Goal: Information Seeking & Learning: Compare options

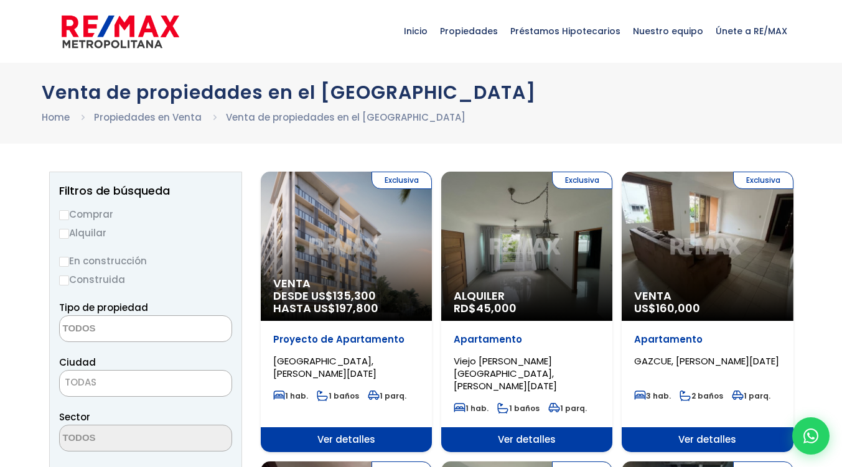
select select
click at [62, 211] on input "Comprar" at bounding box center [64, 215] width 10 height 10
radio input "true"
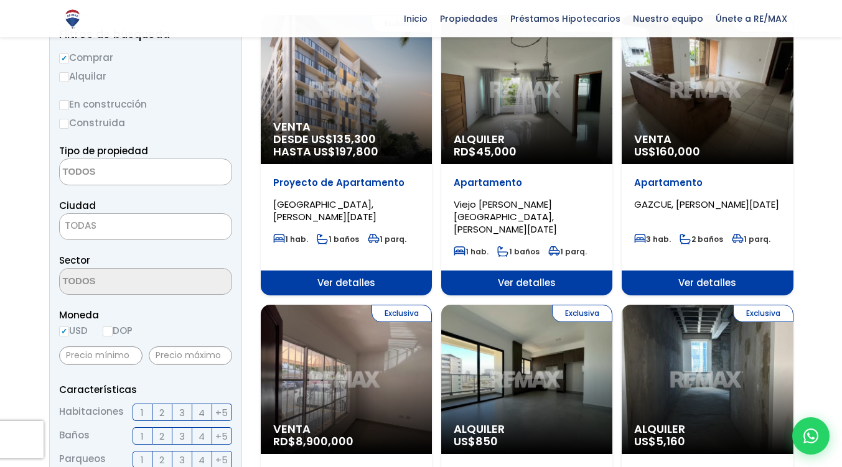
scroll to position [159, 0]
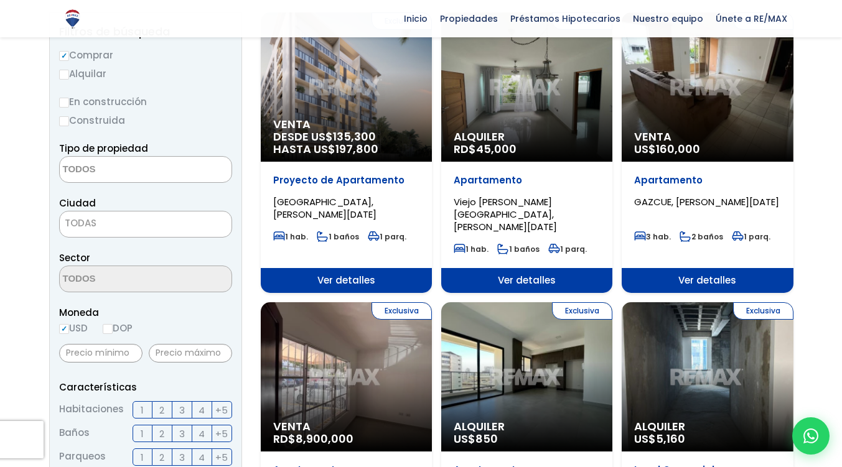
click at [135, 170] on textarea "Search" at bounding box center [120, 170] width 121 height 27
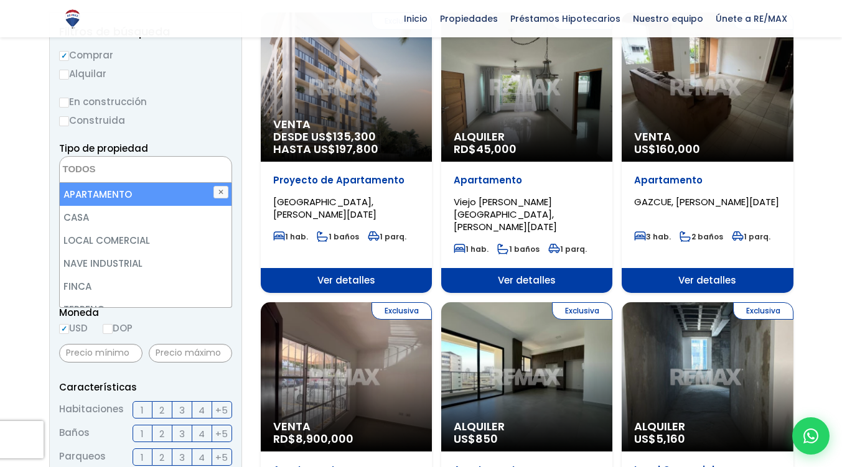
click at [124, 190] on li "APARTAMENTO" at bounding box center [146, 194] width 172 height 23
select select "apartment"
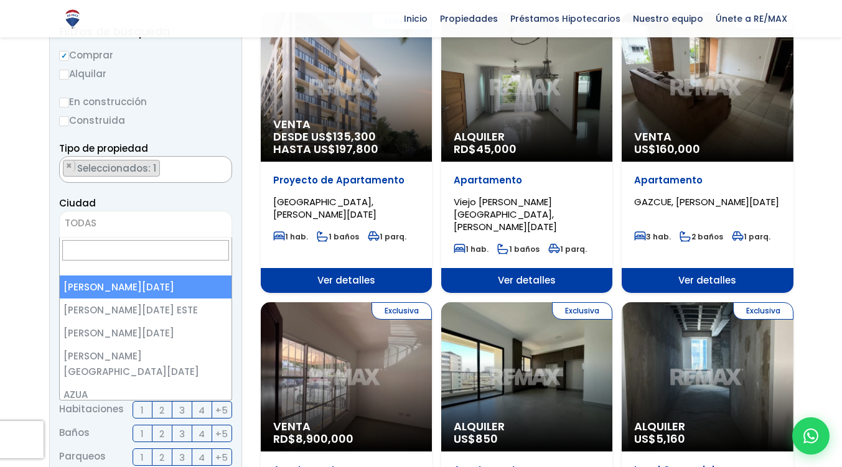
click at [144, 237] on span "TODAS" at bounding box center [145, 224] width 173 height 27
select select "1"
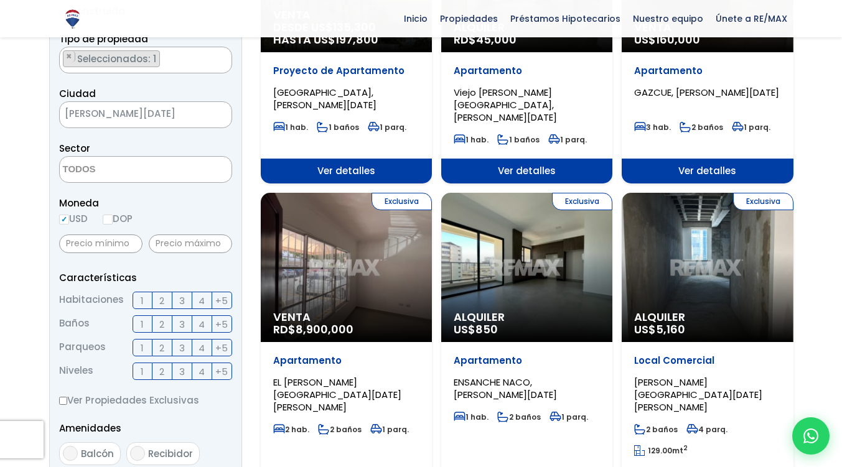
scroll to position [274, 0]
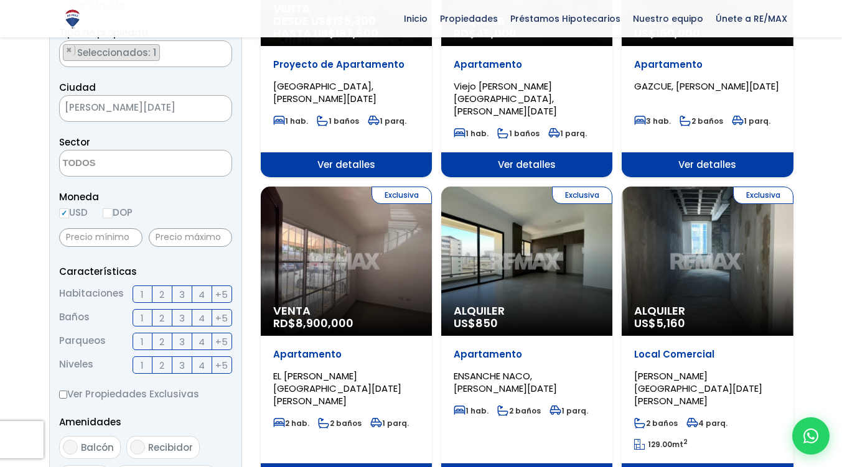
click at [116, 213] on label "DOP" at bounding box center [118, 213] width 30 height 16
click at [0, 0] on input "DOP" at bounding box center [0, 0] width 0 height 0
click at [111, 211] on input "DOP" at bounding box center [108, 213] width 10 height 10
radio input "true"
click at [175, 240] on input "text" at bounding box center [190, 237] width 83 height 19
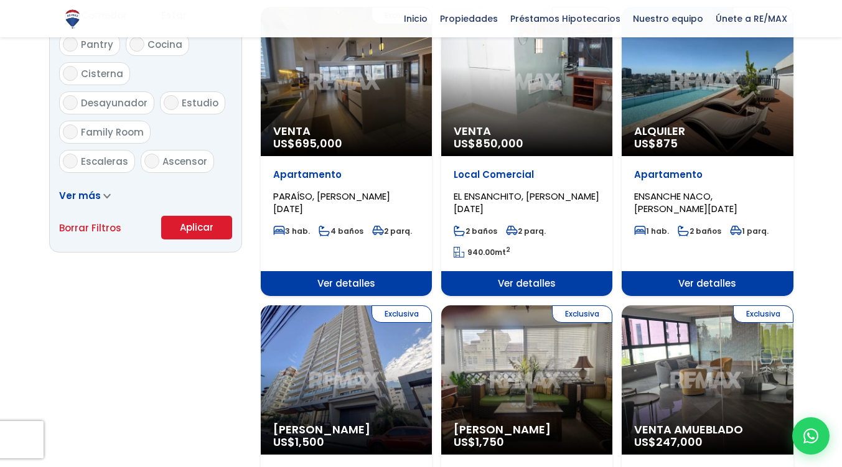
scroll to position [766, 0]
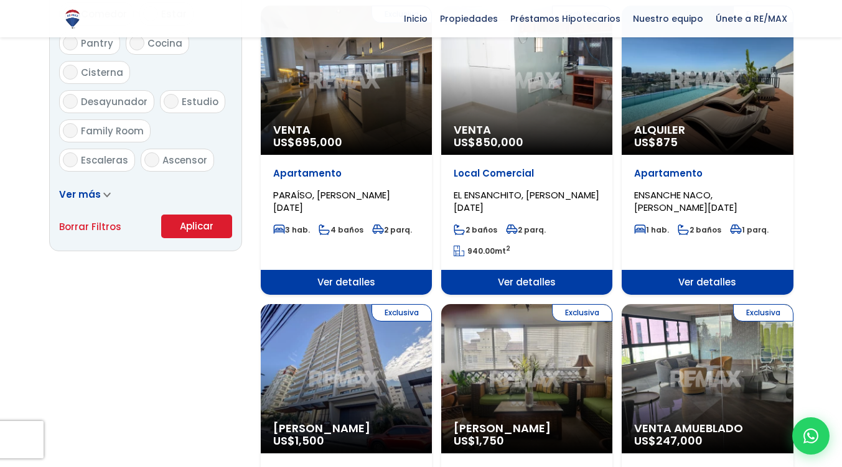
type input "7,600,000"
click at [197, 221] on button "Aplicar" at bounding box center [196, 227] width 71 height 24
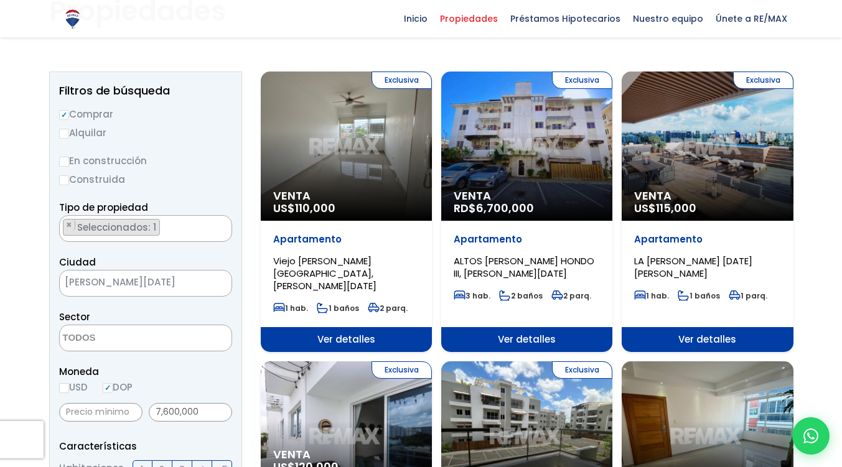
scroll to position [103, 0]
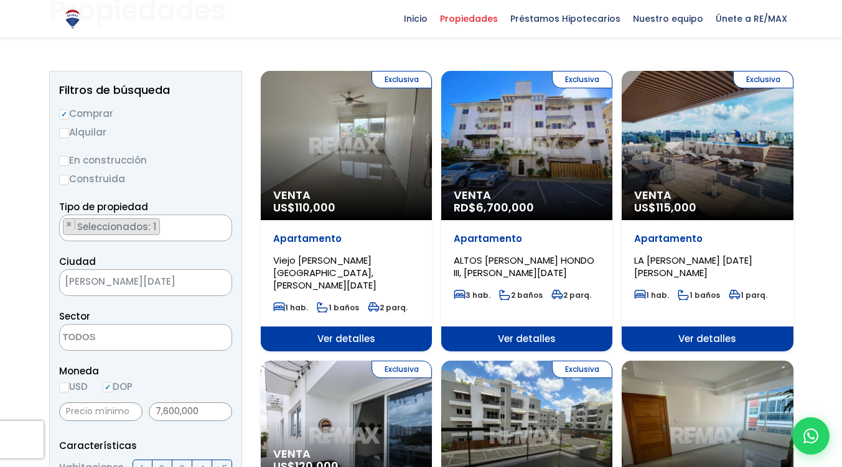
click at [676, 133] on div "Exclusiva Venta US$ 115,000" at bounding box center [707, 145] width 171 height 149
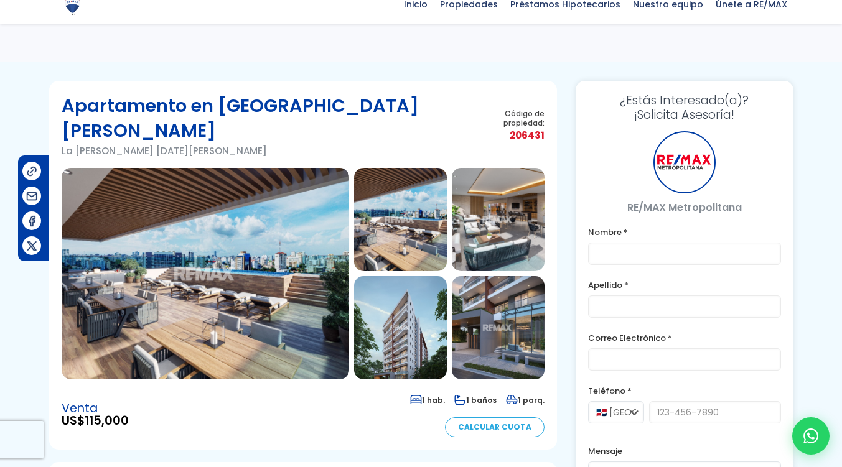
scroll to position [58, 0]
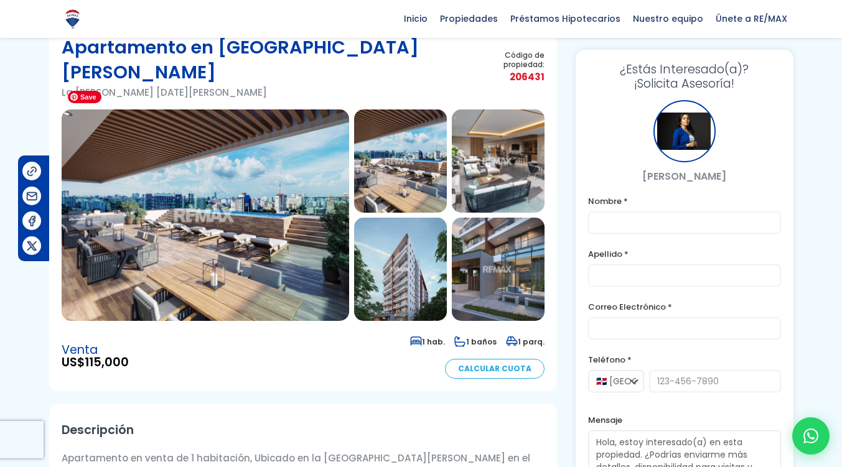
click at [258, 185] on img at bounding box center [205, 215] width 287 height 212
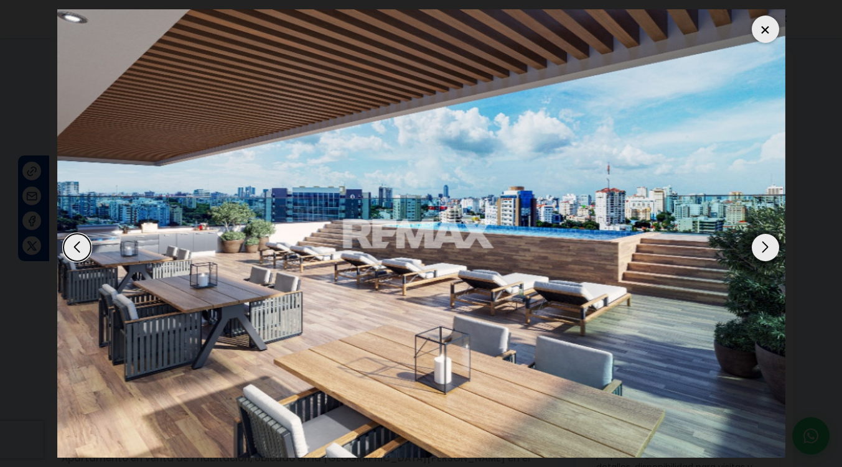
click at [768, 253] on div "Next slide" at bounding box center [765, 247] width 27 height 27
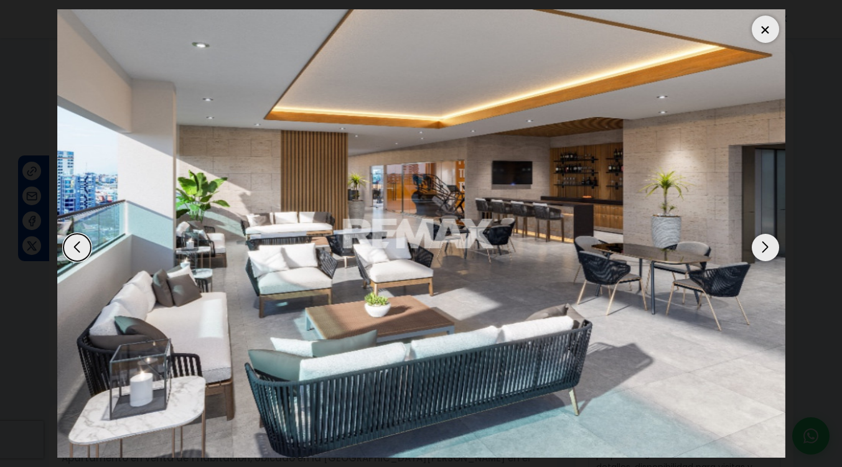
click at [768, 253] on div "Next slide" at bounding box center [765, 247] width 27 height 27
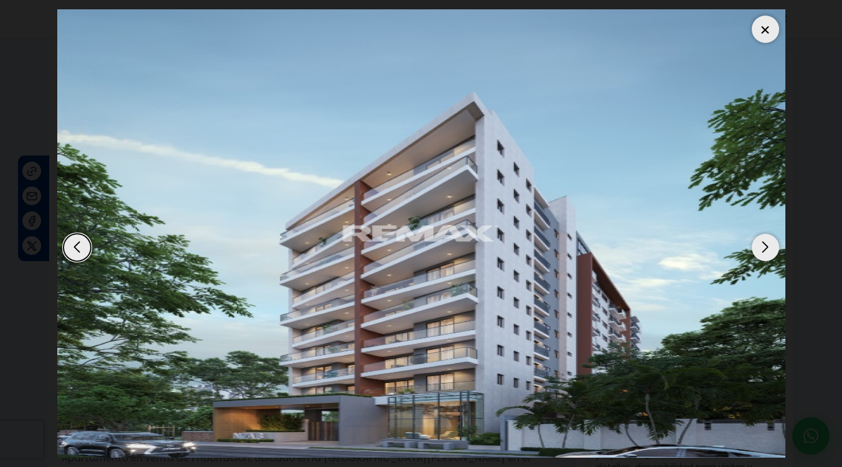
click at [768, 253] on div "Next slide" at bounding box center [765, 247] width 27 height 27
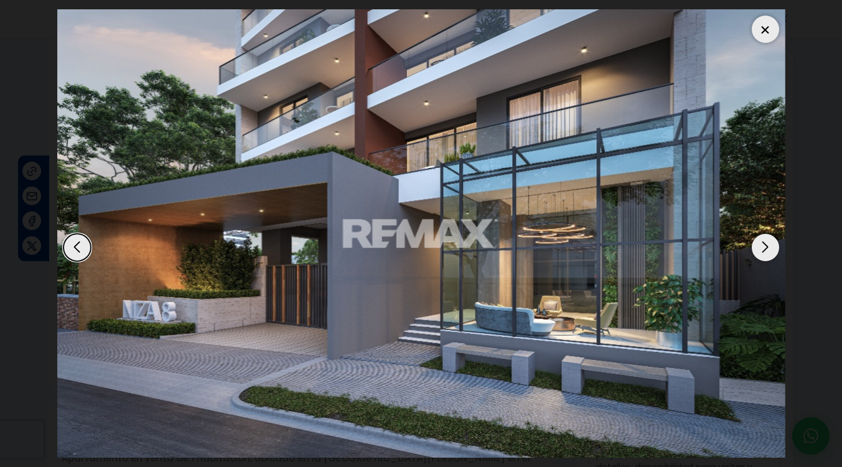
click at [768, 253] on div "Next slide" at bounding box center [765, 247] width 27 height 27
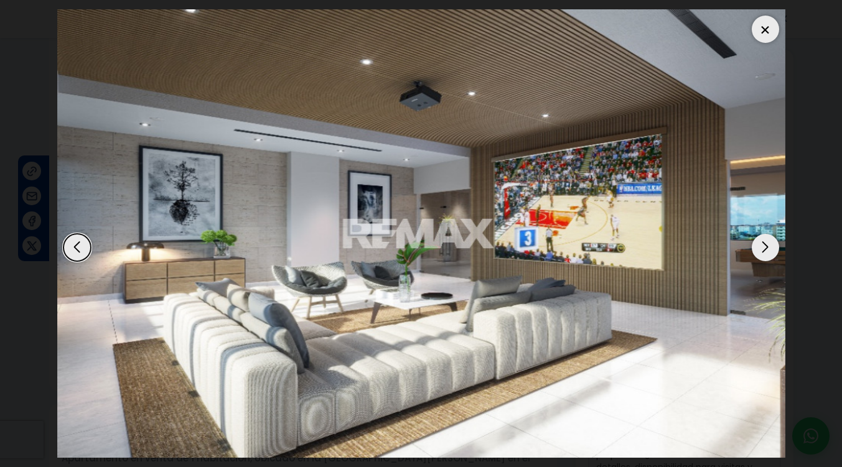
click at [768, 253] on div "Next slide" at bounding box center [765, 247] width 27 height 27
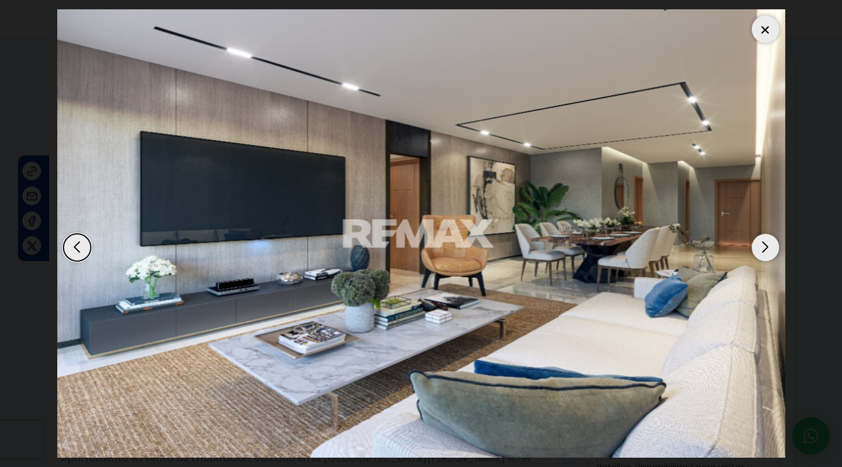
click at [768, 253] on div "Next slide" at bounding box center [765, 247] width 27 height 27
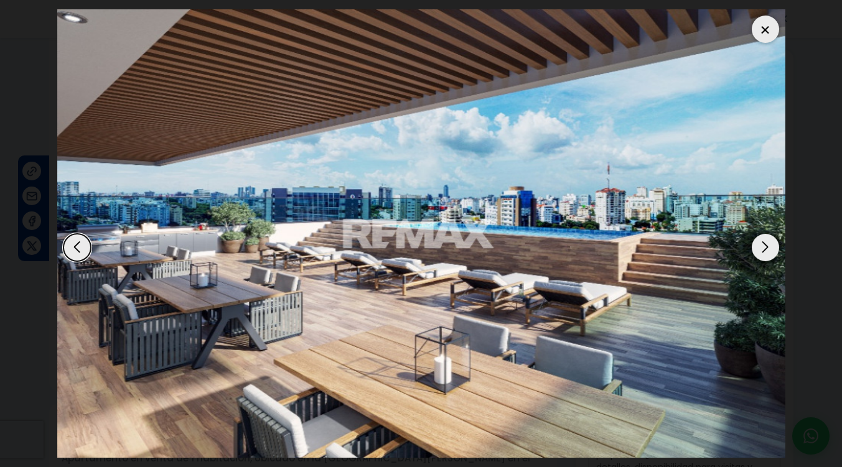
click at [768, 253] on div "Next slide" at bounding box center [765, 247] width 27 height 27
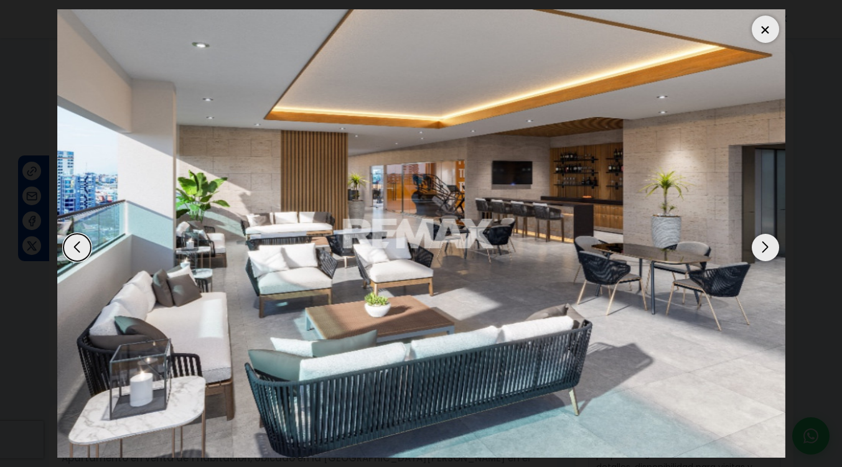
click at [765, 24] on div at bounding box center [765, 29] width 27 height 27
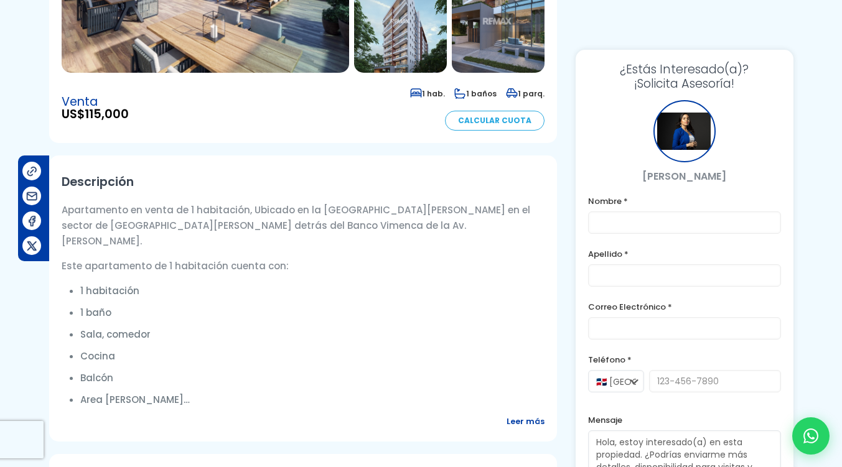
scroll to position [0, 0]
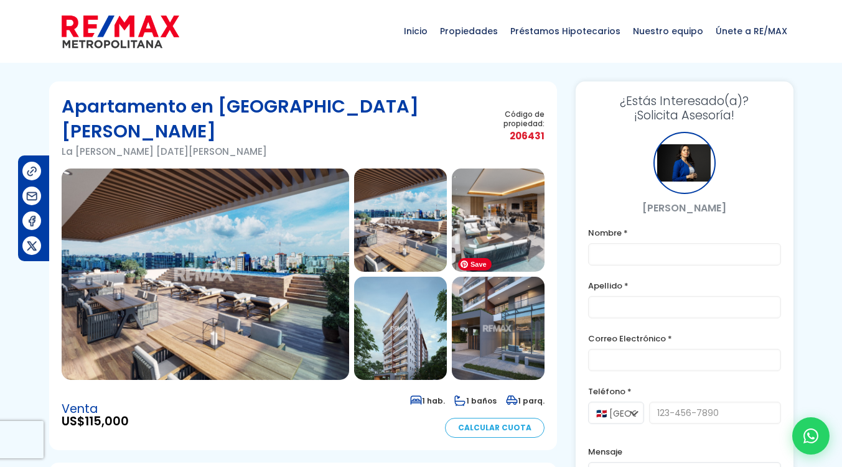
click at [516, 294] on img at bounding box center [498, 328] width 93 height 103
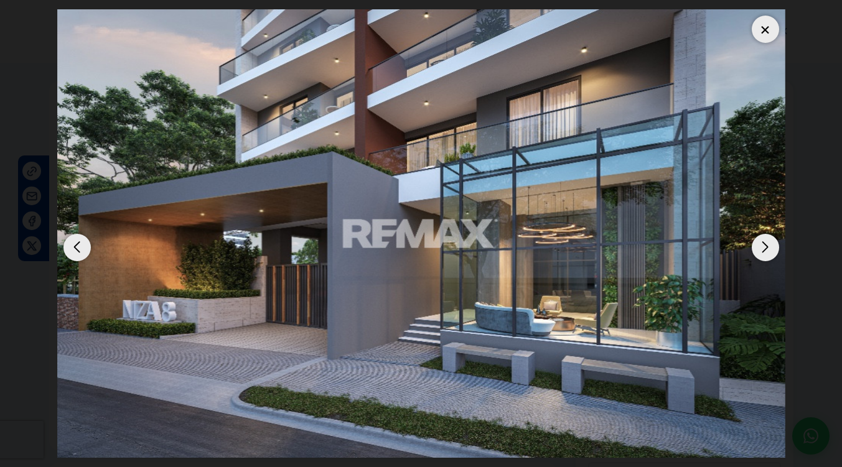
click at [766, 240] on div "Next slide" at bounding box center [765, 247] width 27 height 27
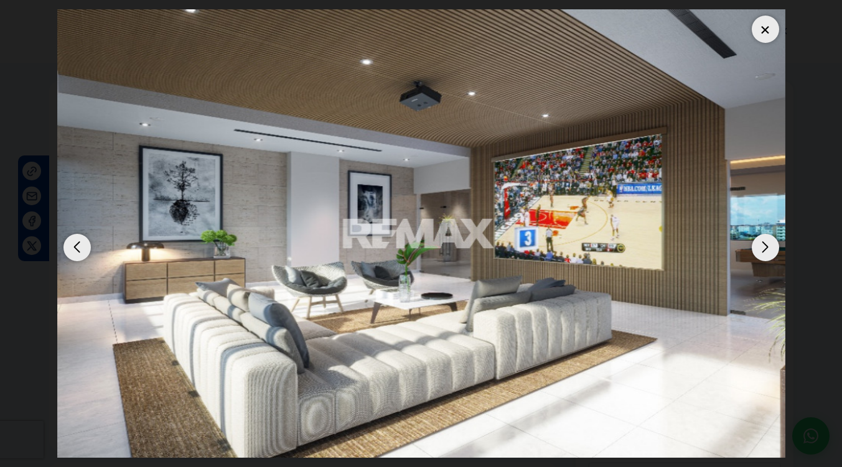
click at [766, 240] on div "Next slide" at bounding box center [765, 247] width 27 height 27
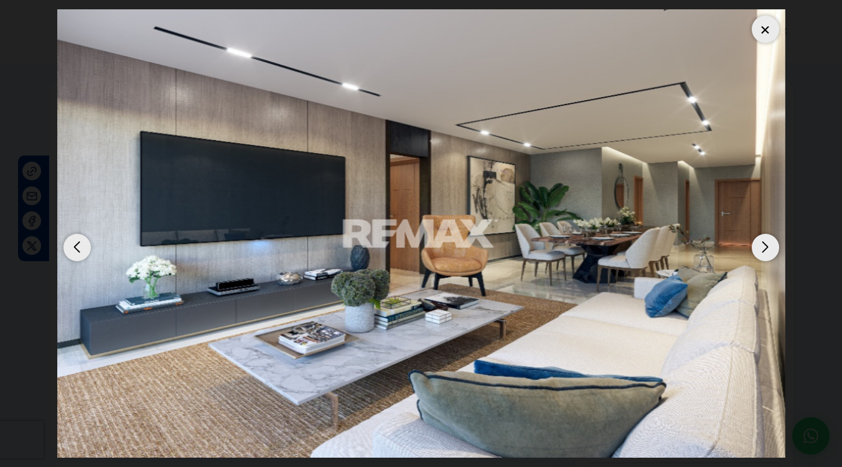
click at [766, 240] on div "Next slide" at bounding box center [765, 247] width 27 height 27
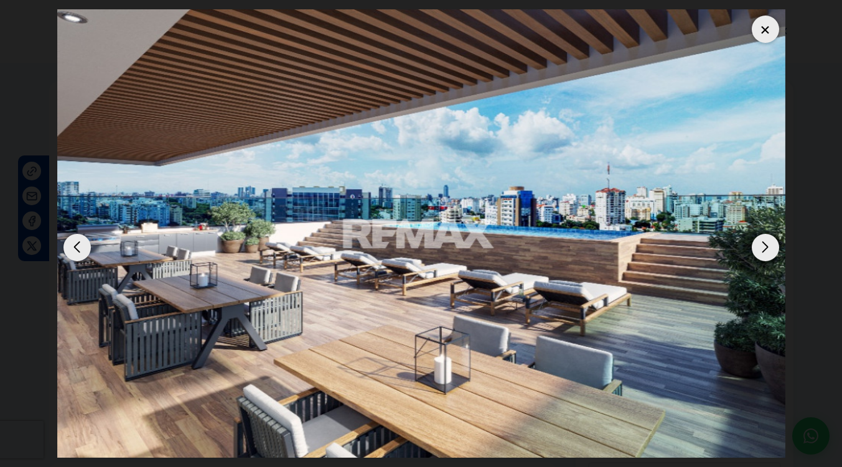
click at [766, 240] on div "Next slide" at bounding box center [765, 247] width 27 height 27
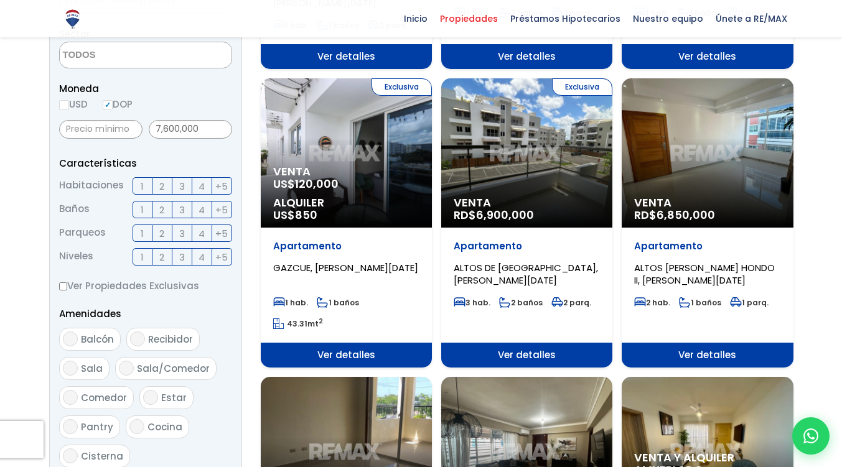
scroll to position [386, 0]
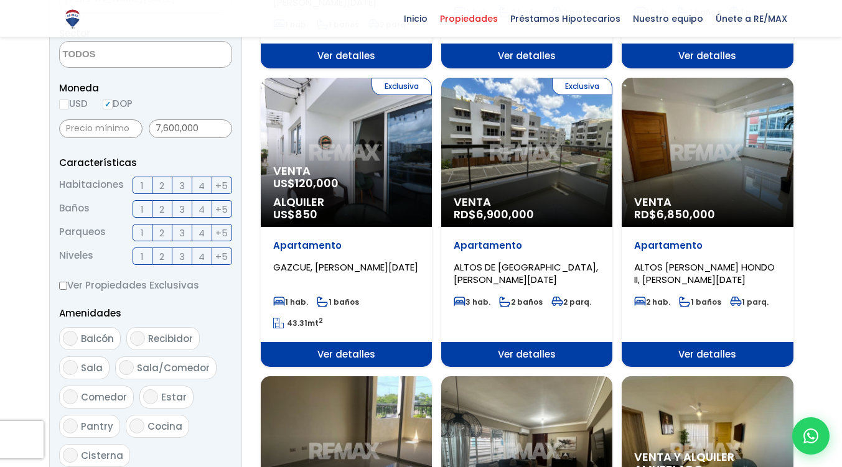
click at [356, 165] on span "Venta" at bounding box center [346, 171] width 146 height 12
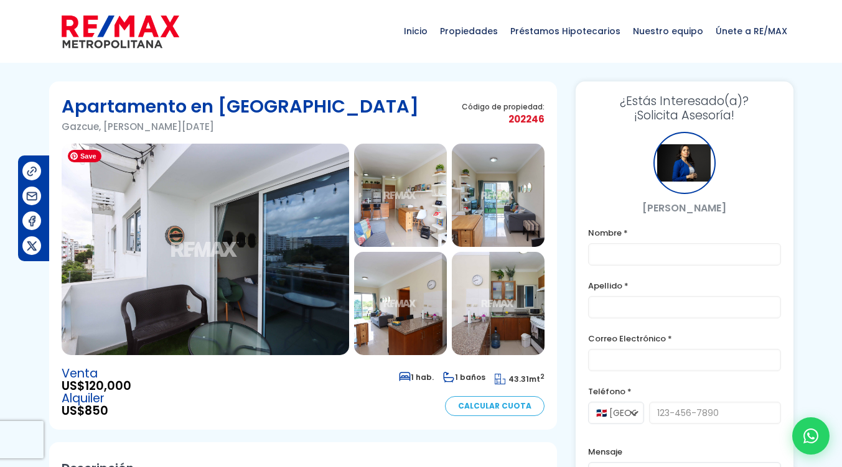
click at [269, 223] on img at bounding box center [205, 250] width 287 height 212
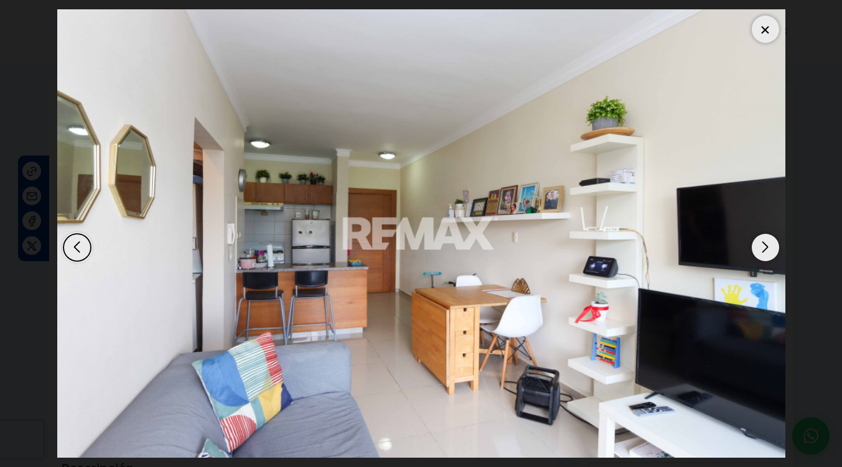
click at [766, 254] on div "Next slide" at bounding box center [765, 247] width 27 height 27
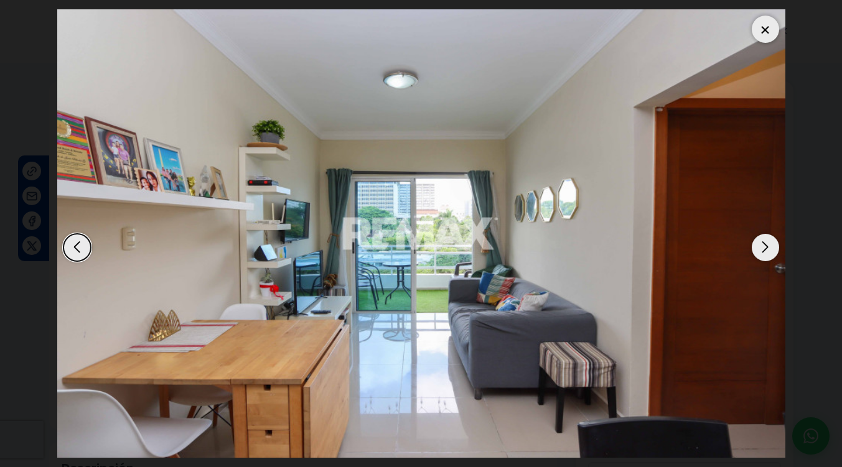
drag, startPoint x: 766, startPoint y: 254, endPoint x: 776, endPoint y: 245, distance: 13.7
click at [776, 245] on div "Next slide" at bounding box center [765, 247] width 27 height 27
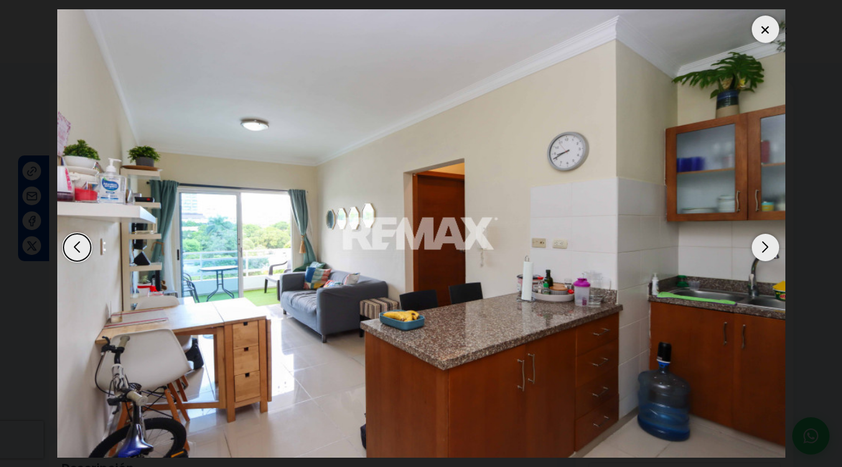
click at [776, 245] on div "Next slide" at bounding box center [765, 247] width 27 height 27
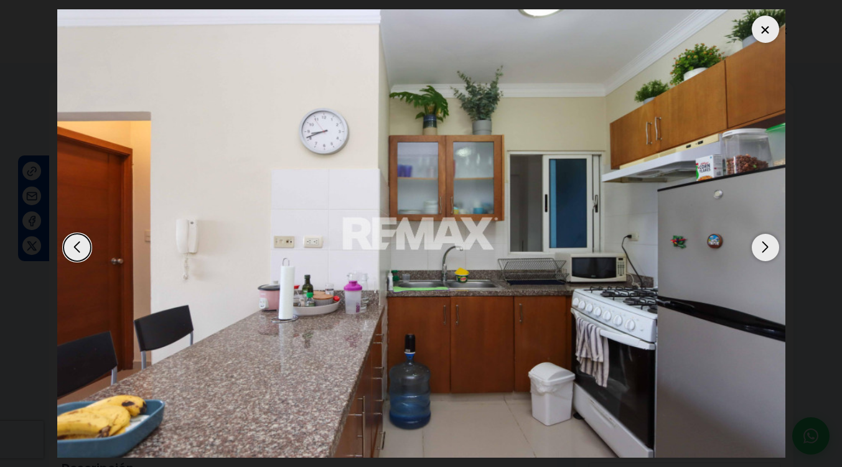
click at [776, 245] on div "Next slide" at bounding box center [765, 247] width 27 height 27
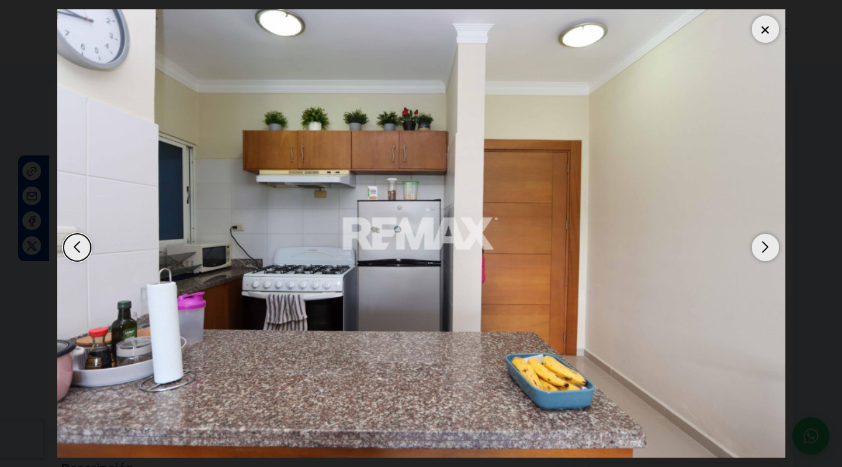
click at [776, 245] on div "Next slide" at bounding box center [765, 247] width 27 height 27
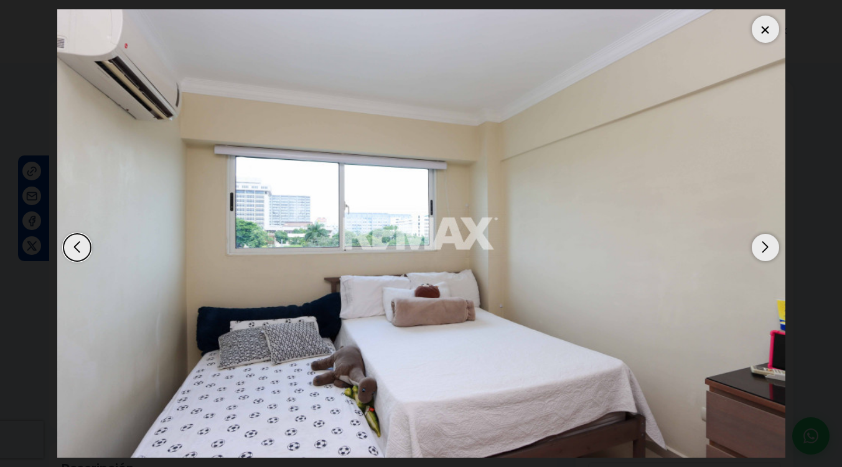
click at [72, 249] on div "Previous slide" at bounding box center [76, 247] width 27 height 27
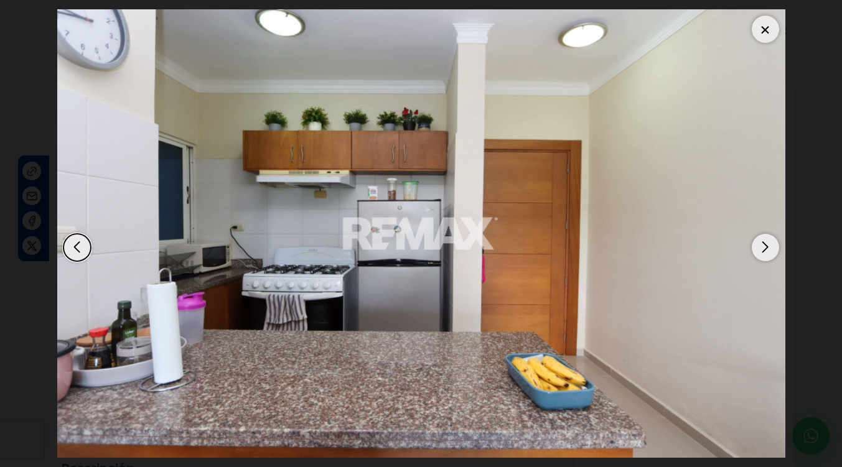
click at [770, 245] on div "Next slide" at bounding box center [765, 247] width 27 height 27
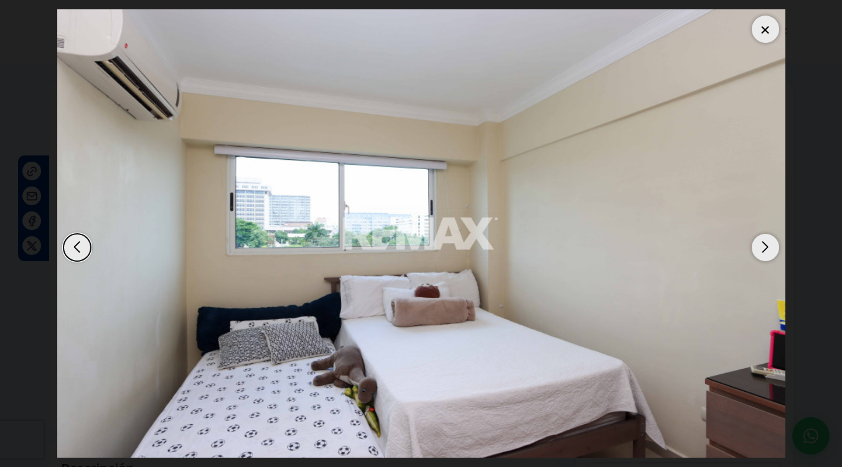
click at [770, 245] on div "Next slide" at bounding box center [765, 247] width 27 height 27
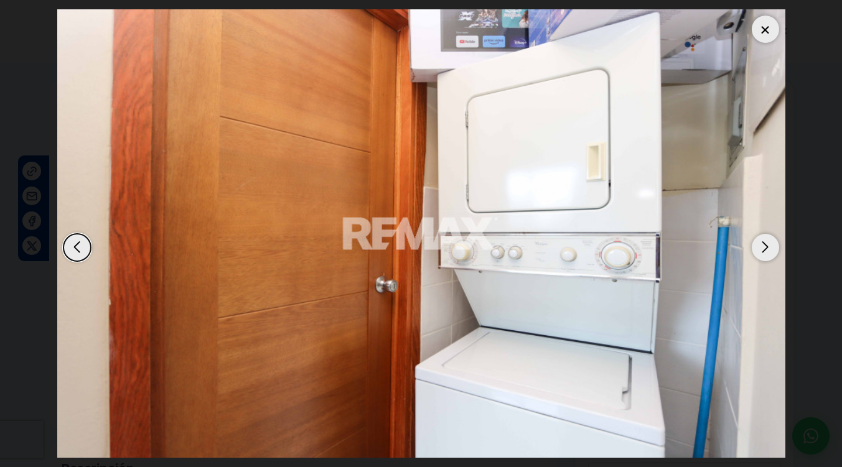
click at [770, 245] on div "Next slide" at bounding box center [765, 247] width 27 height 27
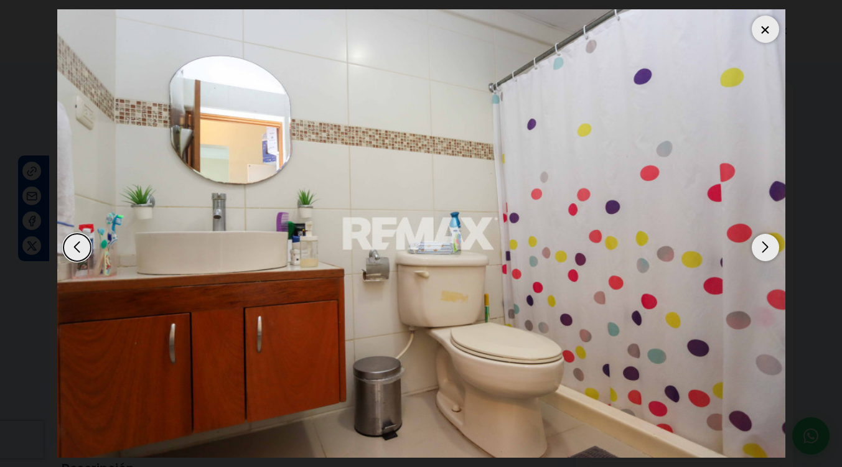
click at [770, 245] on div "Next slide" at bounding box center [765, 247] width 27 height 27
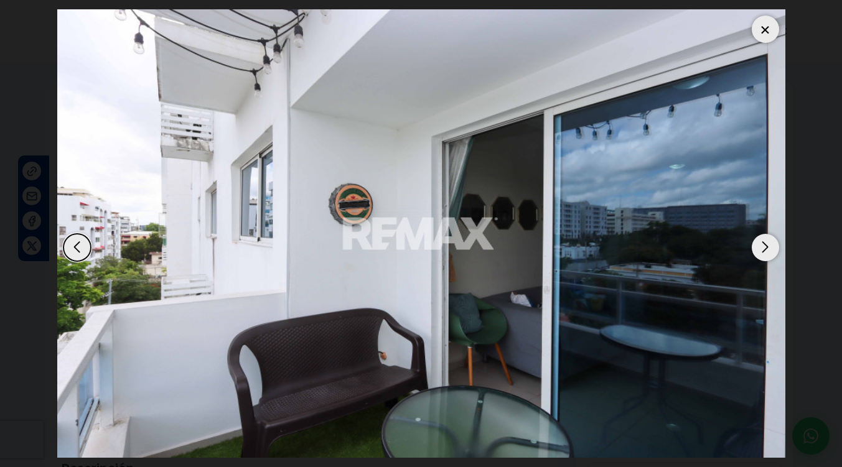
click at [770, 245] on div "Next slide" at bounding box center [765, 247] width 27 height 27
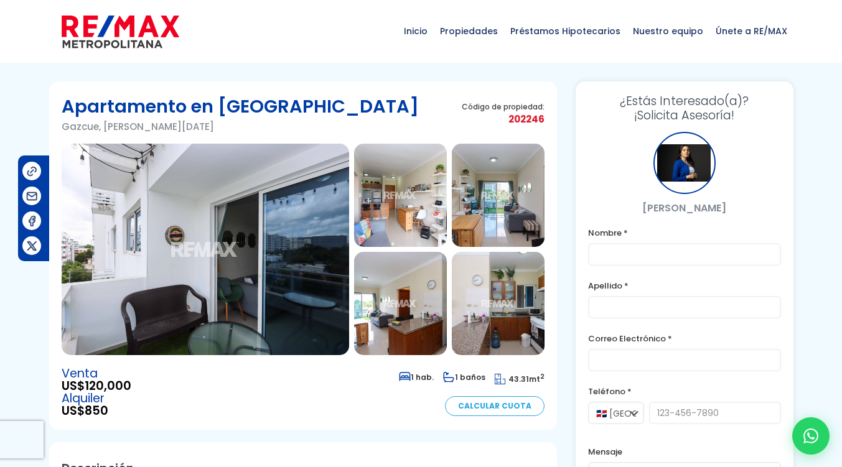
click at [333, 33] on div "Inicio Propiedades Préstamos Hipotecarios Calculadora de préstamos Nuestro equi…" at bounding box center [421, 31] width 744 height 62
click at [348, 31] on div "Inicio Propiedades Préstamos Hipotecarios Calculadora de préstamos Nuestro equi…" at bounding box center [421, 31] width 744 height 62
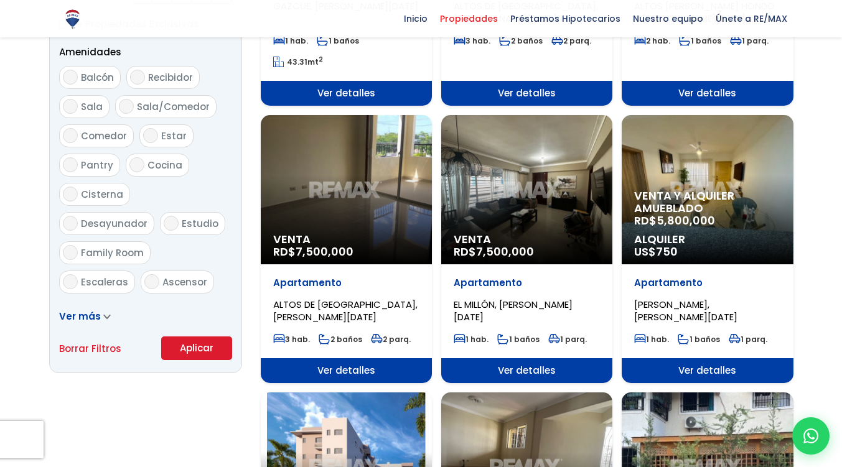
scroll to position [654, 0]
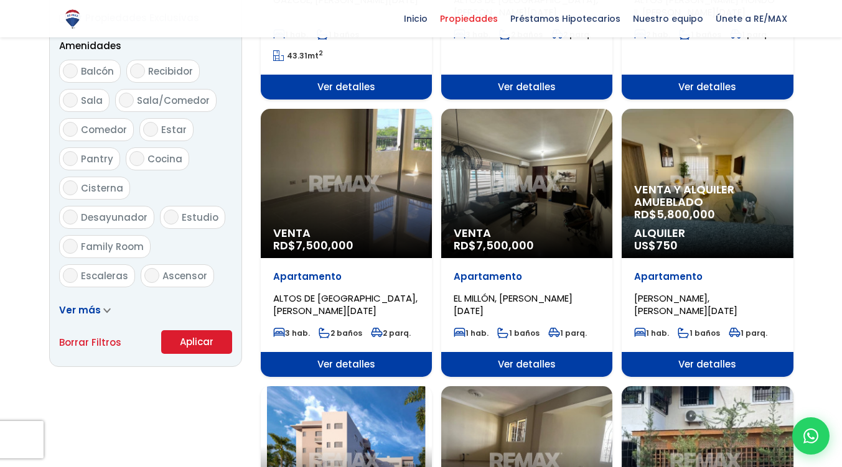
click at [719, 201] on p "Venta y alquiler amueblado RD$ 5,800,000" at bounding box center [707, 202] width 146 height 37
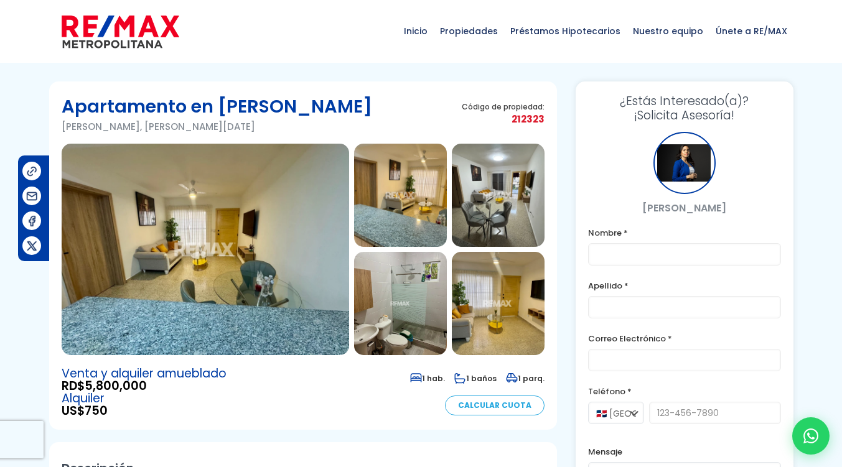
click at [309, 35] on div "Inicio Propiedades Préstamos Hipotecarios Calculadora de préstamos Nuestro equi…" at bounding box center [421, 31] width 744 height 62
click at [240, 241] on img at bounding box center [205, 250] width 287 height 212
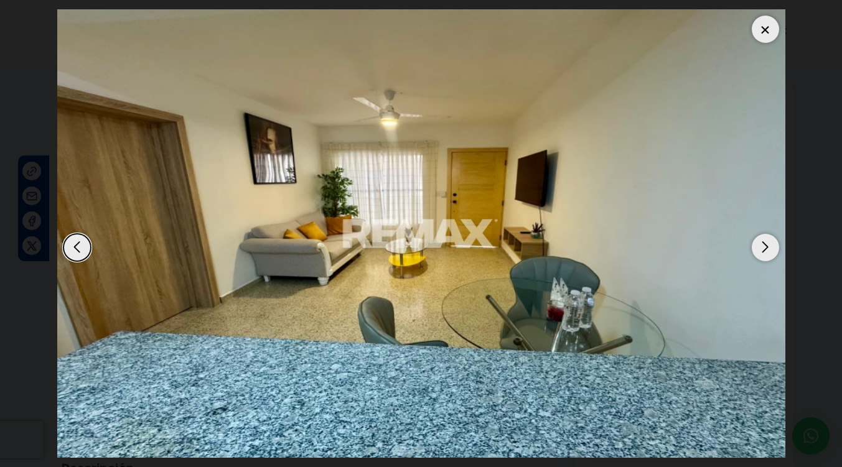
click at [766, 241] on div "Next slide" at bounding box center [765, 247] width 27 height 27
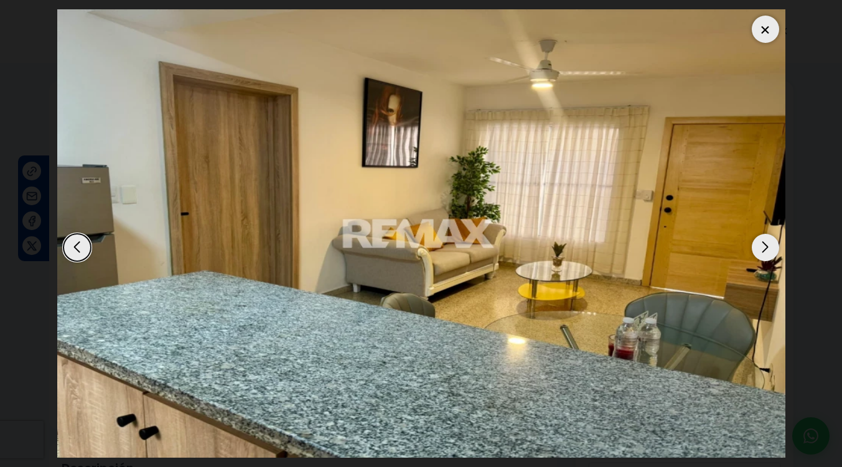
click at [755, 259] on img "2 / 16" at bounding box center [421, 233] width 728 height 449
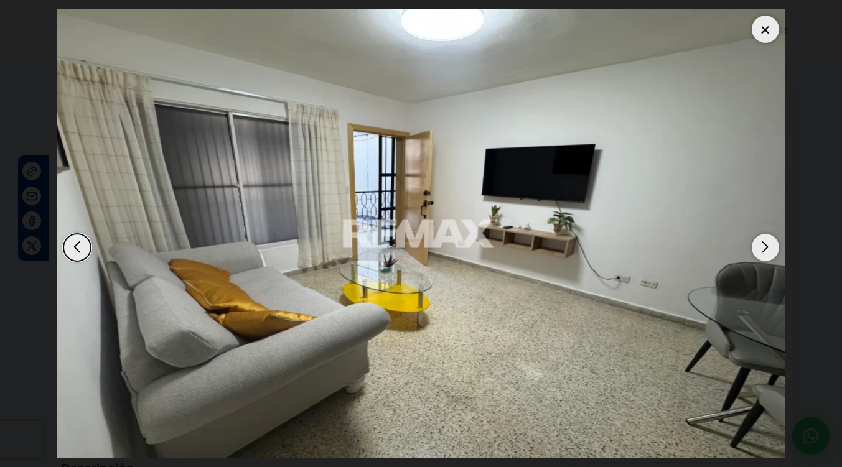
click at [770, 241] on div "Next slide" at bounding box center [765, 247] width 27 height 27
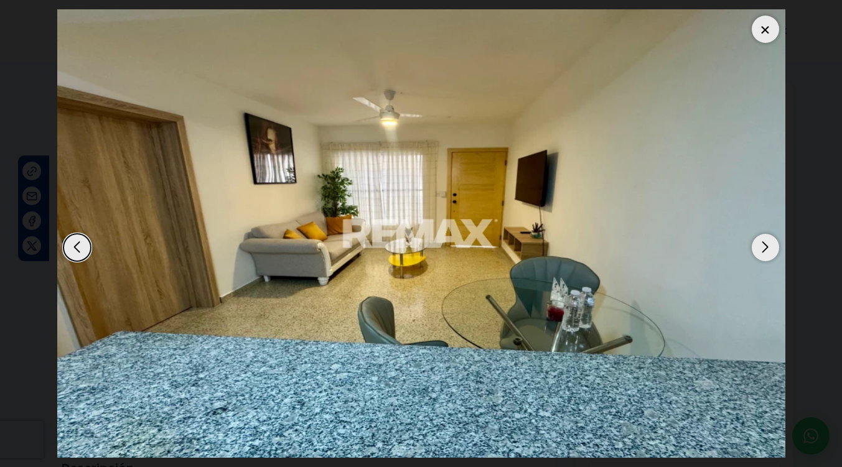
click at [767, 246] on div "Next slide" at bounding box center [765, 247] width 27 height 27
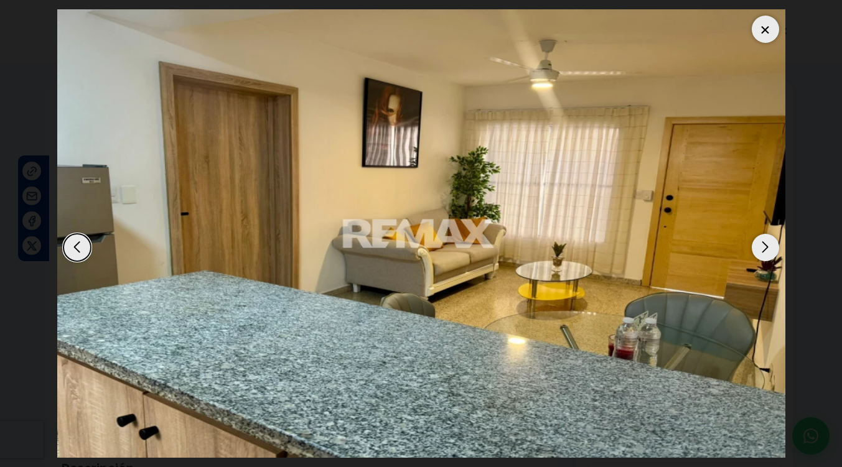
click at [767, 246] on div "Next slide" at bounding box center [765, 247] width 27 height 27
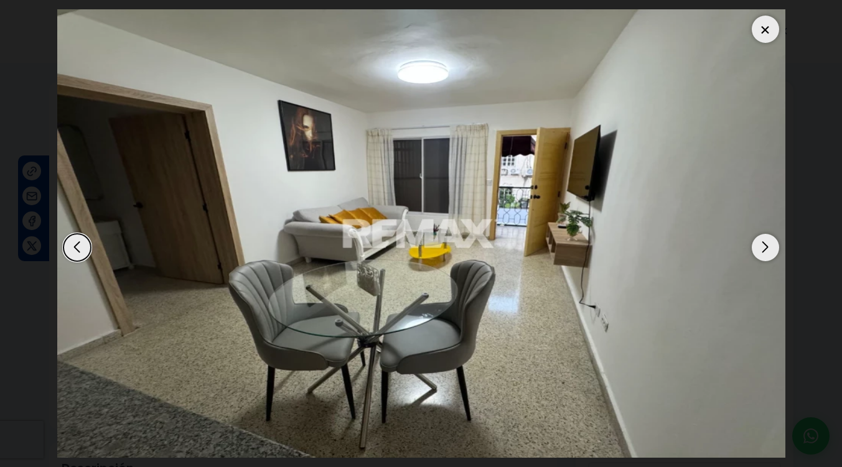
click at [767, 246] on div "Next slide" at bounding box center [765, 247] width 27 height 27
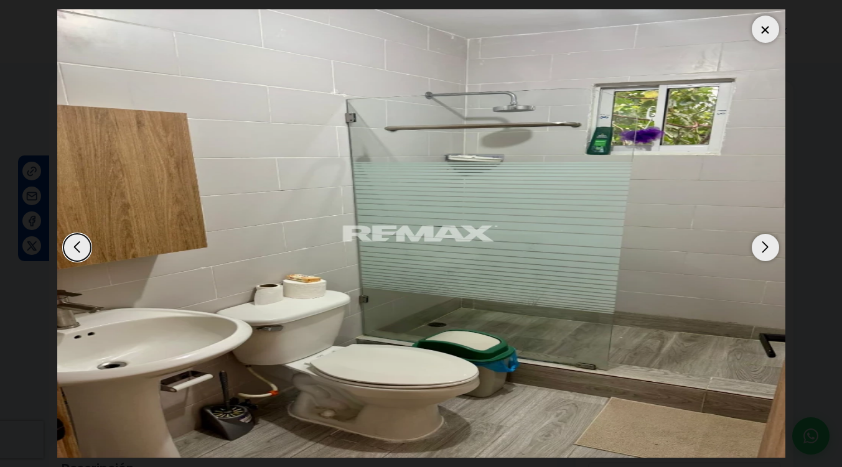
click at [767, 246] on div "Next slide" at bounding box center [765, 247] width 27 height 27
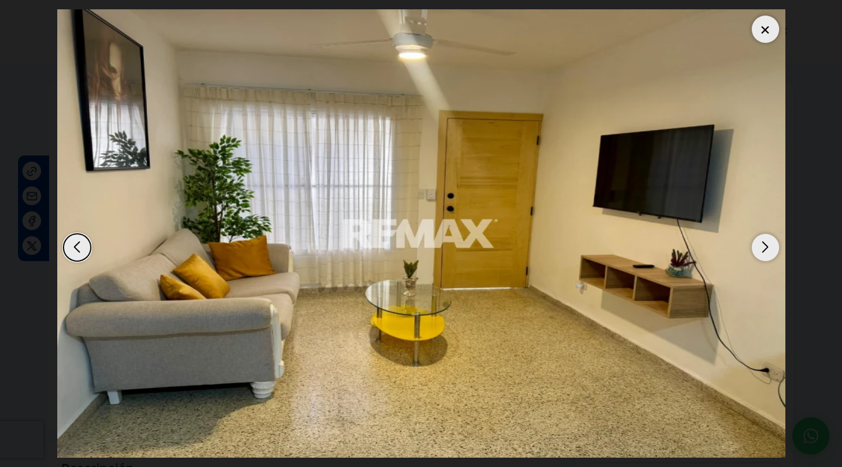
click at [767, 246] on div "Next slide" at bounding box center [765, 247] width 27 height 27
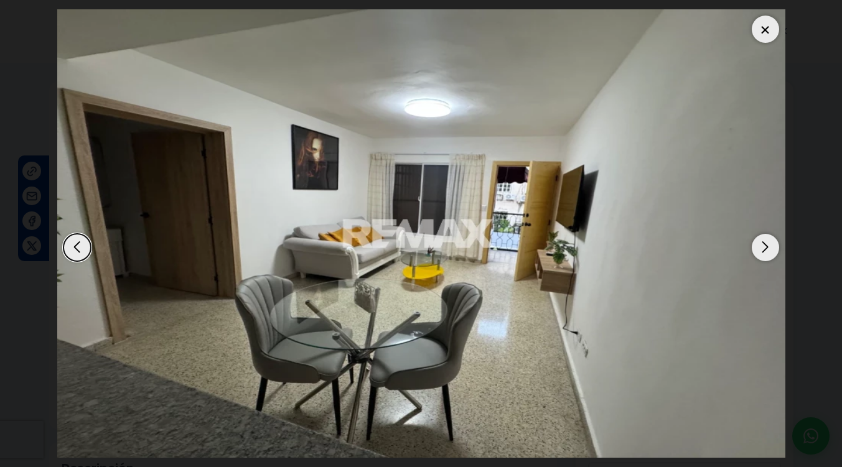
click at [767, 246] on div "Next slide" at bounding box center [765, 247] width 27 height 27
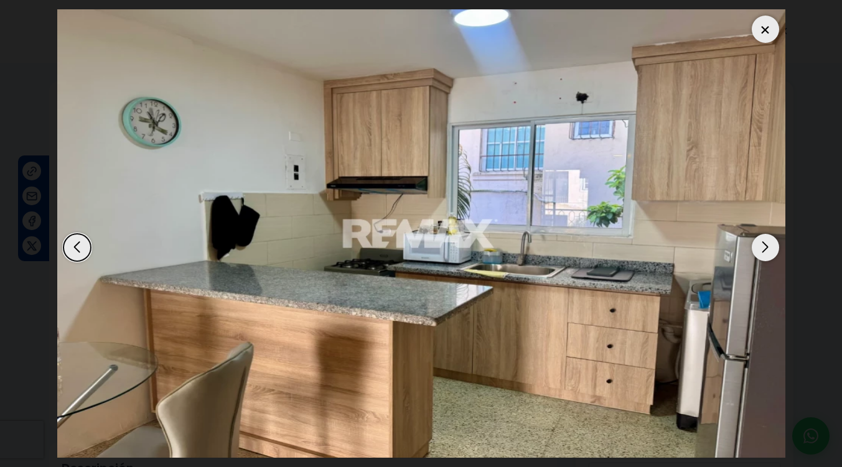
click at [767, 246] on div "Next slide" at bounding box center [765, 247] width 27 height 27
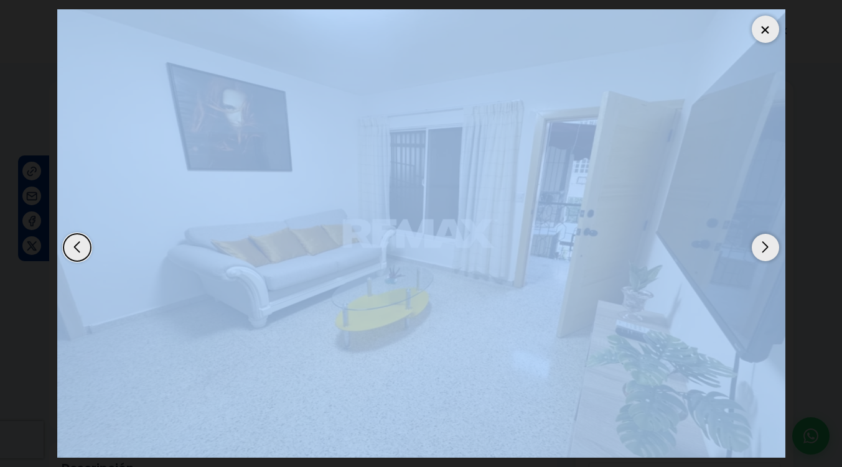
click at [767, 246] on div "Next slide" at bounding box center [765, 247] width 27 height 27
click at [647, 222] on img "8 / 16" at bounding box center [421, 233] width 728 height 449
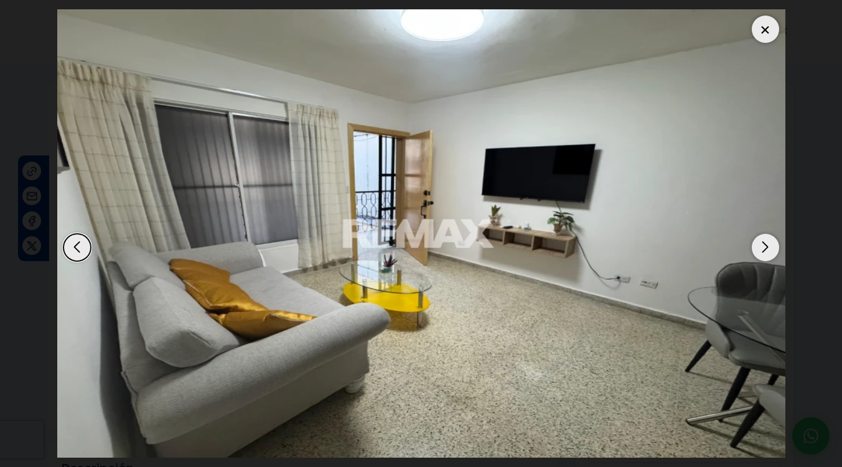
click at [48, 44] on dialog at bounding box center [421, 233] width 747 height 467
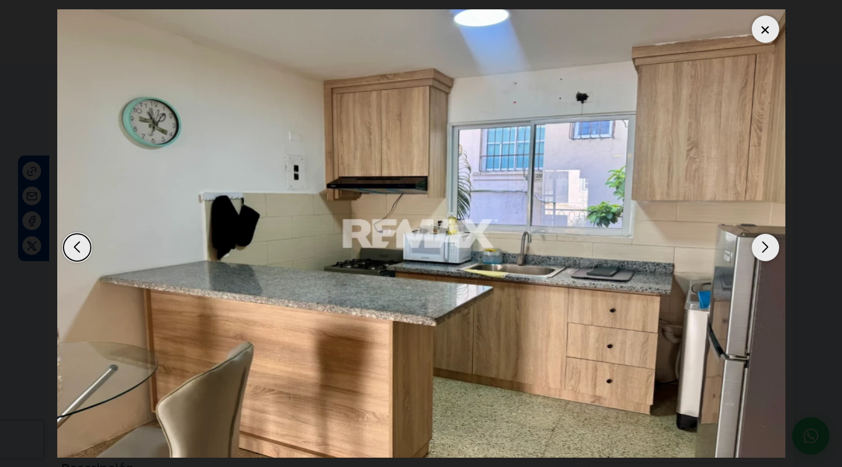
click at [757, 243] on div "Next slide" at bounding box center [765, 247] width 27 height 27
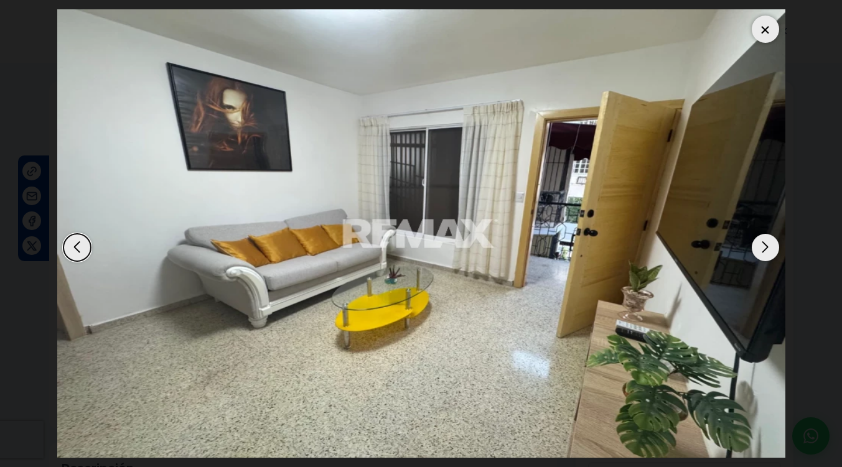
click at [757, 243] on div "Next slide" at bounding box center [765, 247] width 27 height 27
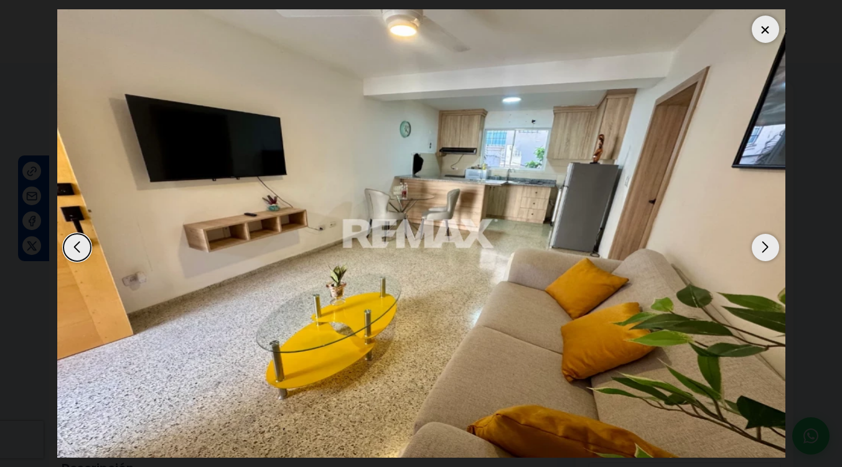
click at [763, 39] on div at bounding box center [765, 29] width 27 height 27
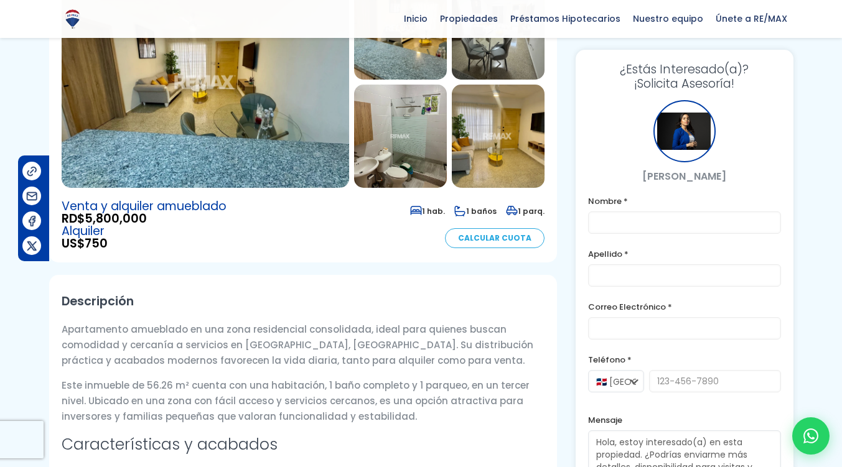
scroll to position [165, 0]
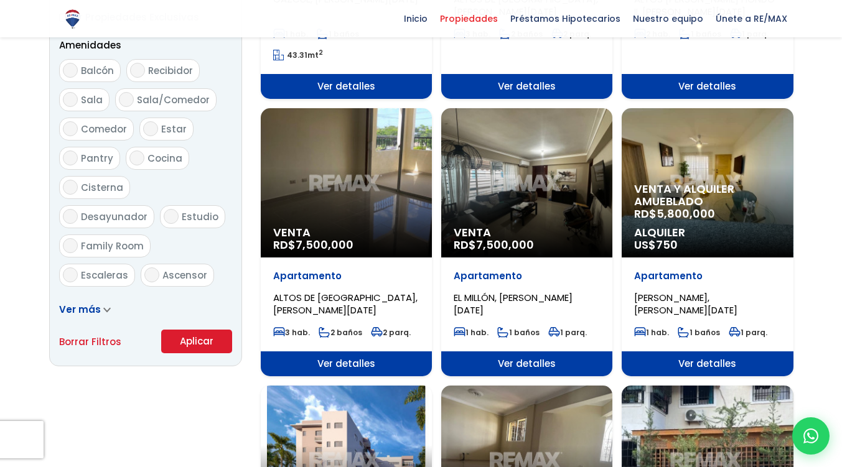
scroll to position [654, 0]
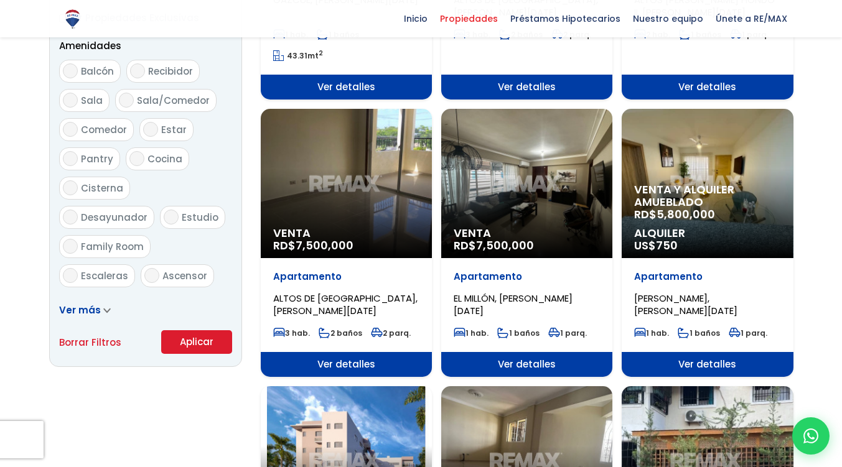
click at [254, 294] on div "Filtros de búsqueda Comprar Alquilar En construcción Construida Tipo de propied…" at bounding box center [421, 436] width 744 height 1832
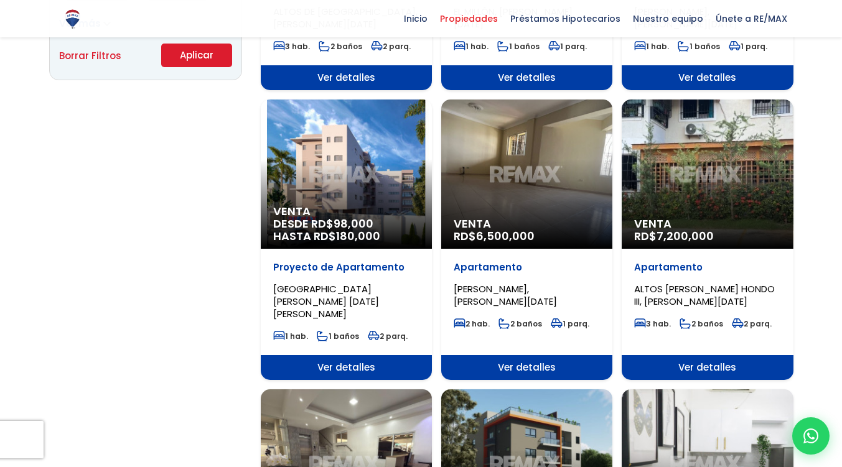
scroll to position [940, 0]
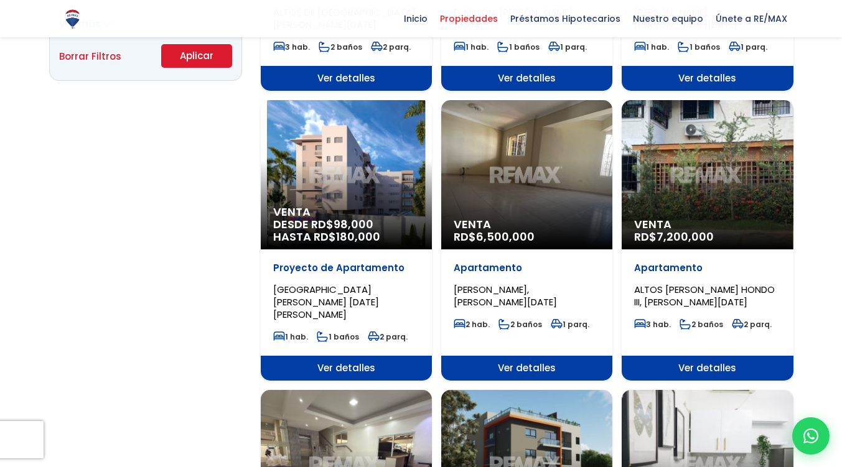
click at [526, 175] on div "Venta RD$ 6,500,000" at bounding box center [526, 174] width 171 height 149
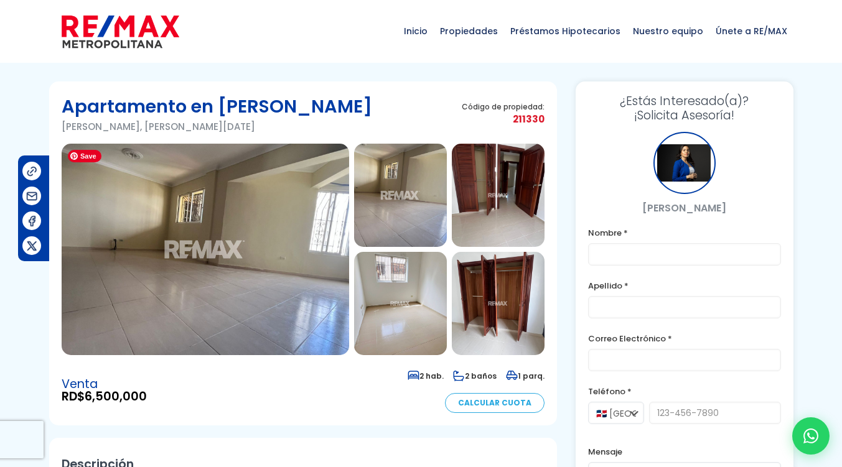
click at [298, 226] on img at bounding box center [205, 250] width 287 height 212
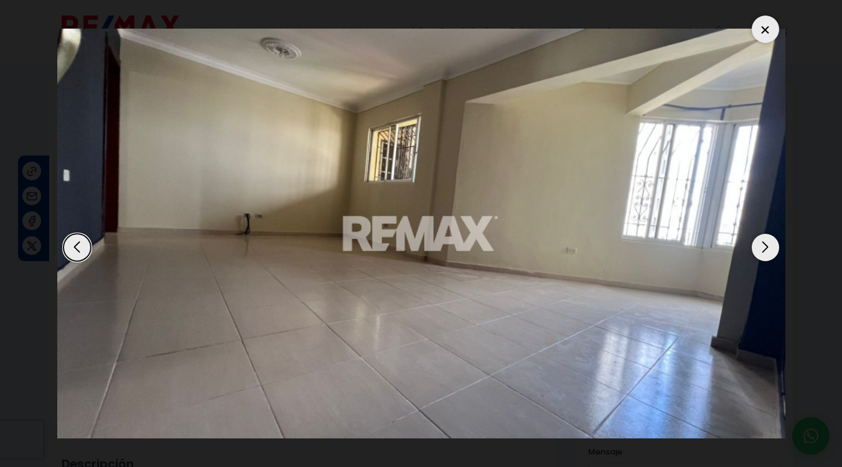
click at [762, 250] on div "Next slide" at bounding box center [765, 247] width 27 height 27
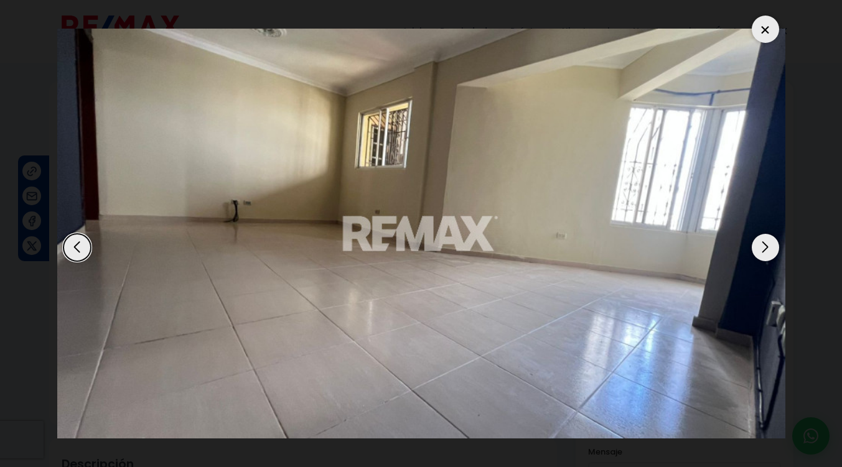
click at [762, 250] on div "Next slide" at bounding box center [765, 247] width 27 height 27
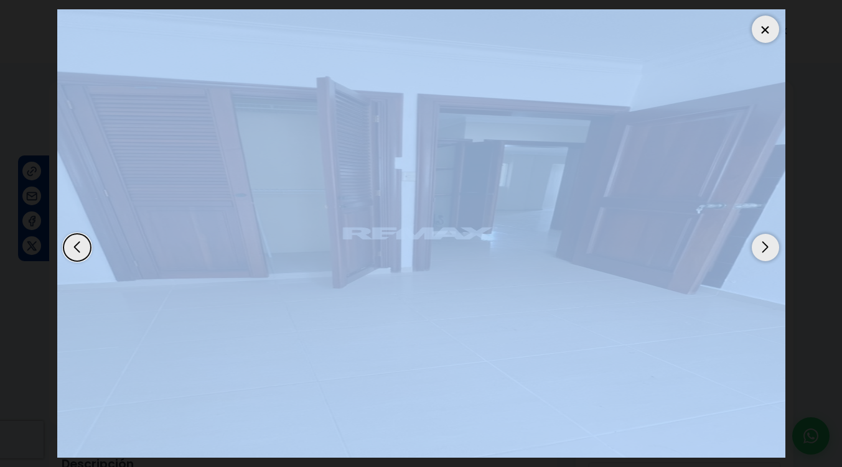
click at [762, 250] on div "Next slide" at bounding box center [765, 247] width 27 height 27
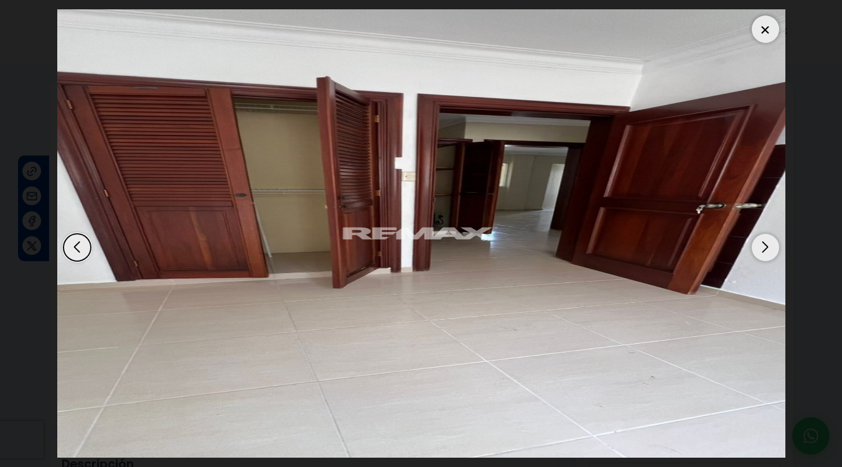
click at [794, 120] on dialog at bounding box center [421, 233] width 747 height 467
click at [768, 241] on div "Next slide" at bounding box center [765, 247] width 27 height 27
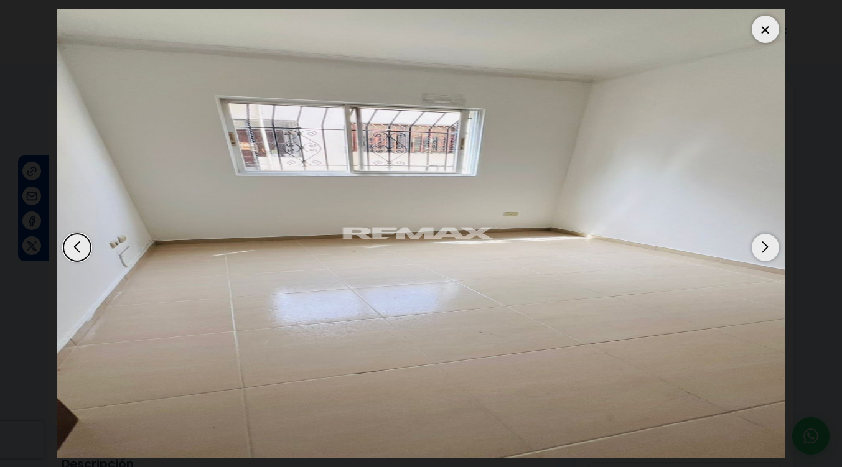
click at [768, 241] on div "Next slide" at bounding box center [765, 247] width 27 height 27
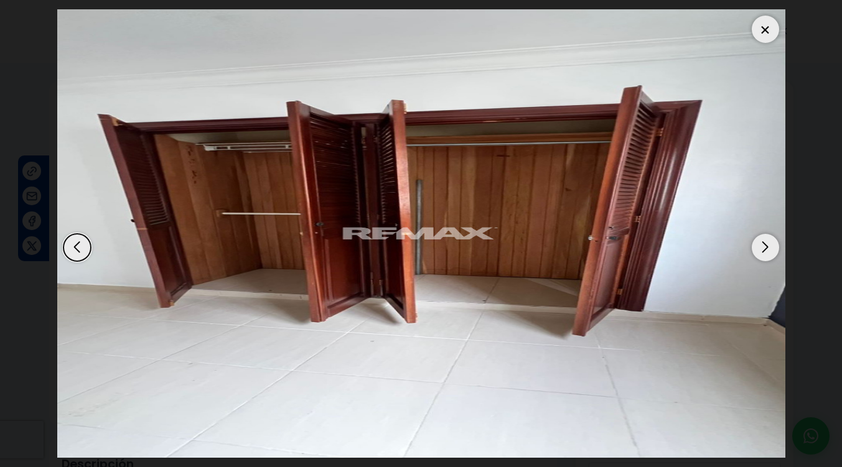
click at [768, 241] on div "Next slide" at bounding box center [765, 247] width 27 height 27
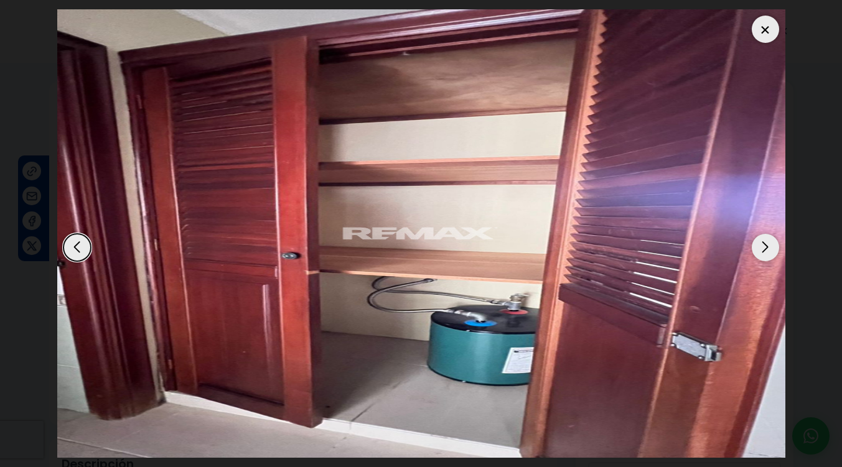
click at [768, 241] on div "Next slide" at bounding box center [765, 247] width 27 height 27
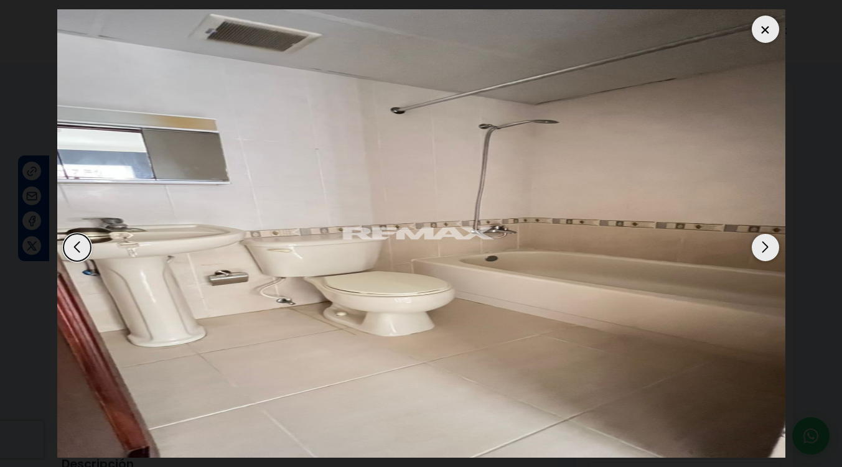
click at [768, 241] on div "Next slide" at bounding box center [765, 247] width 27 height 27
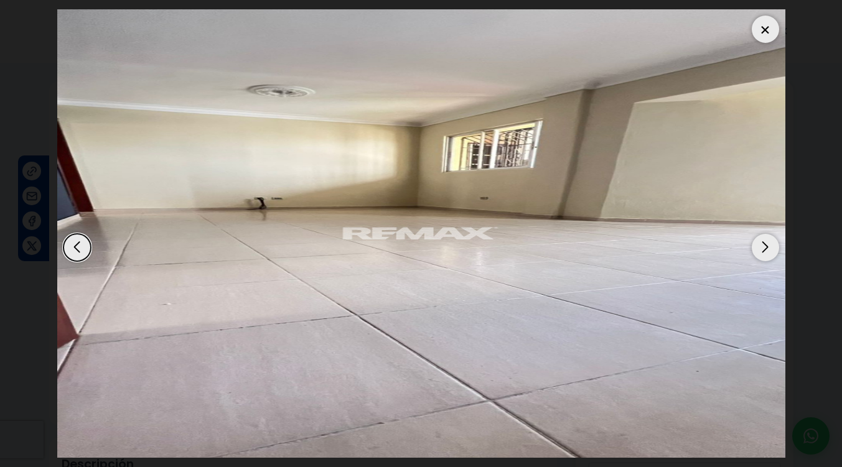
click at [768, 241] on div "Next slide" at bounding box center [765, 247] width 27 height 27
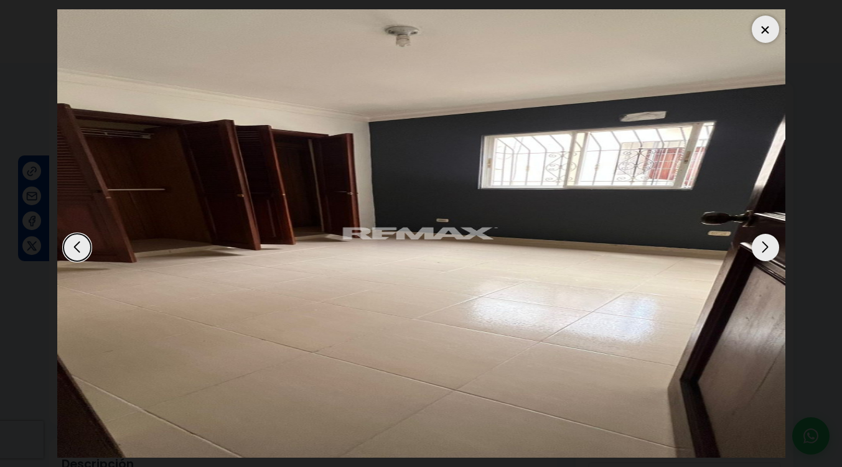
click at [768, 241] on div "Next slide" at bounding box center [765, 247] width 27 height 27
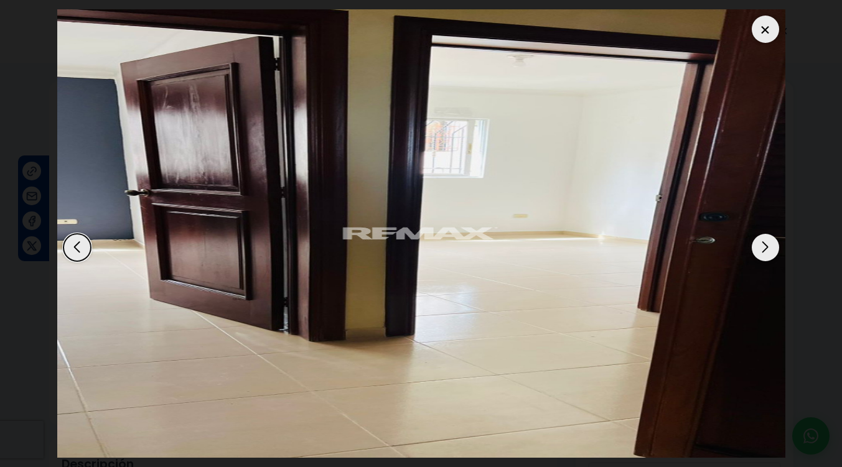
click at [768, 241] on div "Next slide" at bounding box center [765, 247] width 27 height 27
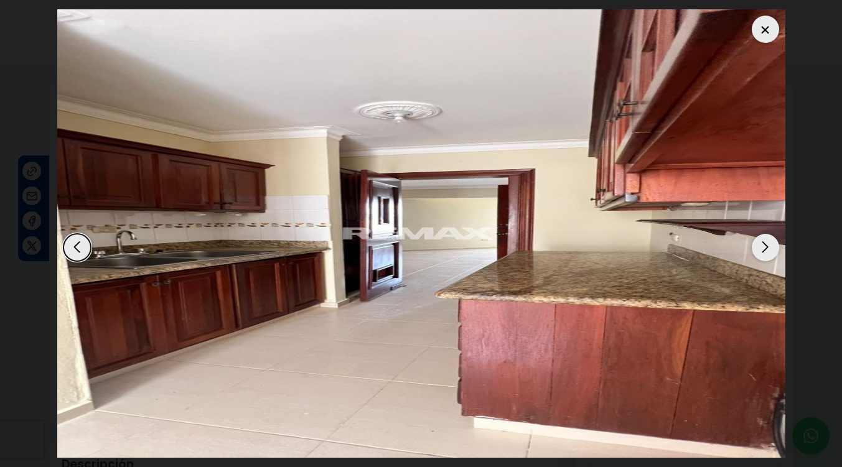
click at [768, 241] on div "Next slide" at bounding box center [765, 247] width 27 height 27
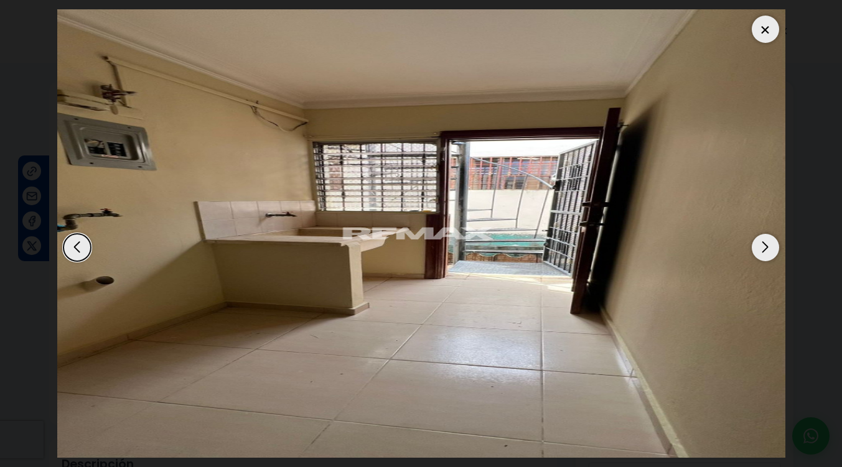
click at [768, 241] on div "Next slide" at bounding box center [765, 247] width 27 height 27
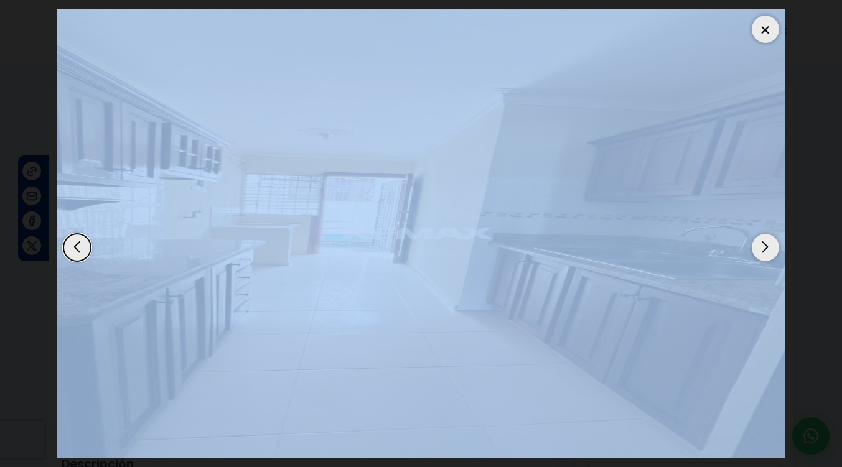
click at [768, 241] on div "Next slide" at bounding box center [765, 247] width 27 height 27
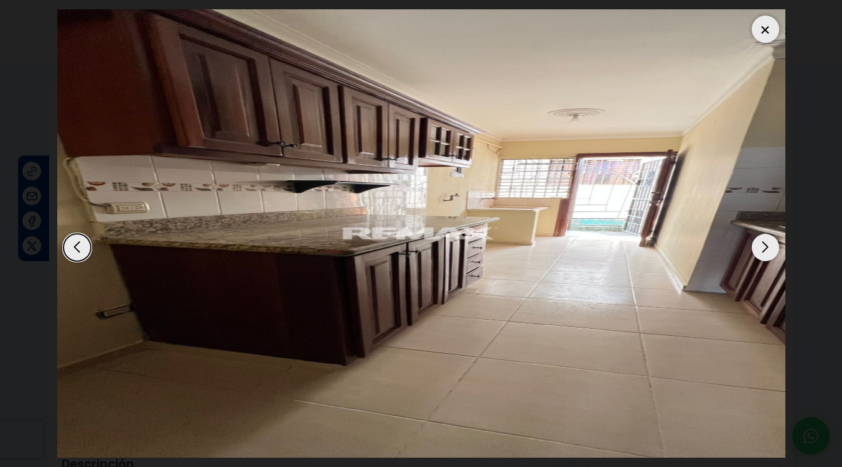
click at [794, 217] on dialog at bounding box center [421, 233] width 747 height 467
click at [768, 247] on div "Next slide" at bounding box center [765, 247] width 27 height 27
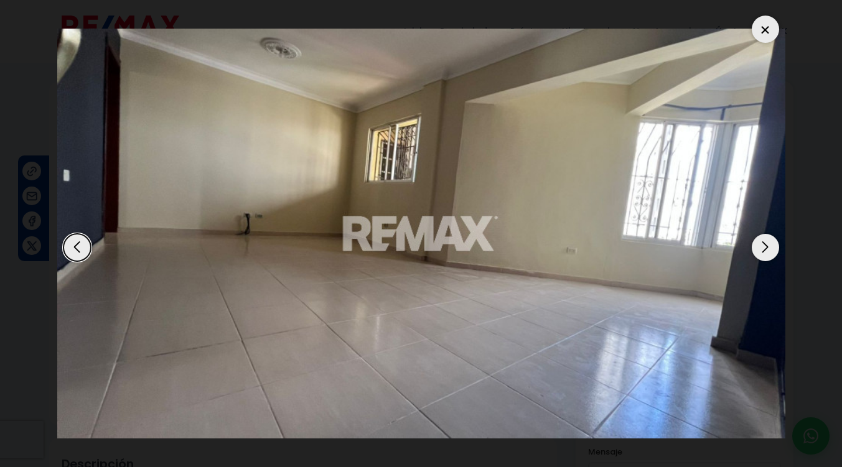
click at [768, 247] on div "Next slide" at bounding box center [765, 247] width 27 height 27
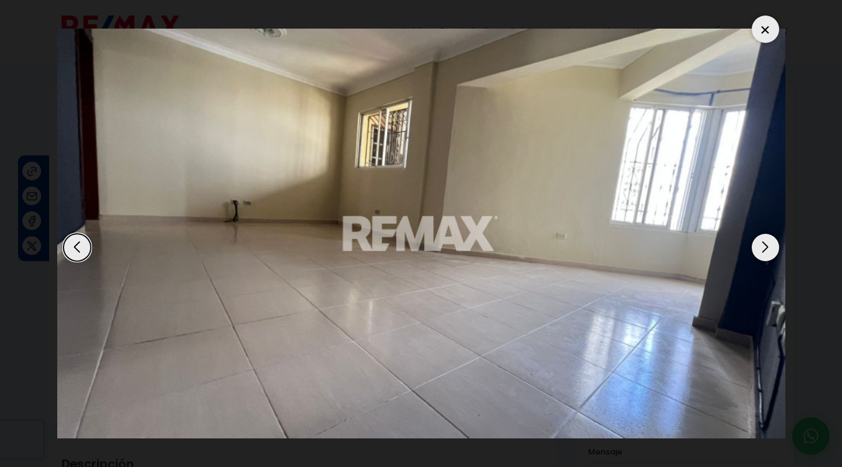
click at [768, 247] on div "Next slide" at bounding box center [765, 247] width 27 height 27
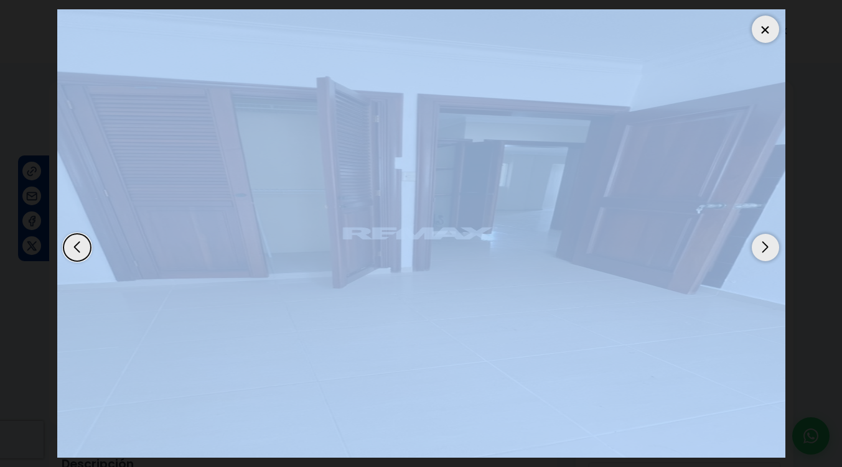
click at [768, 247] on div "Next slide" at bounding box center [765, 247] width 27 height 27
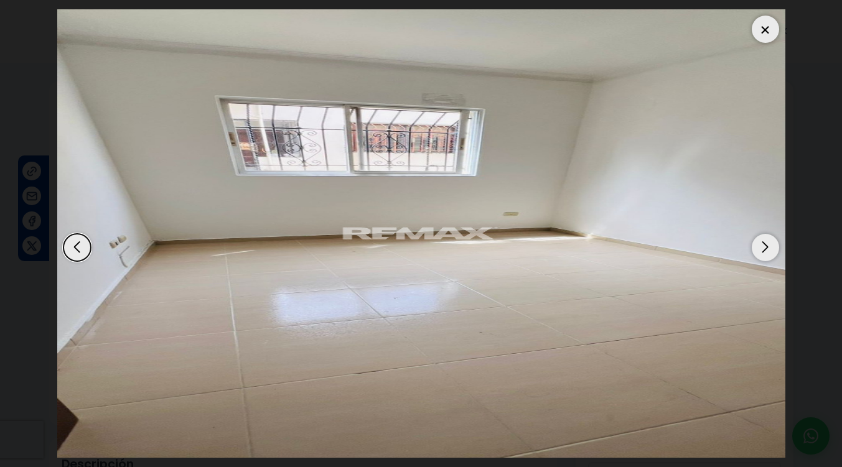
click at [794, 199] on dialog at bounding box center [421, 233] width 747 height 467
click at [773, 22] on div at bounding box center [765, 29] width 27 height 27
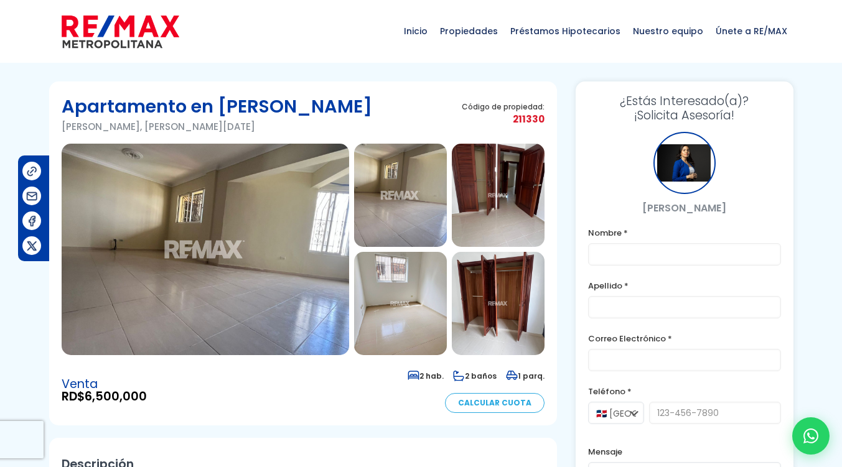
click at [783, 241] on div "¿Estás Interesado(a)? ¡Solicita Asesoría! Arisleidy Santos Nombre * Apellido * …" at bounding box center [684, 321] width 218 height 479
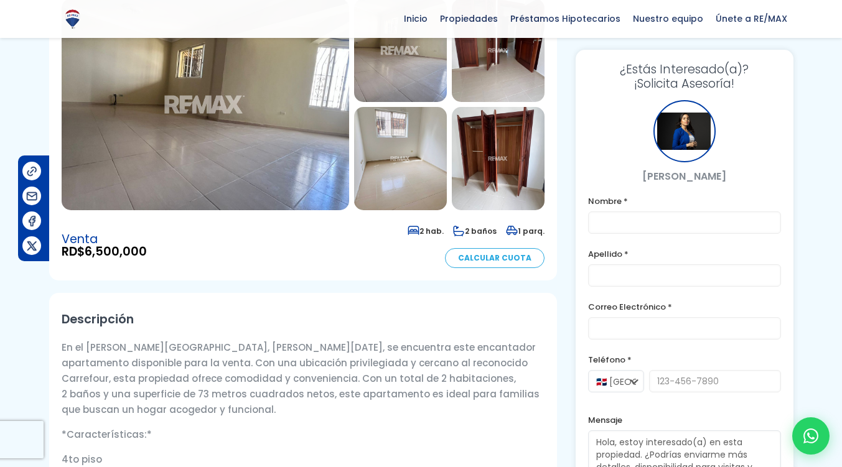
scroll to position [230, 0]
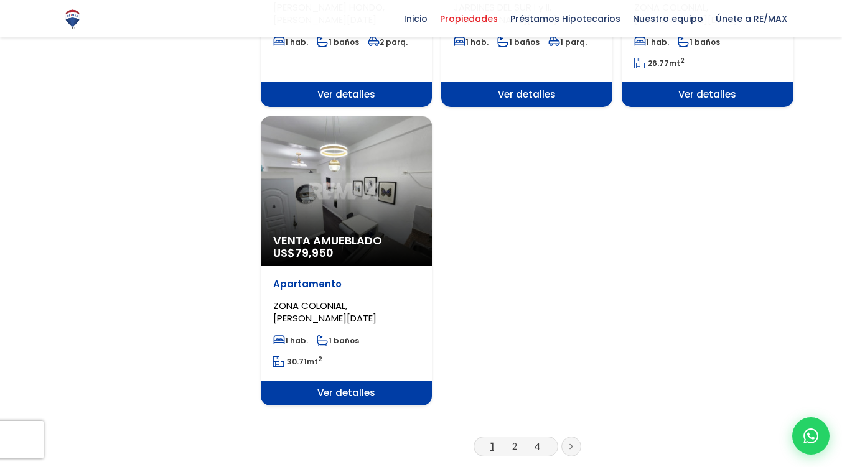
scroll to position [1519, 0]
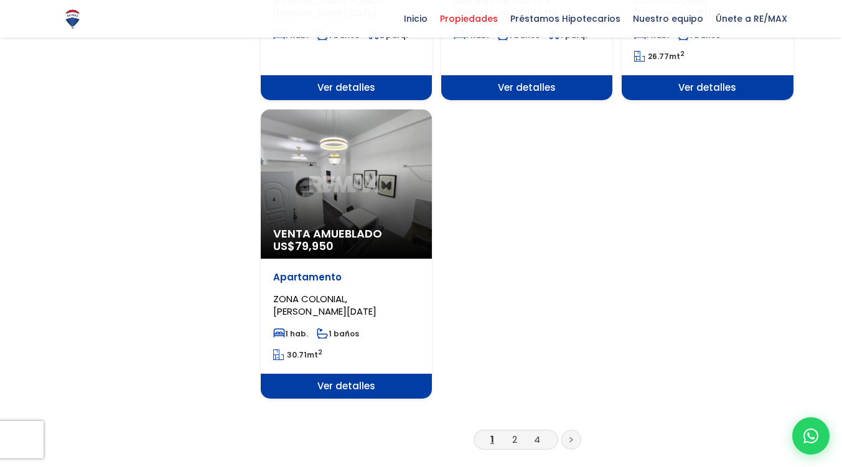
click at [400, 170] on div "Venta Amueblado US$ 79,950" at bounding box center [346, 183] width 171 height 149
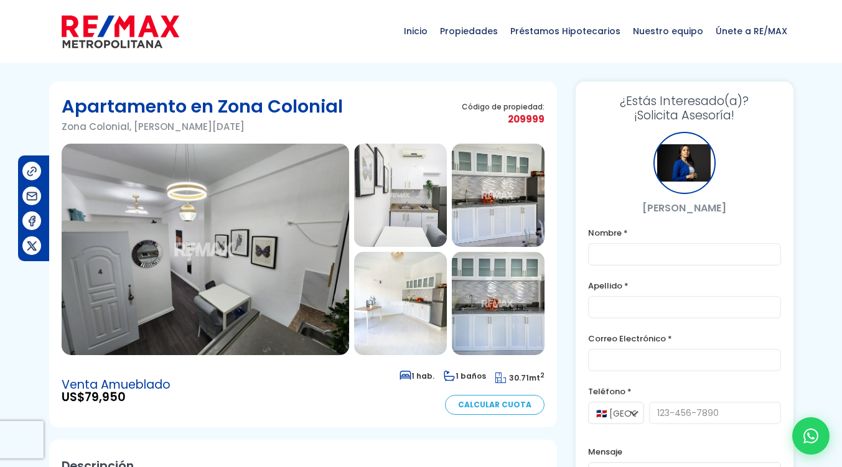
click at [385, 156] on img at bounding box center [400, 195] width 93 height 103
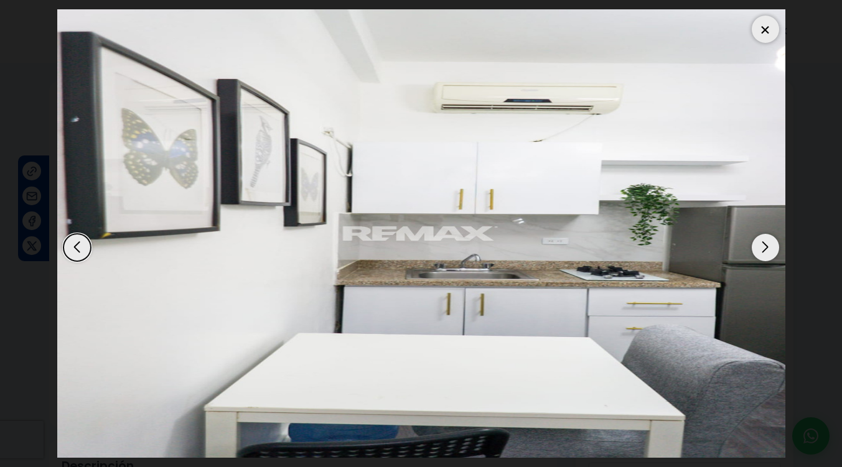
click at [767, 246] on div "Next slide" at bounding box center [765, 247] width 27 height 27
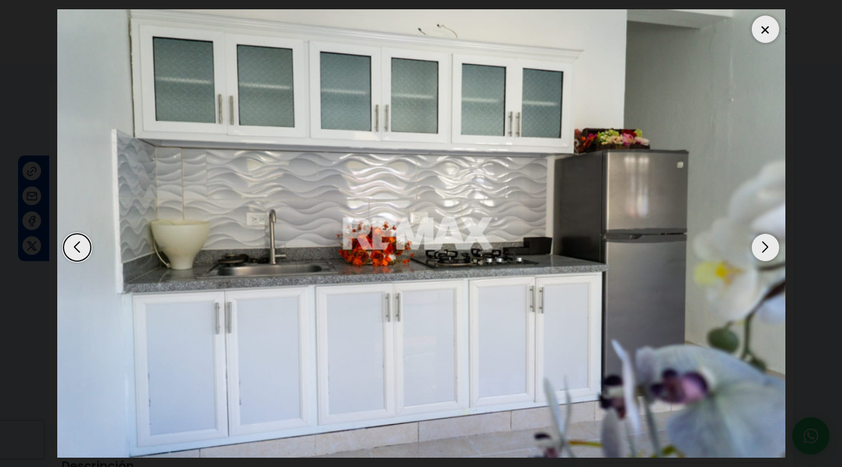
click at [767, 246] on div "Next slide" at bounding box center [765, 247] width 27 height 27
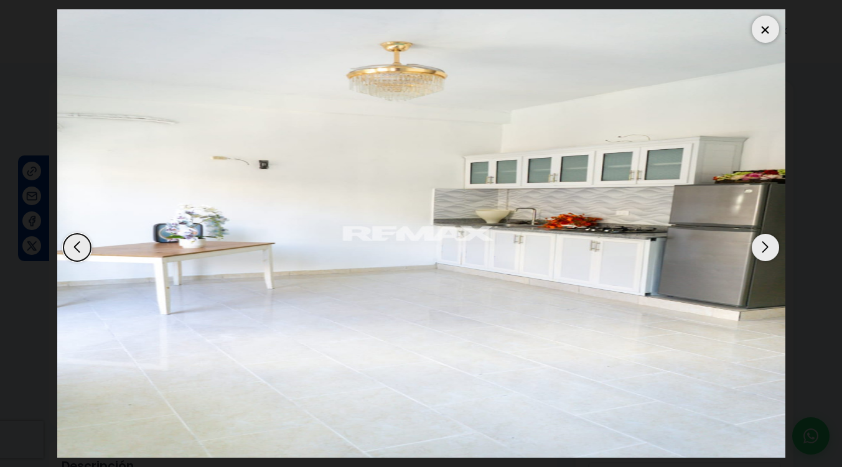
click at [767, 246] on div "Next slide" at bounding box center [765, 247] width 27 height 27
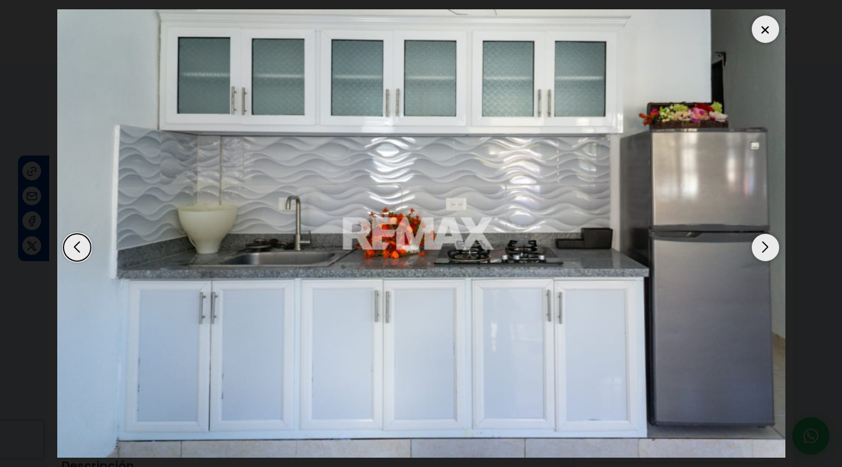
click at [767, 246] on div "Next slide" at bounding box center [765, 247] width 27 height 27
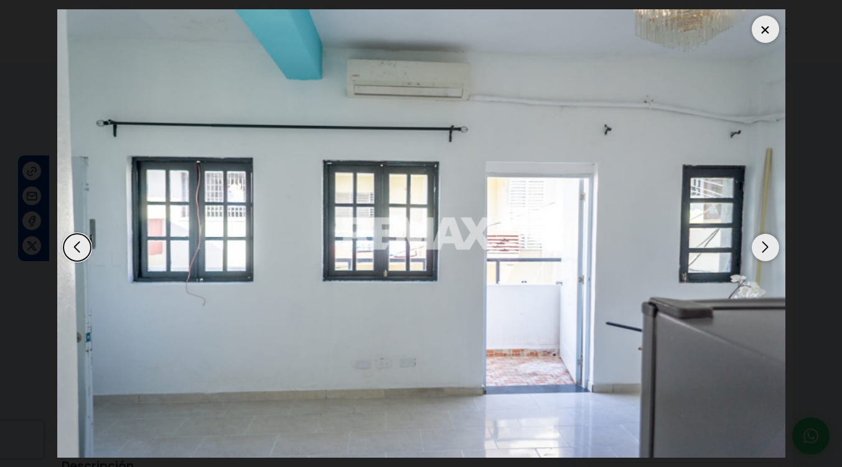
click at [767, 246] on div "Next slide" at bounding box center [765, 247] width 27 height 27
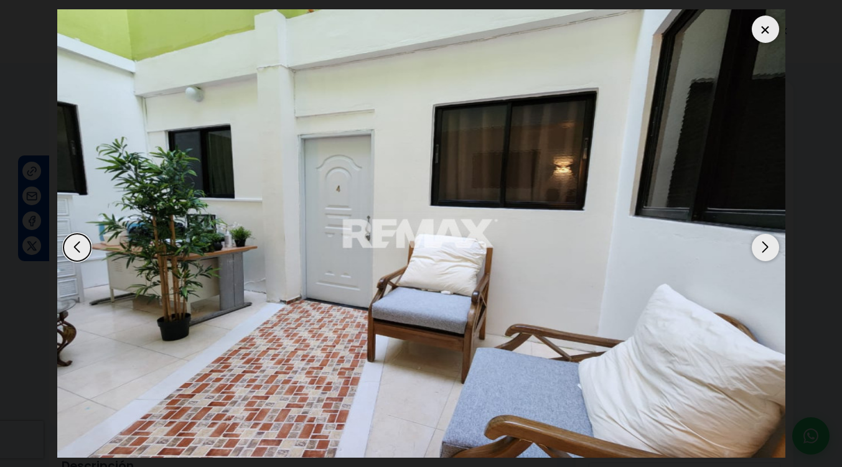
click at [767, 246] on div "Next slide" at bounding box center [765, 247] width 27 height 27
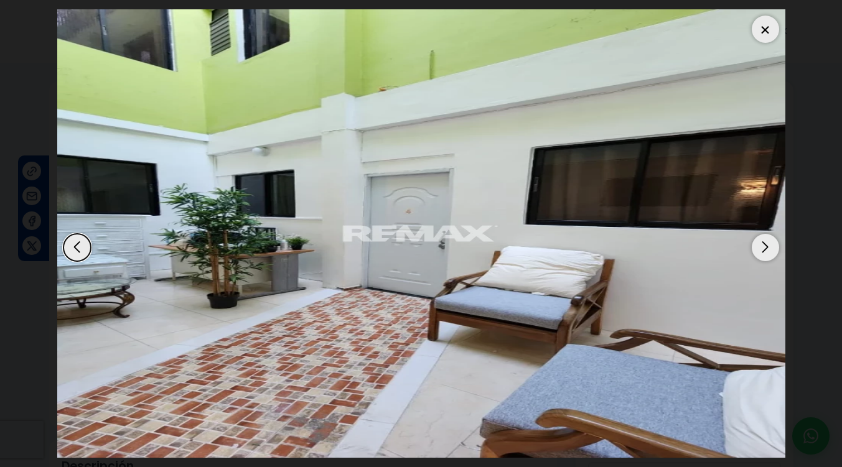
click at [767, 246] on div "Next slide" at bounding box center [765, 247] width 27 height 27
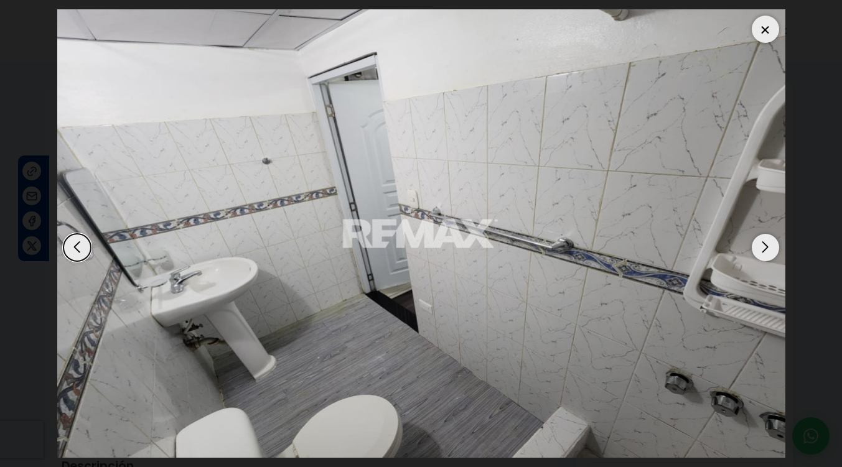
click at [767, 246] on div "Next slide" at bounding box center [765, 247] width 27 height 27
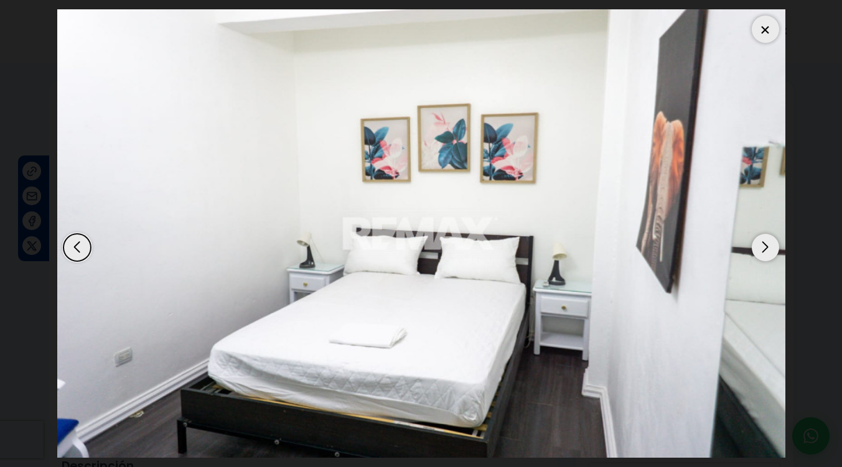
click at [767, 246] on div "Next slide" at bounding box center [765, 247] width 27 height 27
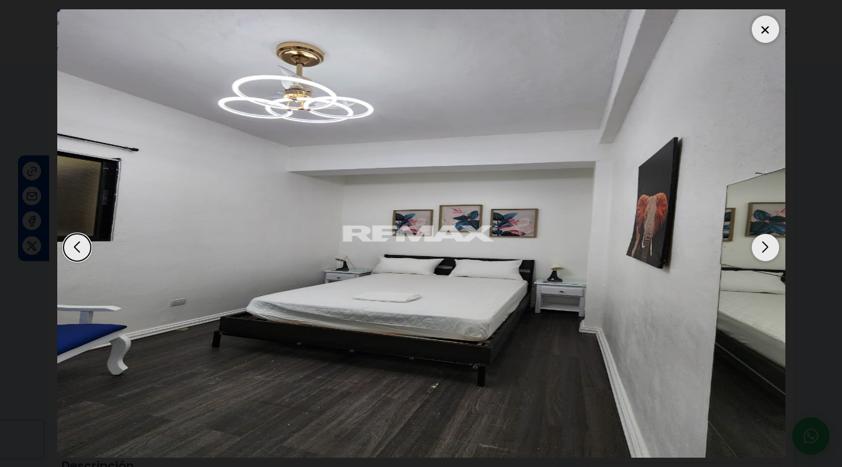
click at [767, 246] on div "Next slide" at bounding box center [765, 247] width 27 height 27
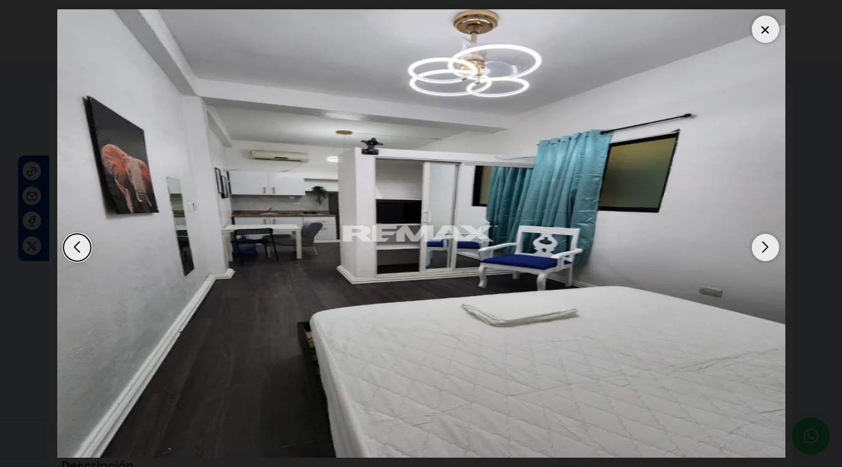
click at [754, 33] on div at bounding box center [765, 29] width 27 height 27
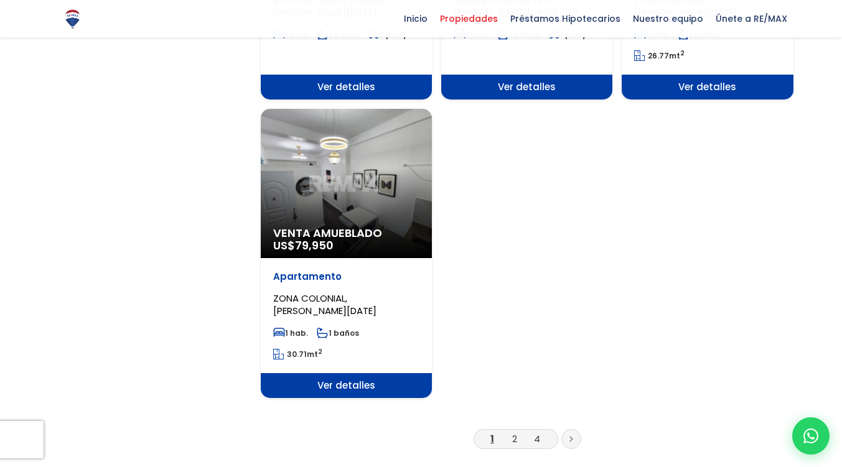
scroll to position [1519, 0]
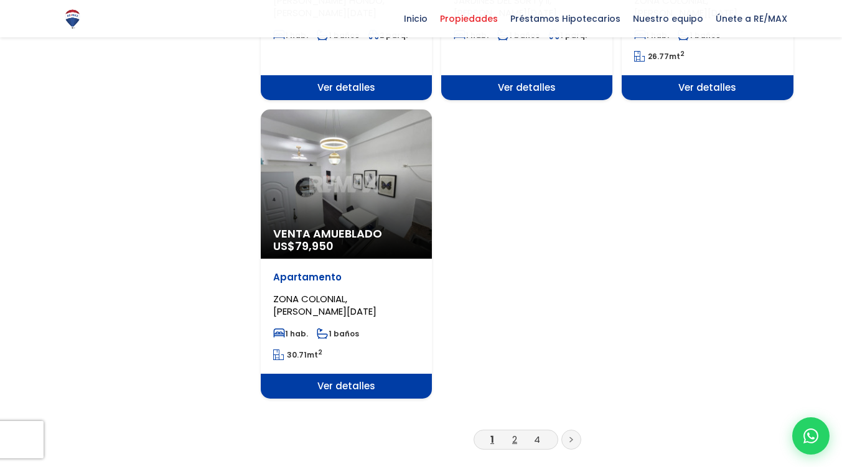
click at [512, 433] on link "2" at bounding box center [514, 439] width 5 height 13
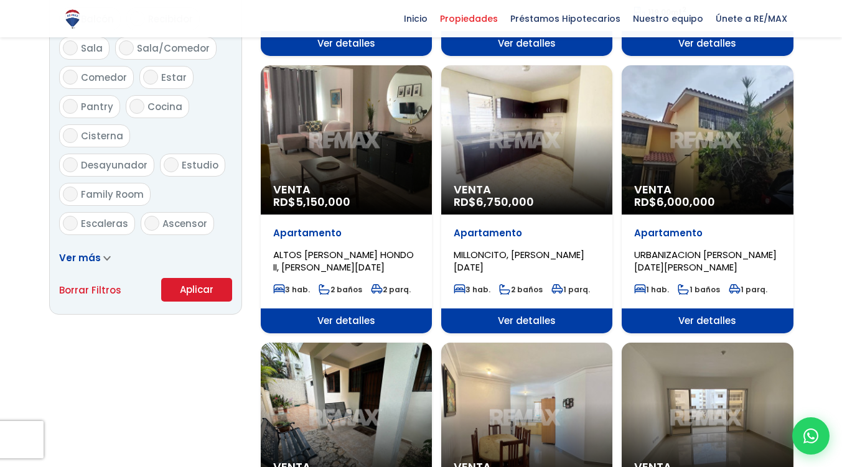
scroll to position [705, 0]
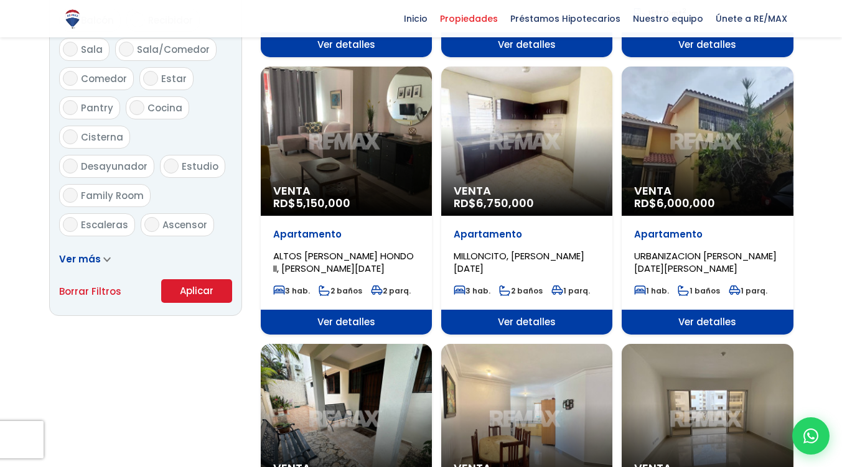
click at [705, 132] on div "Venta RD$ 6,000,000" at bounding box center [707, 141] width 171 height 149
click at [709, 150] on div "Venta RD$ 6,000,000" at bounding box center [707, 141] width 171 height 149
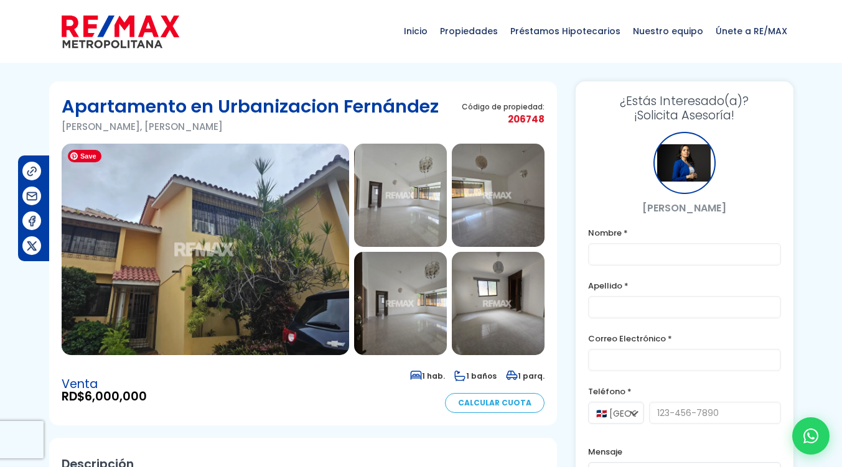
click at [230, 226] on img at bounding box center [205, 250] width 287 height 212
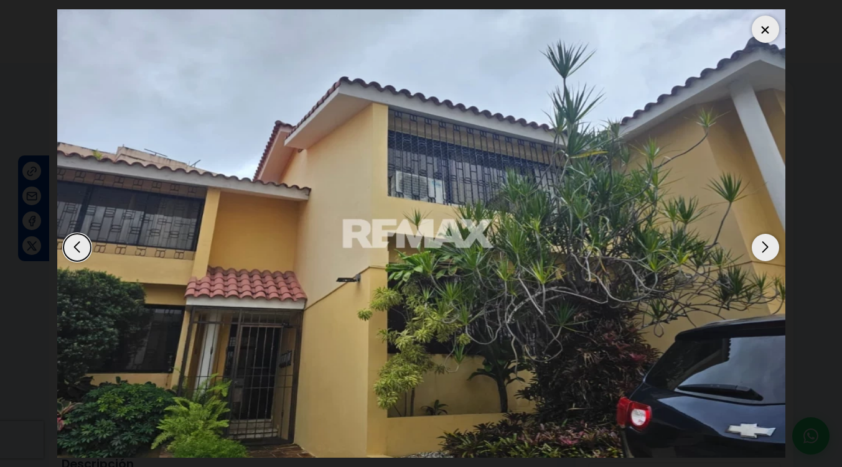
click at [767, 249] on div "Next slide" at bounding box center [765, 247] width 27 height 27
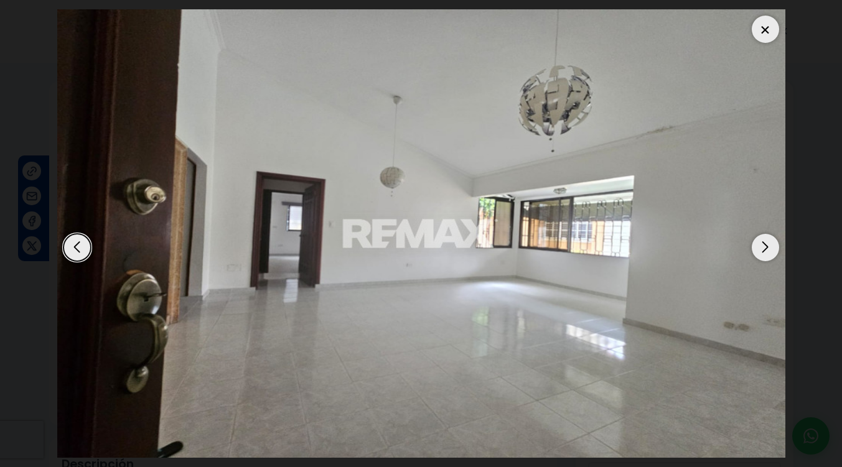
click at [767, 249] on div "Next slide" at bounding box center [765, 247] width 27 height 27
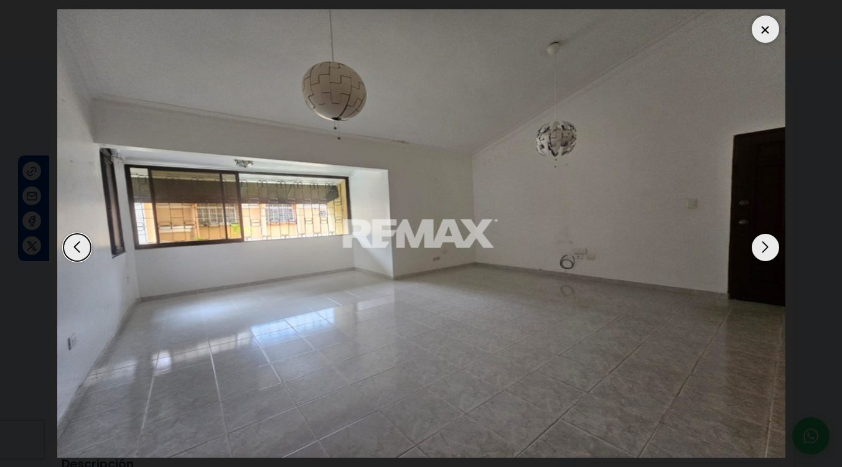
click at [767, 249] on div "Next slide" at bounding box center [765, 247] width 27 height 27
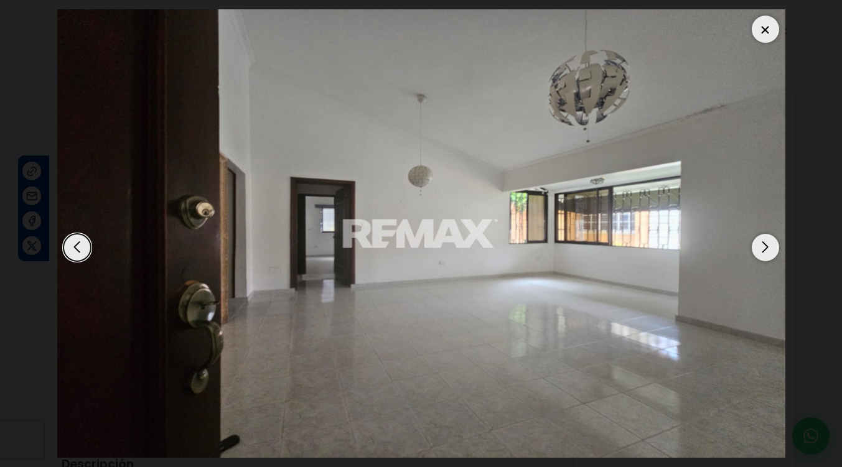
click at [767, 249] on div "Next slide" at bounding box center [765, 247] width 27 height 27
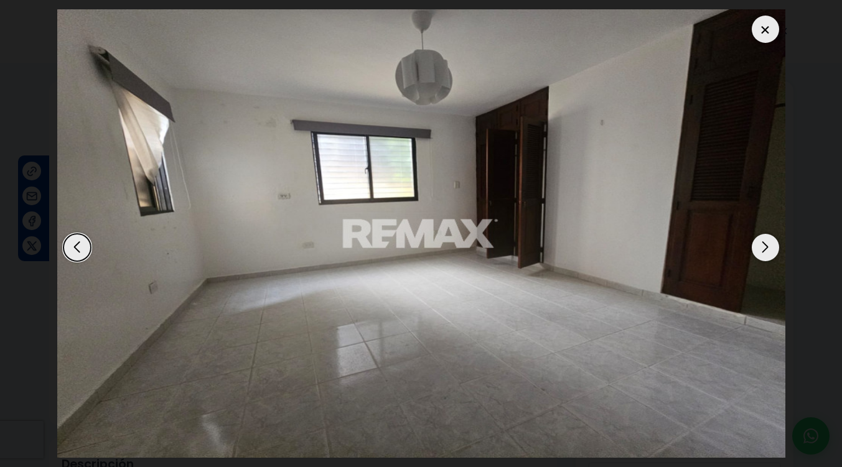
click at [753, 246] on div "Next slide" at bounding box center [765, 247] width 27 height 27
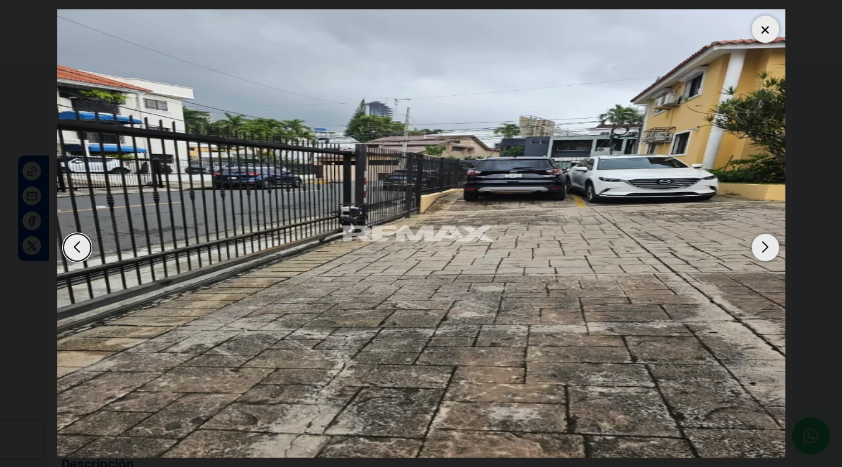
click at [766, 248] on div "Next slide" at bounding box center [765, 247] width 27 height 27
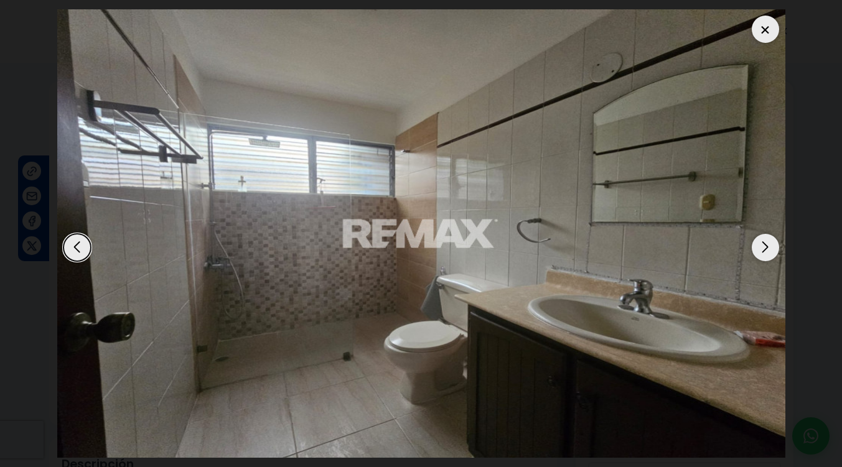
click at [766, 248] on div "Next slide" at bounding box center [765, 247] width 27 height 27
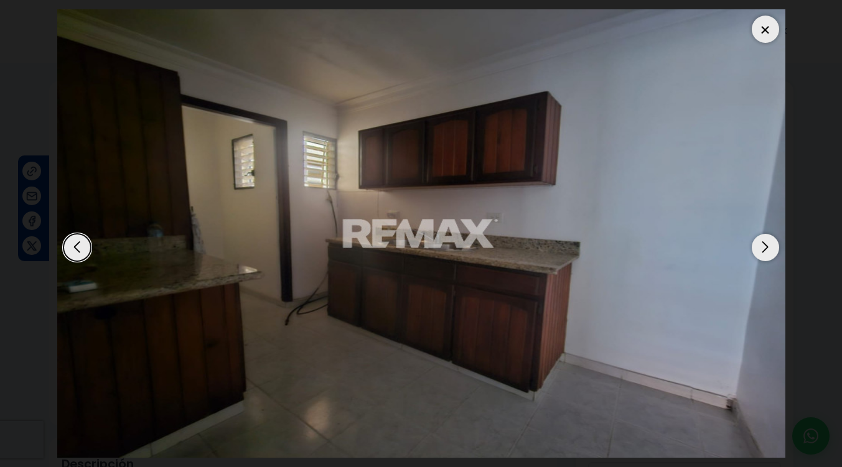
click at [766, 248] on div "Next slide" at bounding box center [765, 247] width 27 height 27
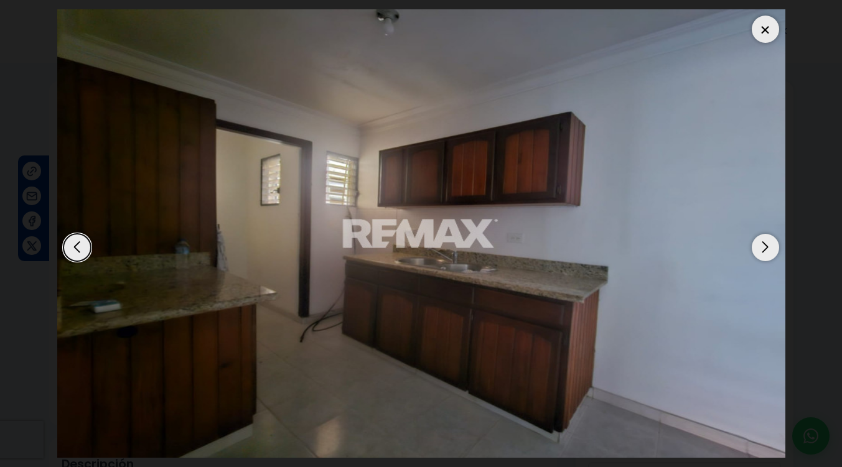
click at [766, 248] on div "Next slide" at bounding box center [765, 247] width 27 height 27
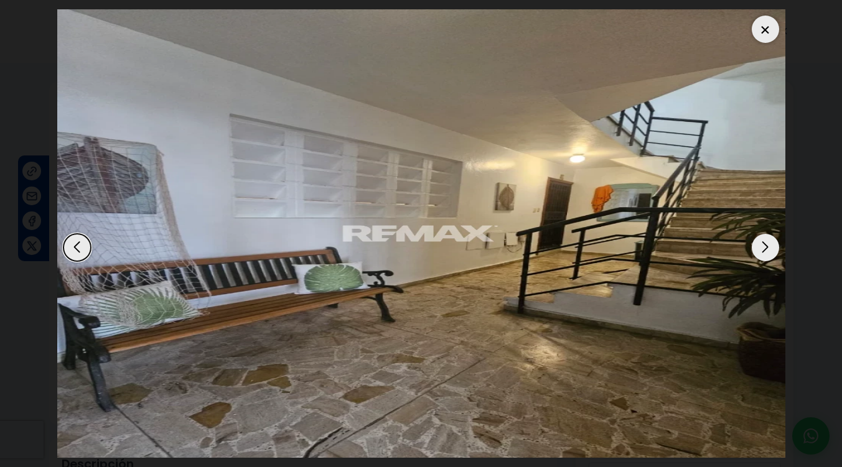
click at [766, 248] on div "Next slide" at bounding box center [765, 247] width 27 height 27
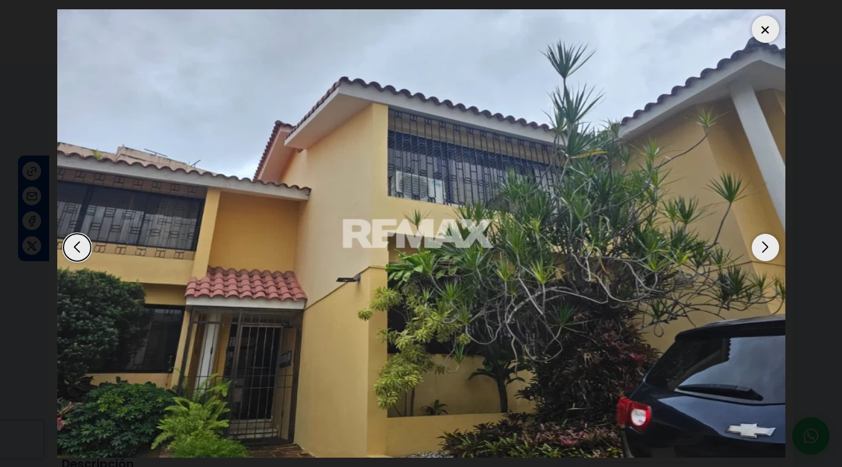
click at [766, 248] on div "Next slide" at bounding box center [765, 247] width 27 height 27
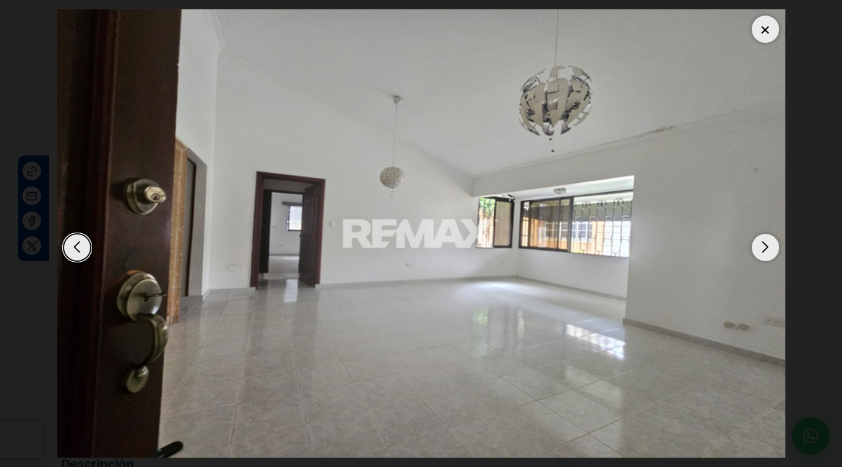
click at [766, 248] on div "Next slide" at bounding box center [765, 247] width 27 height 27
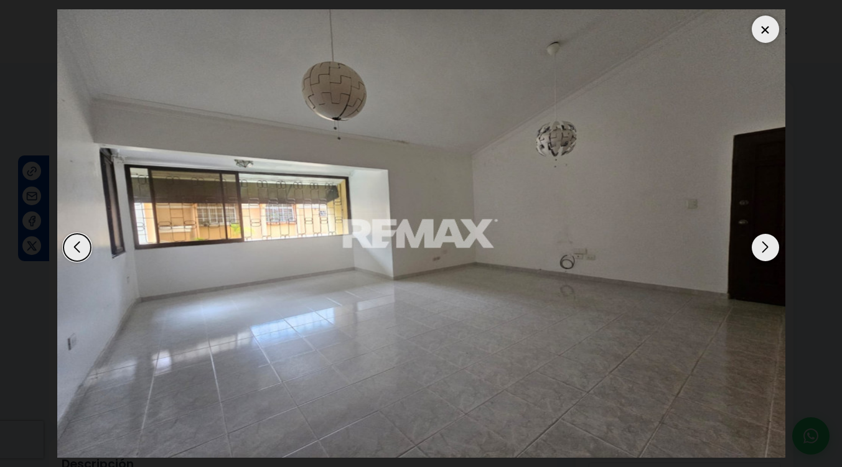
click at [766, 248] on div "Next slide" at bounding box center [765, 247] width 27 height 27
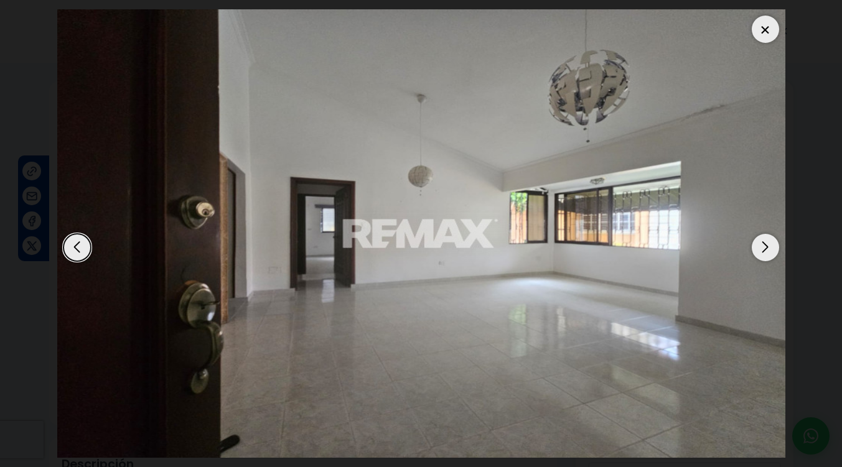
click at [765, 29] on div at bounding box center [765, 29] width 27 height 27
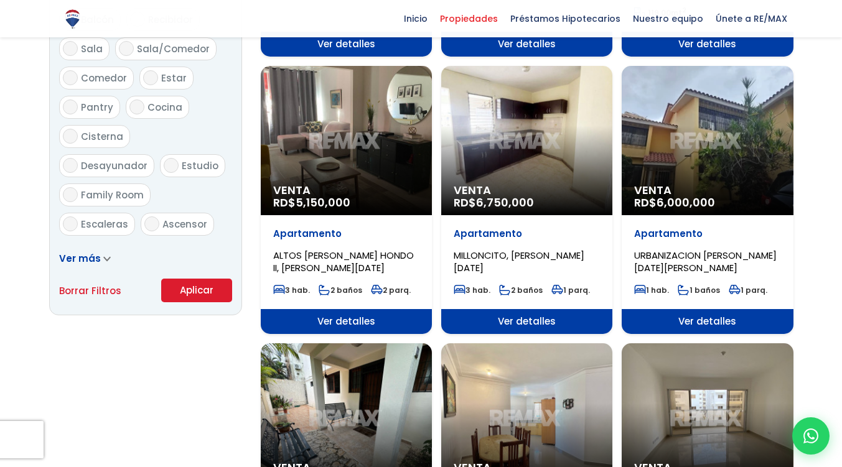
scroll to position [705, 0]
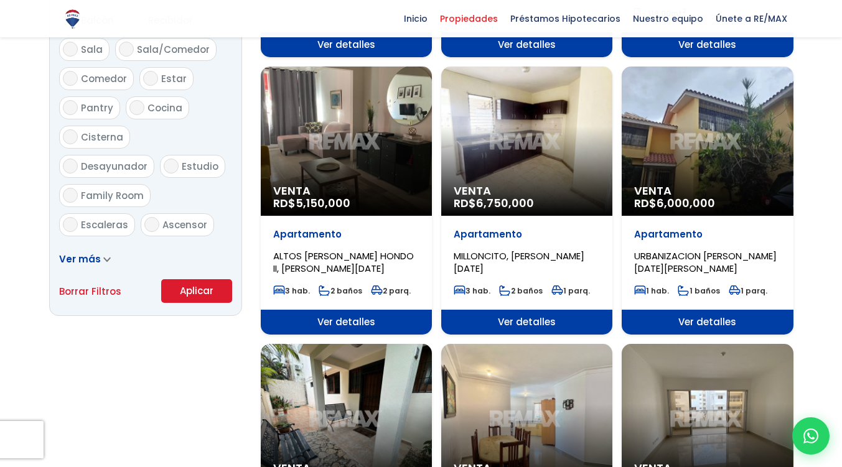
click at [541, 133] on div "Venta RD$ 6,750,000" at bounding box center [526, 141] width 171 height 149
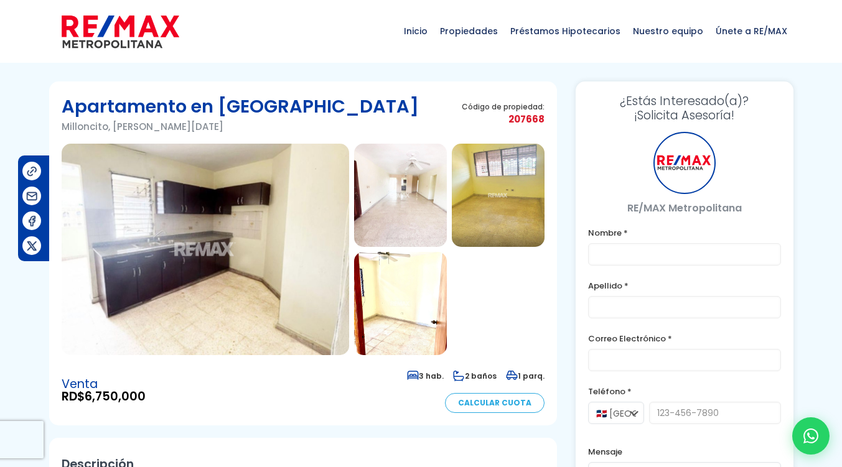
click at [220, 245] on img at bounding box center [205, 250] width 287 height 212
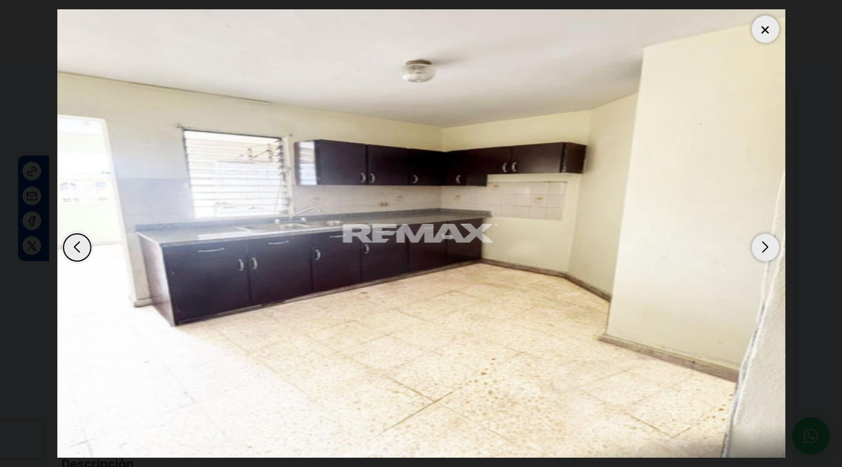
click at [769, 243] on div "Next slide" at bounding box center [765, 247] width 27 height 27
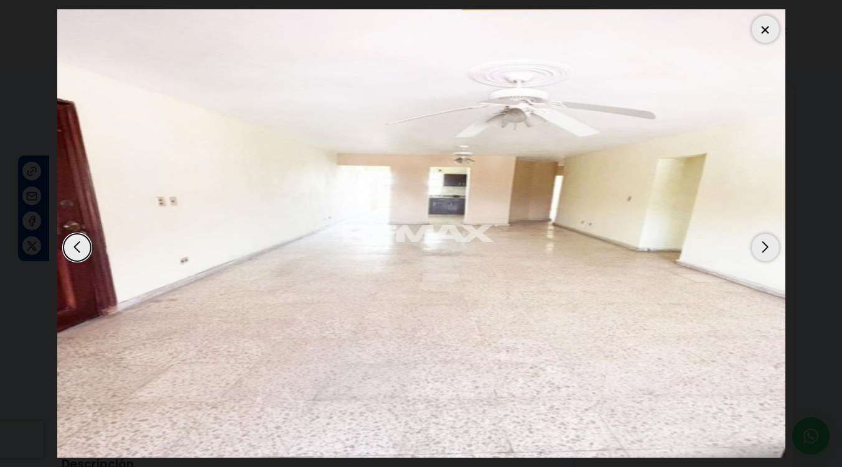
click at [769, 243] on div "Next slide" at bounding box center [765, 247] width 27 height 27
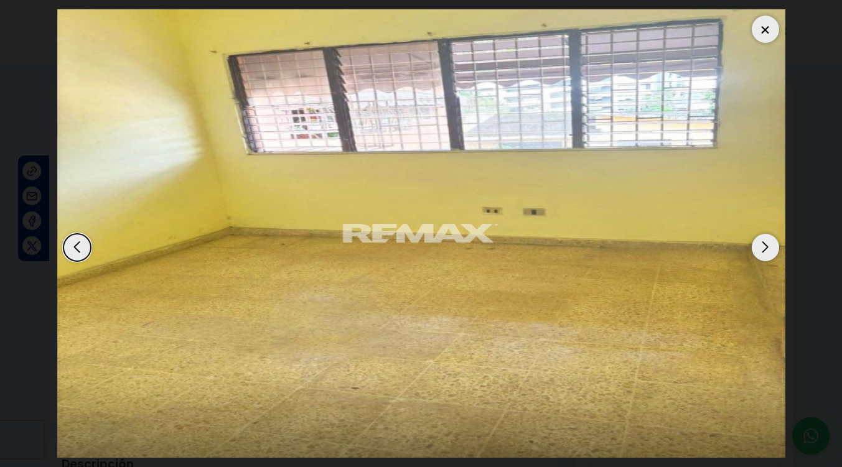
click at [769, 243] on div "Next slide" at bounding box center [765, 247] width 27 height 27
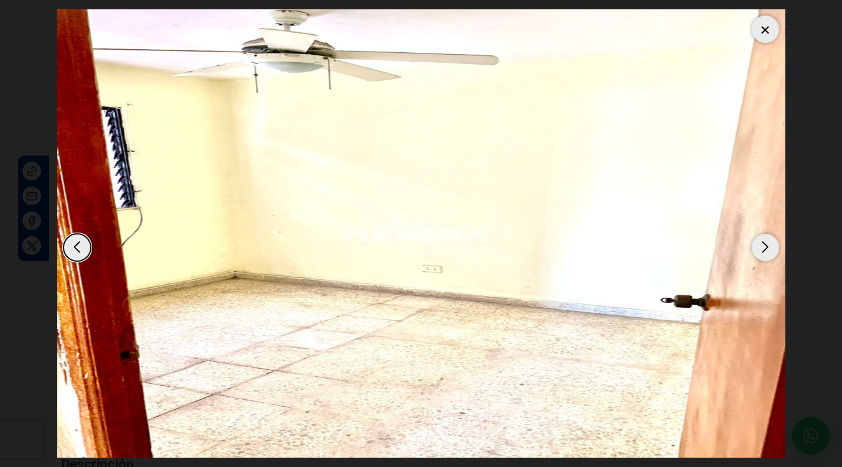
click at [769, 243] on div "Next slide" at bounding box center [765, 247] width 27 height 27
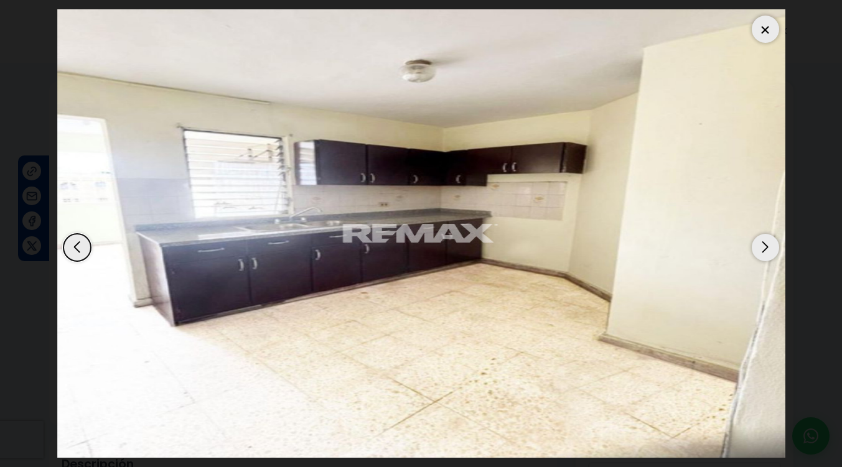
click at [769, 243] on div "Next slide" at bounding box center [765, 247] width 27 height 27
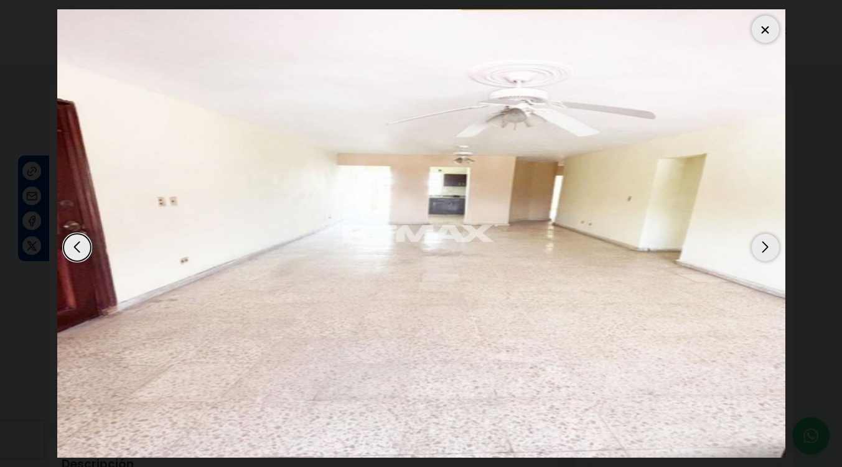
click at [769, 243] on div "Next slide" at bounding box center [765, 247] width 27 height 27
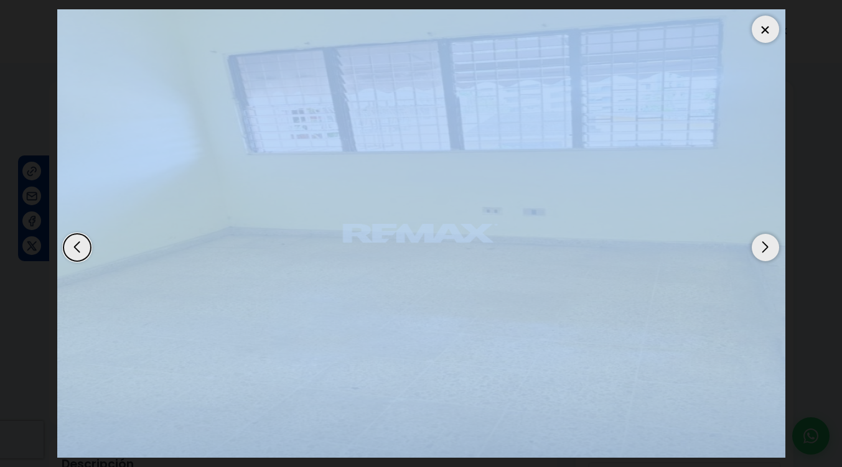
click at [769, 243] on div "Next slide" at bounding box center [765, 247] width 27 height 27
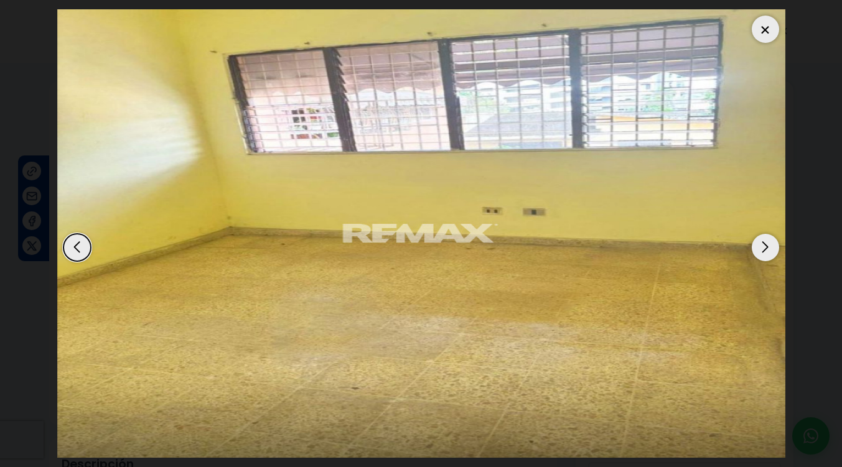
click at [794, 90] on dialog at bounding box center [421, 233] width 747 height 467
click at [764, 251] on div "Next slide" at bounding box center [765, 247] width 27 height 27
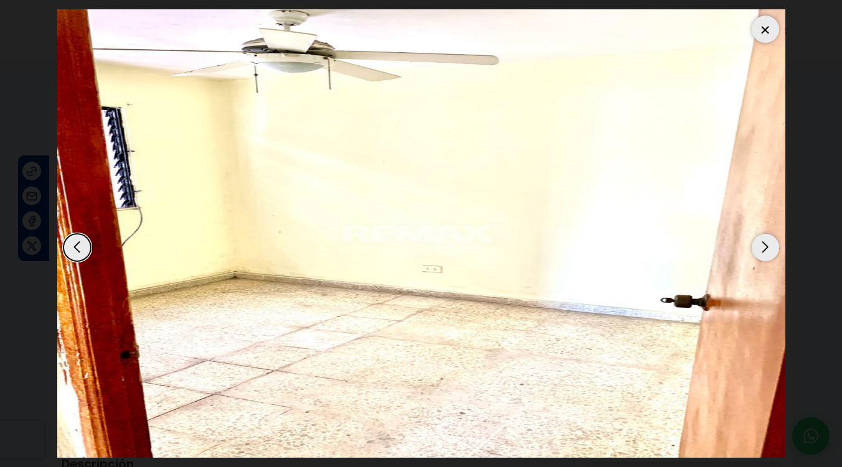
click at [764, 251] on div "Next slide" at bounding box center [765, 247] width 27 height 27
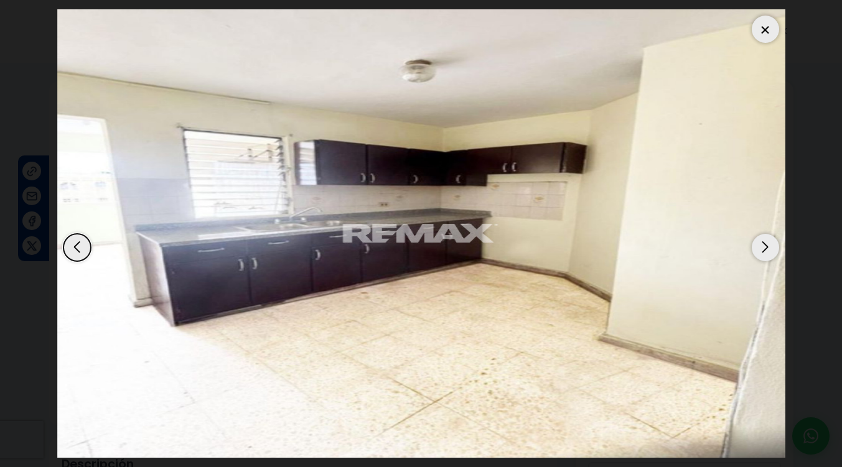
click at [771, 30] on div at bounding box center [765, 29] width 27 height 27
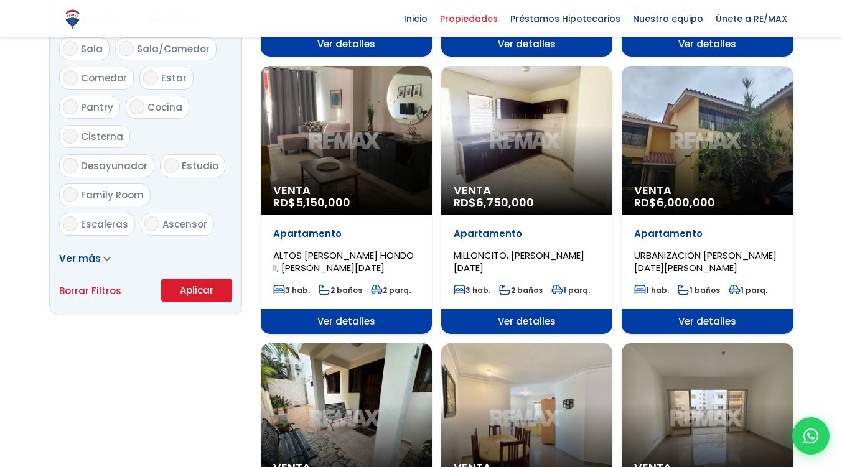
scroll to position [706, 0]
click at [251, 269] on div "Filtros de búsqueda Comprar Alquilar En construcción Construida Tipo de propied…" at bounding box center [421, 380] width 744 height 1823
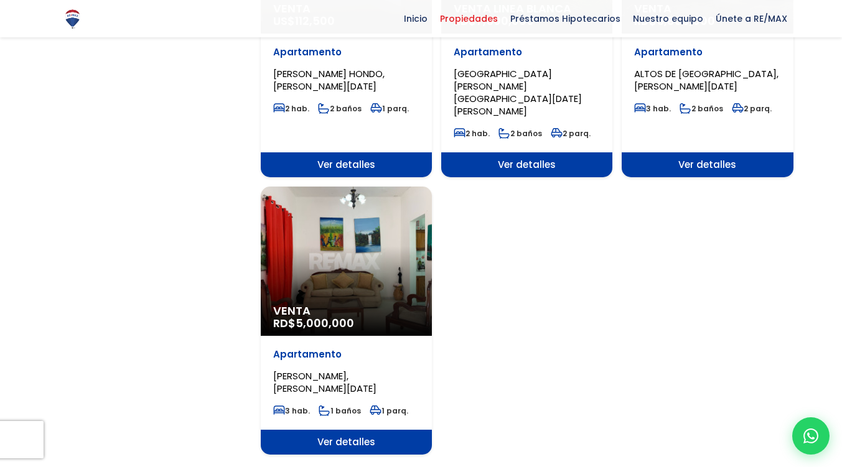
scroll to position [1460, 0]
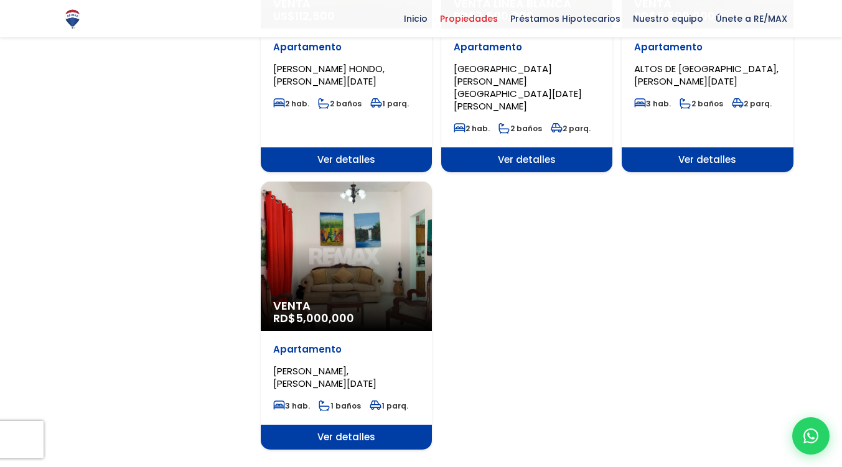
click at [374, 217] on div "Venta RD$ 5,000,000" at bounding box center [346, 256] width 171 height 149
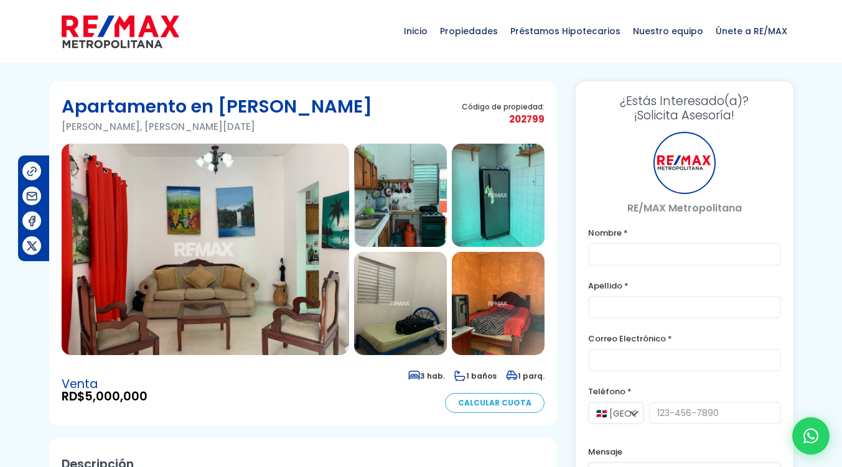
click at [354, 225] on div at bounding box center [400, 195] width 93 height 103
click at [255, 259] on img at bounding box center [205, 250] width 287 height 212
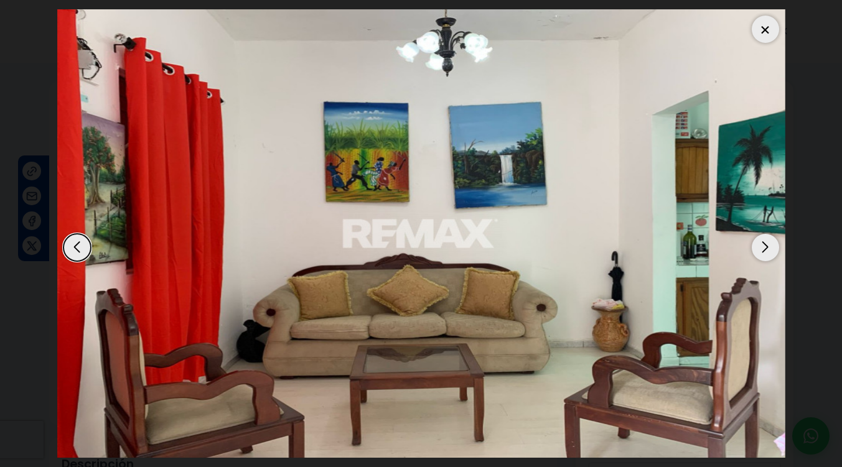
click at [765, 250] on div "Next slide" at bounding box center [765, 247] width 27 height 27
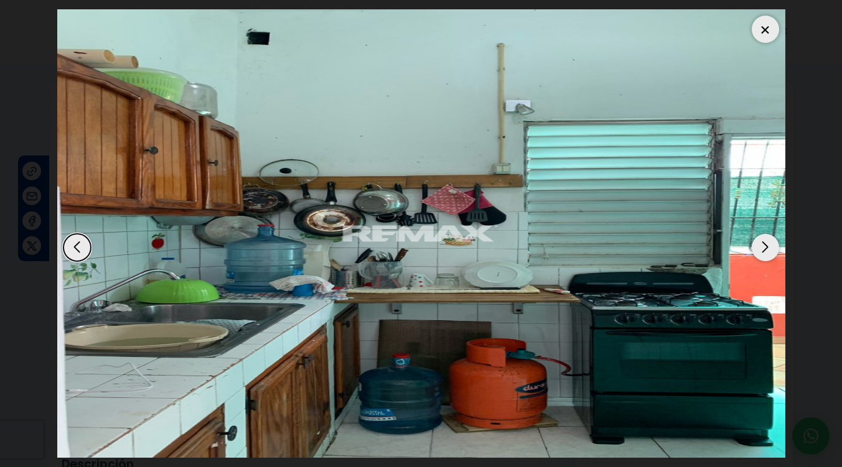
click at [765, 250] on div "Next slide" at bounding box center [765, 247] width 27 height 27
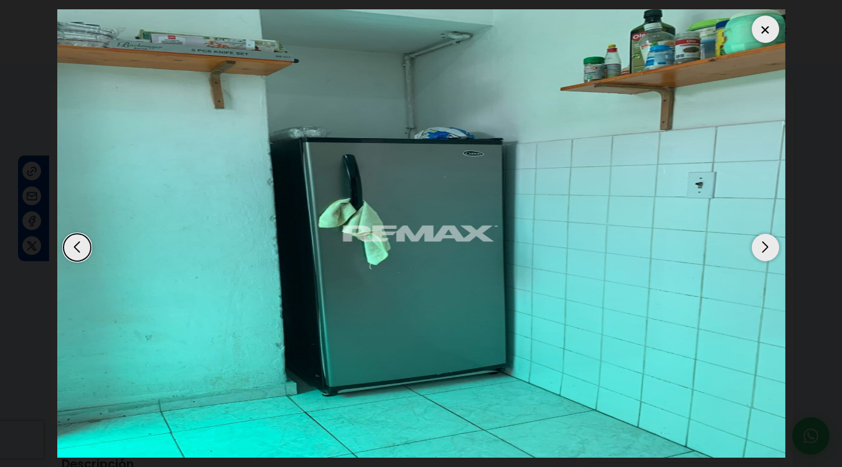
click at [765, 250] on div "Next slide" at bounding box center [765, 247] width 27 height 27
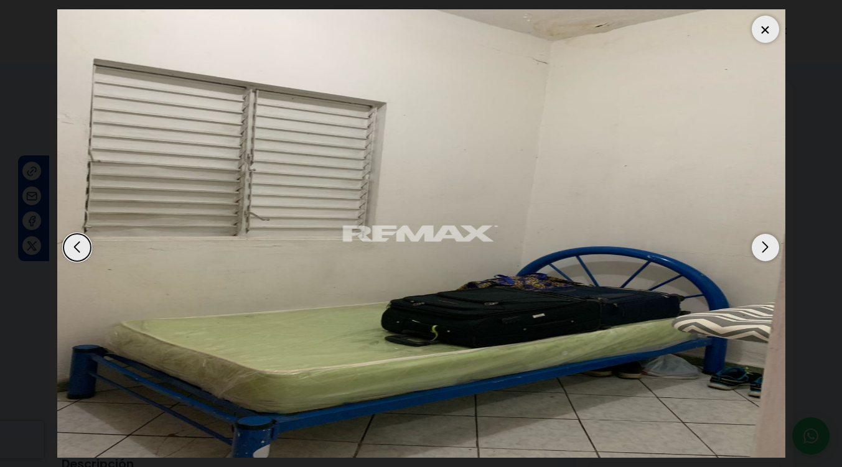
click at [765, 250] on div "Next slide" at bounding box center [765, 247] width 27 height 27
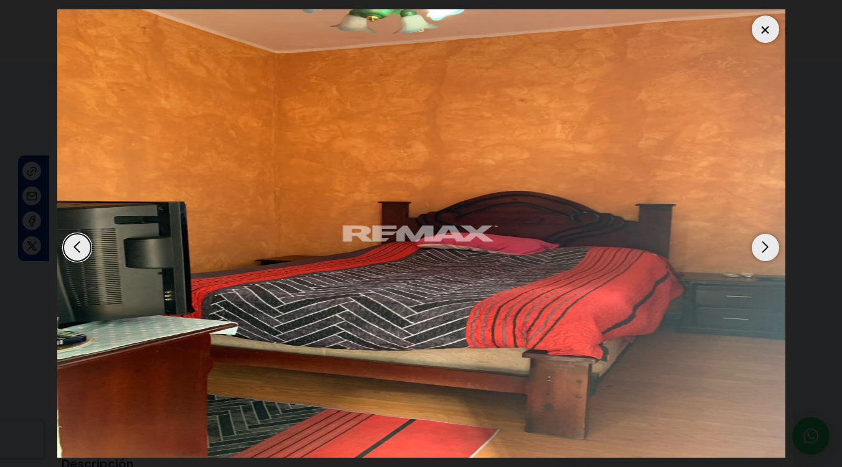
click at [765, 250] on div "Next slide" at bounding box center [765, 247] width 27 height 27
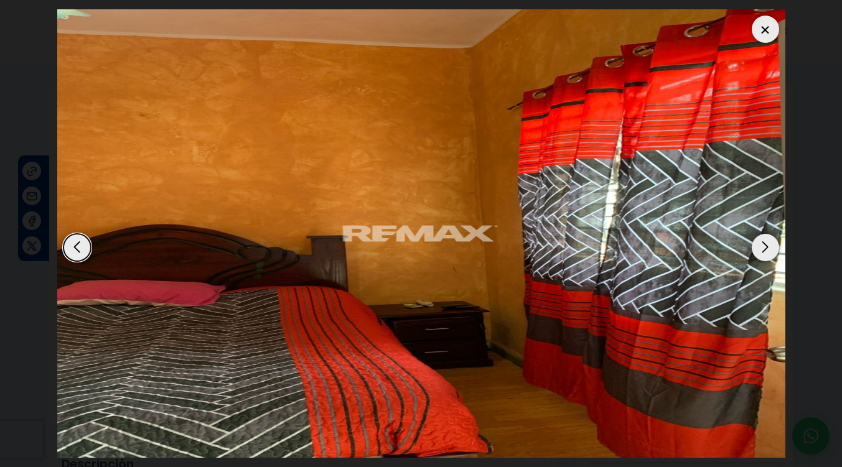
click at [765, 250] on div "Next slide" at bounding box center [765, 247] width 27 height 27
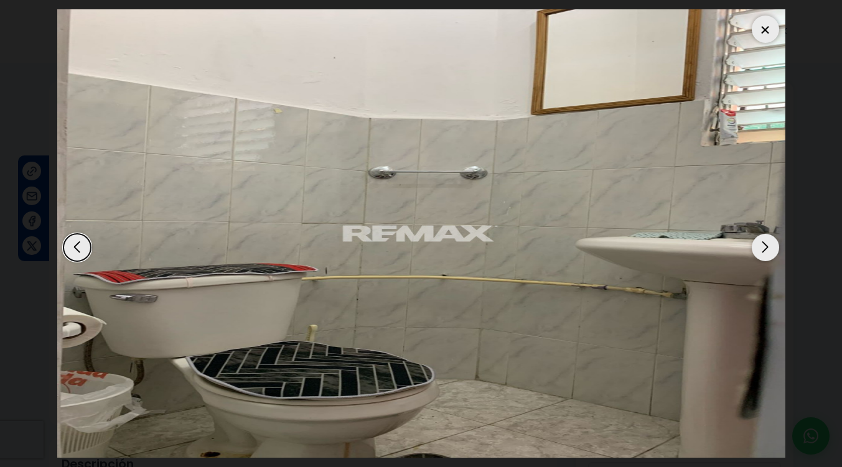
click at [765, 250] on div "Next slide" at bounding box center [765, 247] width 27 height 27
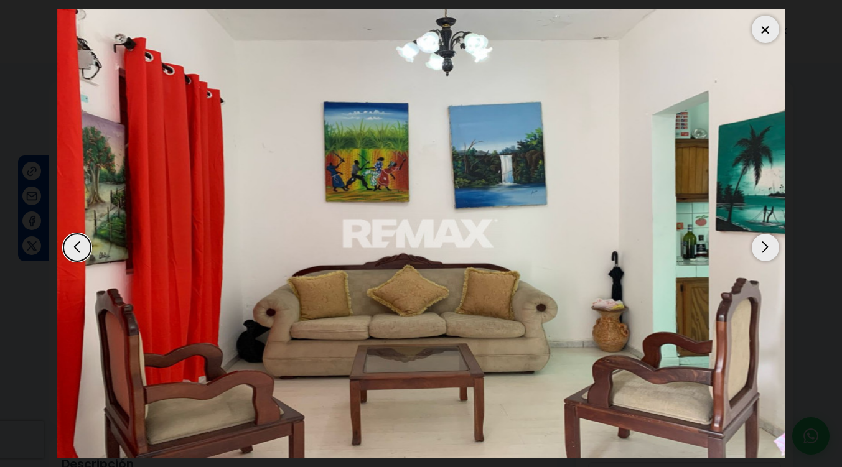
click at [765, 250] on div "Next slide" at bounding box center [765, 247] width 27 height 27
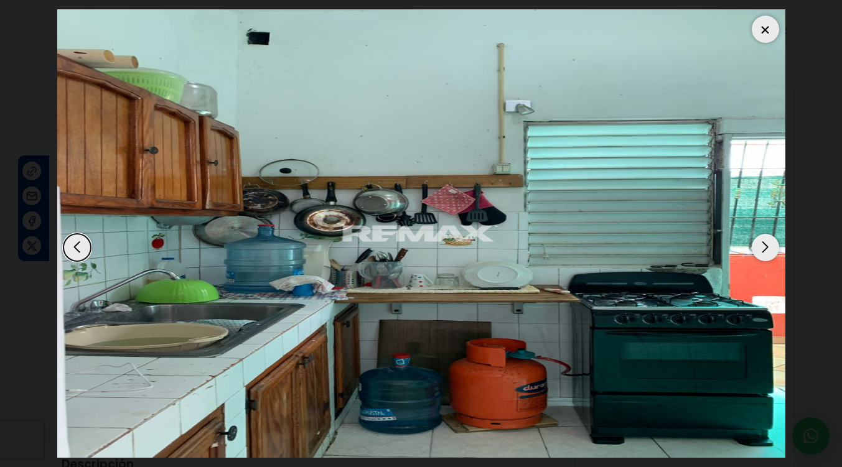
click at [765, 37] on div at bounding box center [765, 29] width 27 height 27
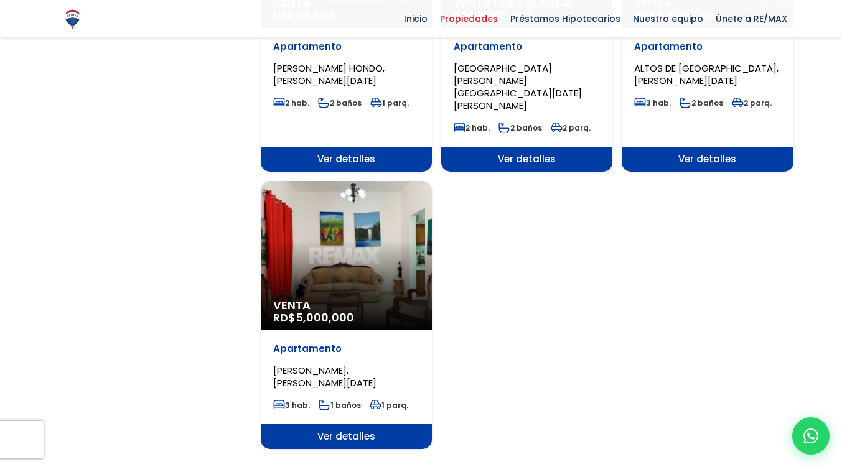
scroll to position [1460, 0]
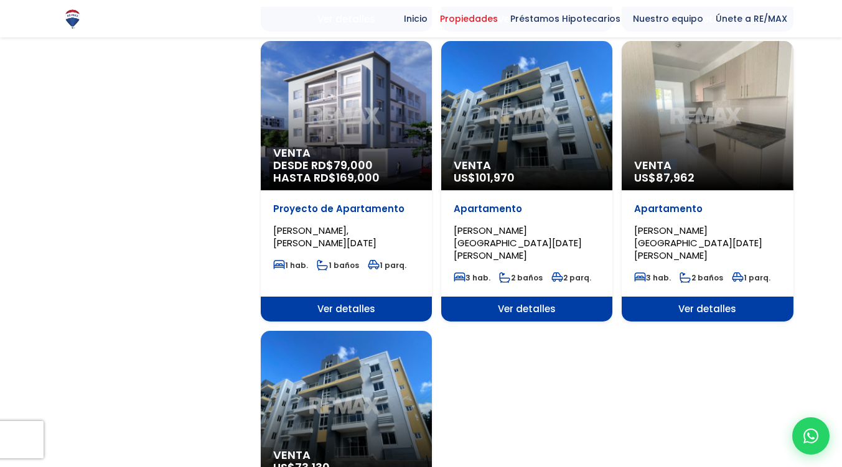
scroll to position [1278, 0]
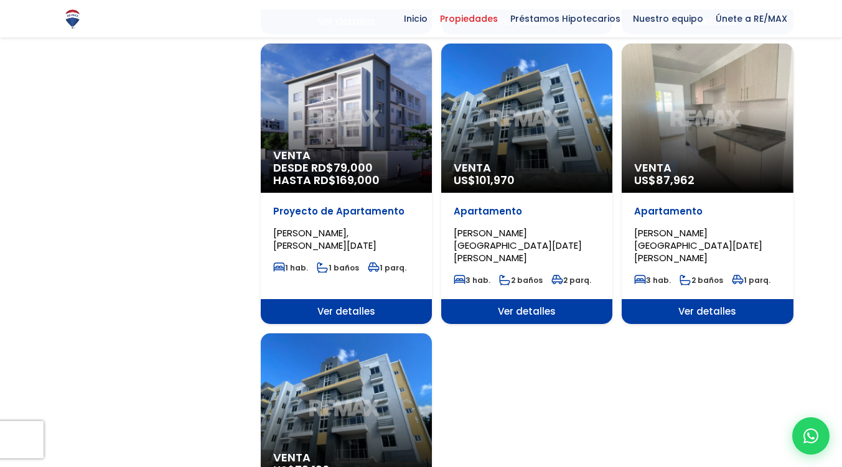
click at [679, 107] on div "Venta US$ 87,962" at bounding box center [707, 118] width 171 height 149
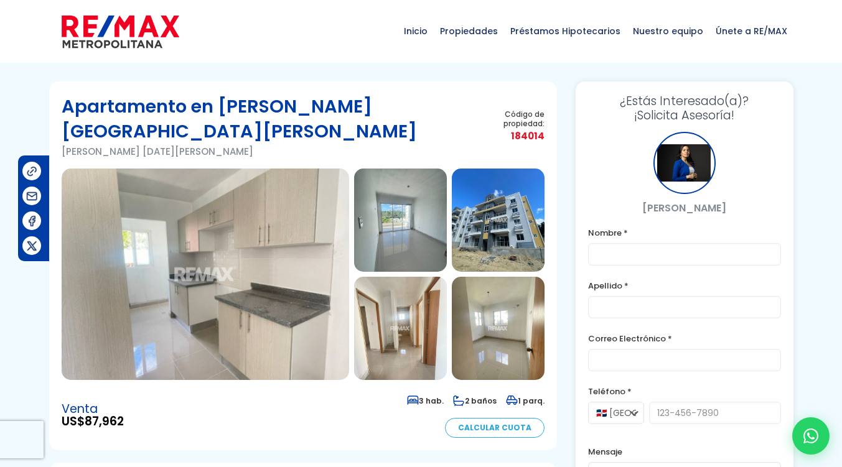
click at [225, 199] on img at bounding box center [205, 275] width 287 height 212
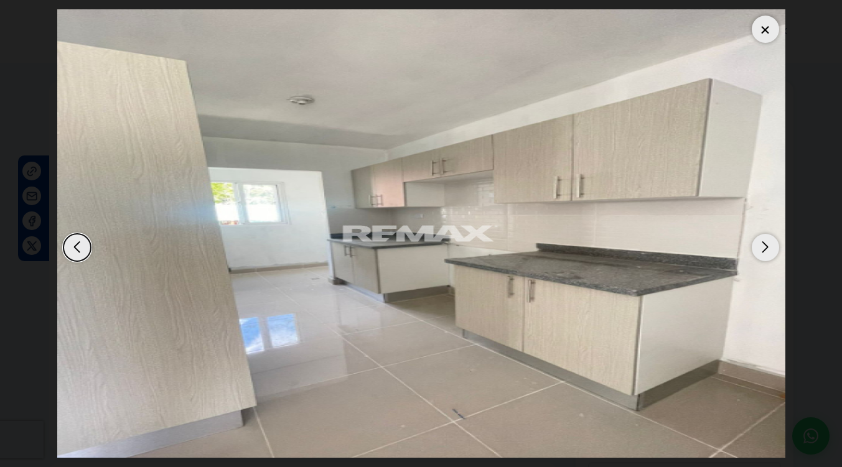
click at [760, 251] on div "Next slide" at bounding box center [765, 247] width 27 height 27
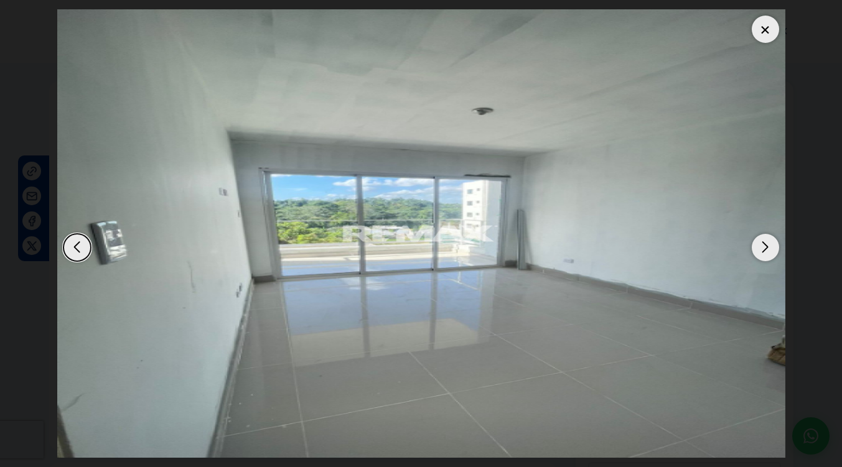
click at [760, 251] on div "Next slide" at bounding box center [765, 247] width 27 height 27
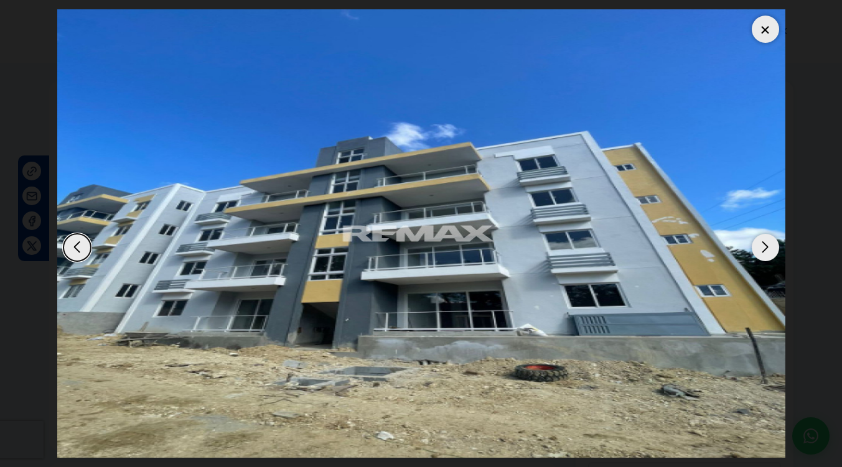
click at [760, 251] on div "Next slide" at bounding box center [765, 247] width 27 height 27
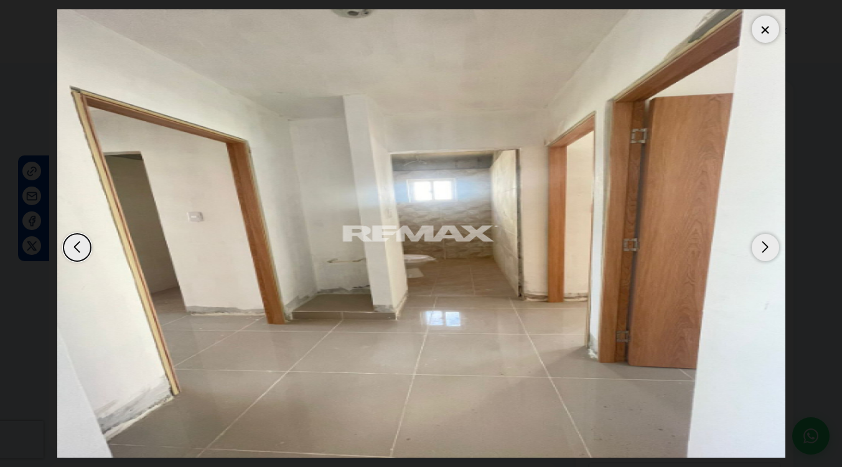
click at [760, 251] on div "Next slide" at bounding box center [765, 247] width 27 height 27
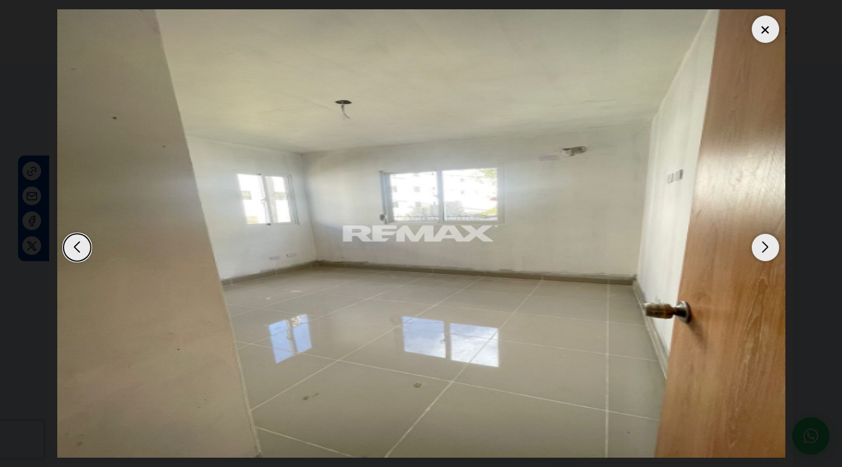
click at [760, 251] on div "Next slide" at bounding box center [765, 247] width 27 height 27
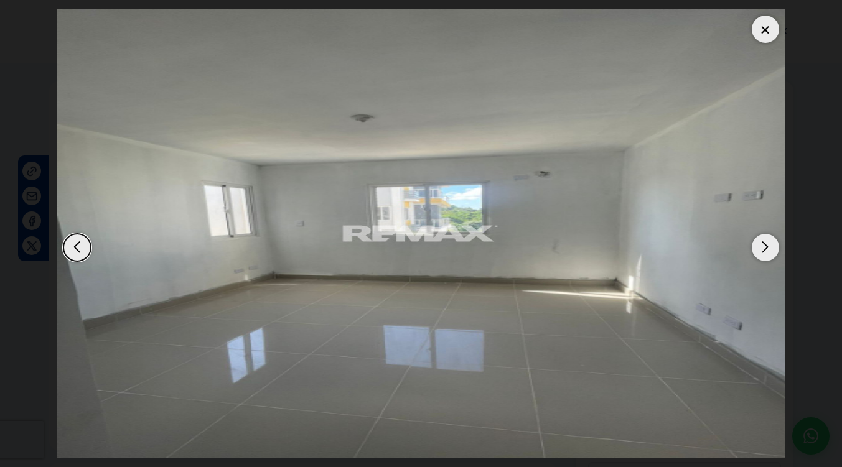
click at [760, 251] on div "Next slide" at bounding box center [765, 247] width 27 height 27
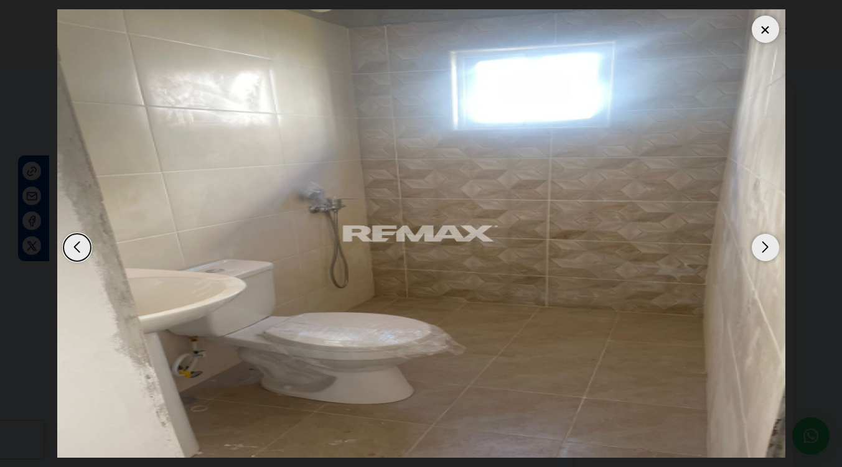
click at [760, 251] on div "Next slide" at bounding box center [765, 247] width 27 height 27
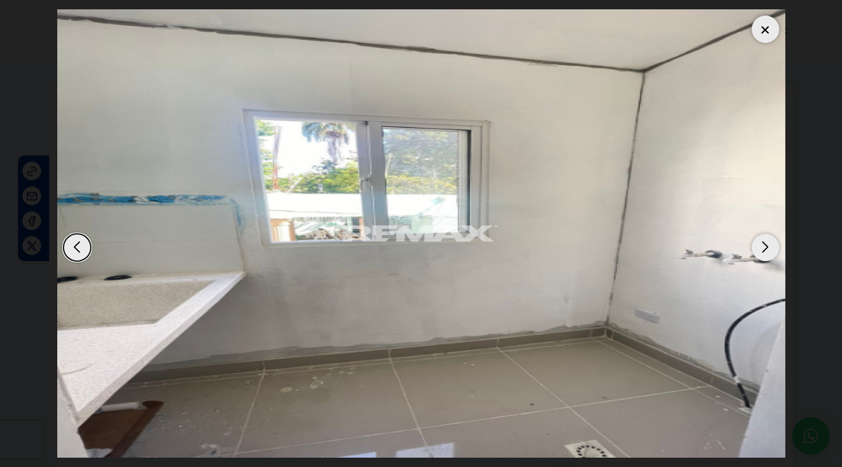
click at [760, 251] on div "Next slide" at bounding box center [765, 247] width 27 height 27
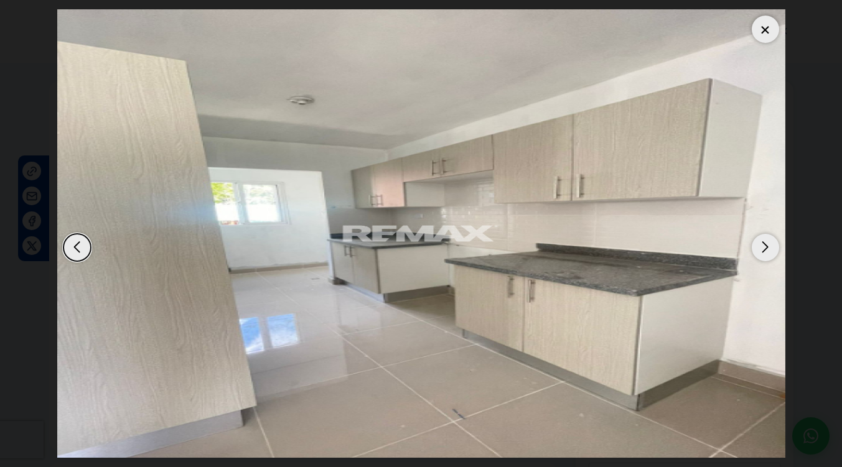
click at [760, 251] on div "Next slide" at bounding box center [765, 247] width 27 height 27
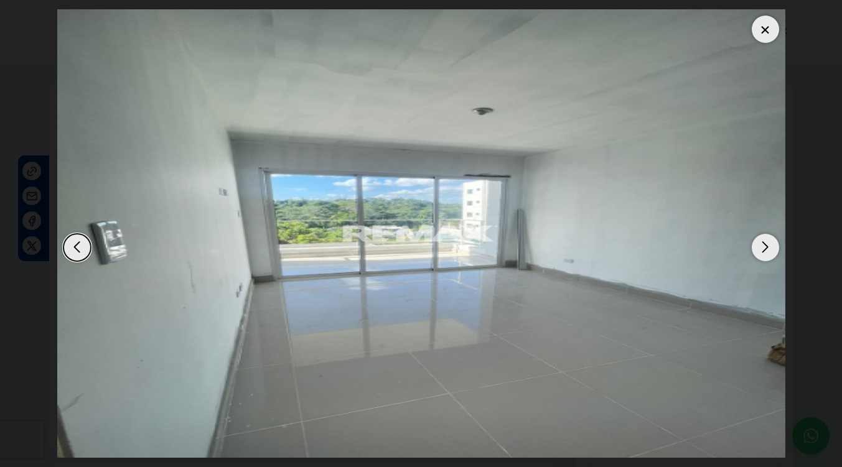
click at [765, 33] on div at bounding box center [765, 29] width 27 height 27
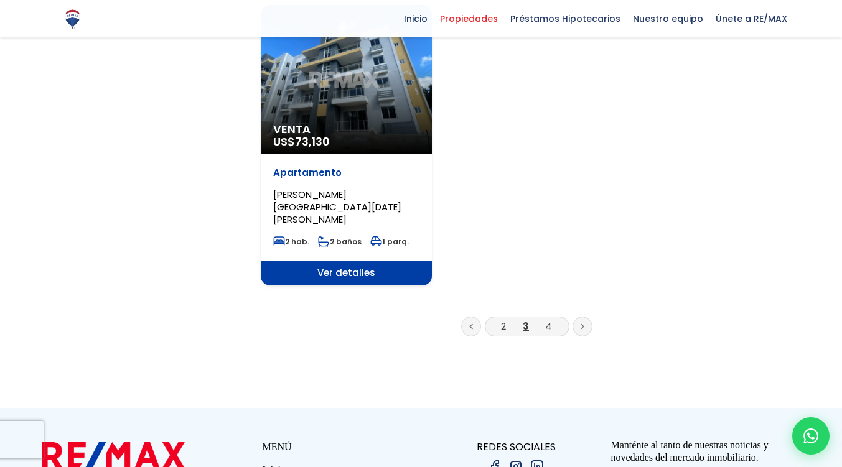
scroll to position [1607, 0]
click at [548, 319] on link "4" at bounding box center [548, 325] width 6 height 13
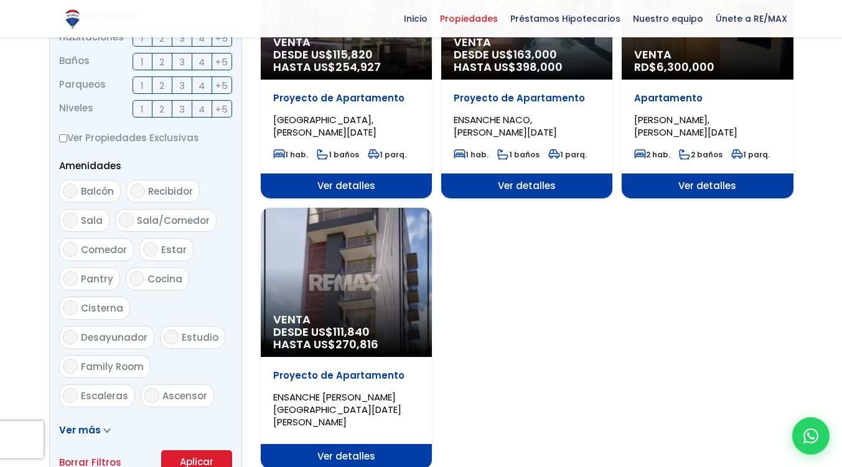
scroll to position [533, 0]
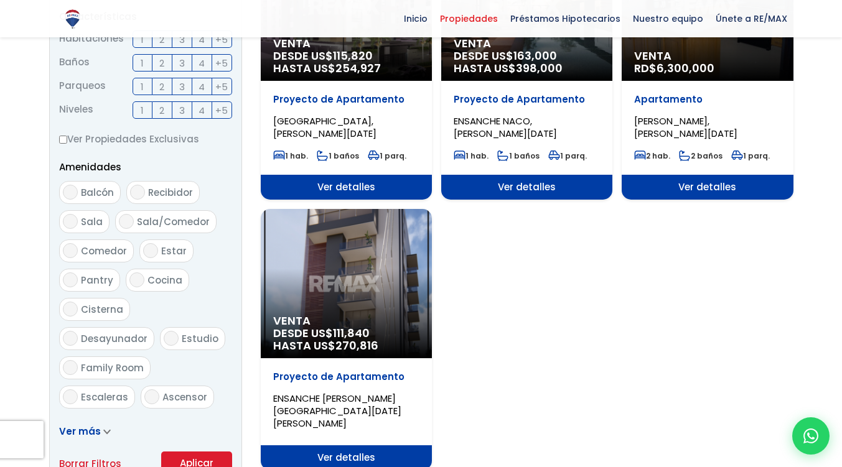
click at [356, 271] on div "Venta DESDE US$ 111,840 HASTA US$ 270,816" at bounding box center [346, 283] width 171 height 149
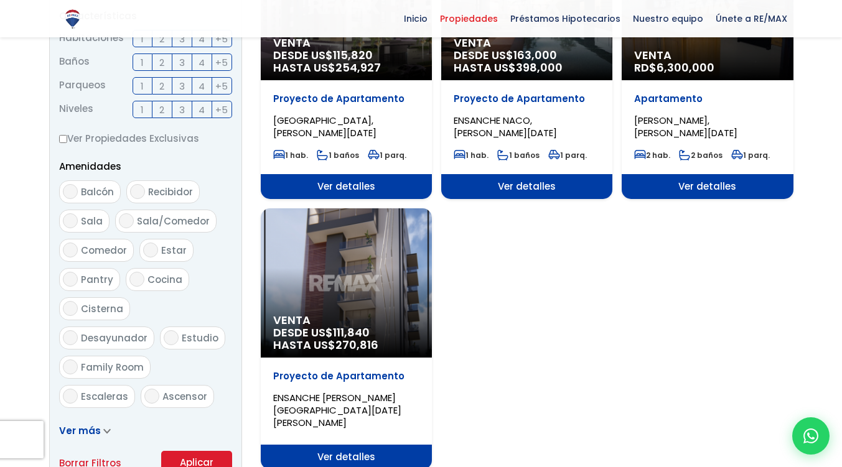
scroll to position [533, 0]
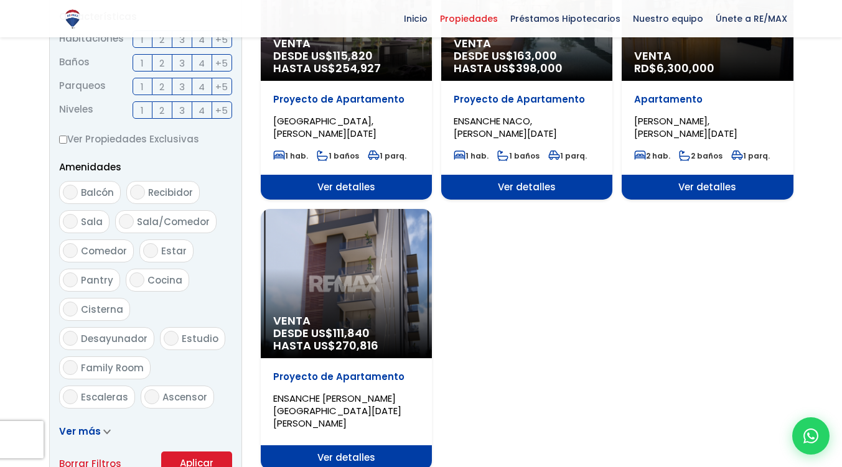
click at [356, 277] on div "Venta DESDE US$ 111,840 HASTA US$ 270,816" at bounding box center [346, 283] width 171 height 149
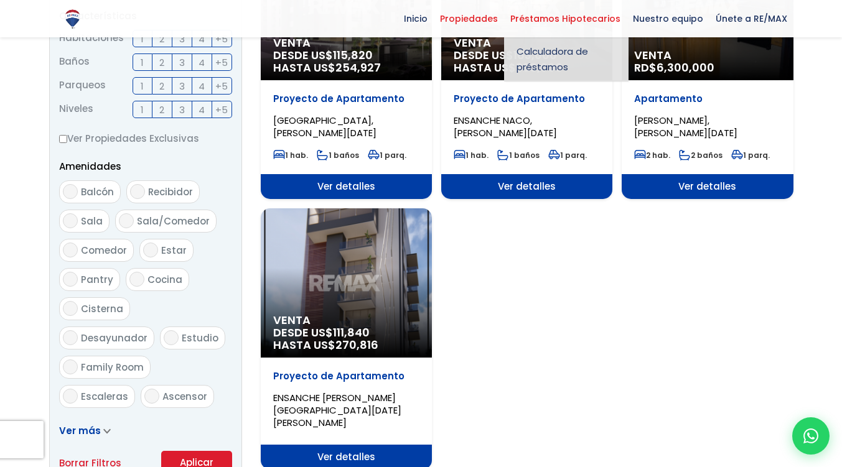
scroll to position [533, 0]
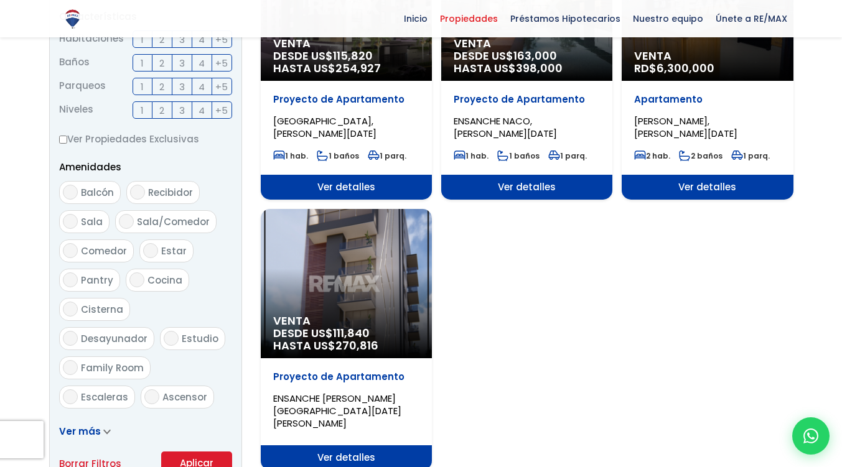
click at [724, 59] on p "Venta RD$ 6,300,000" at bounding box center [707, 62] width 146 height 25
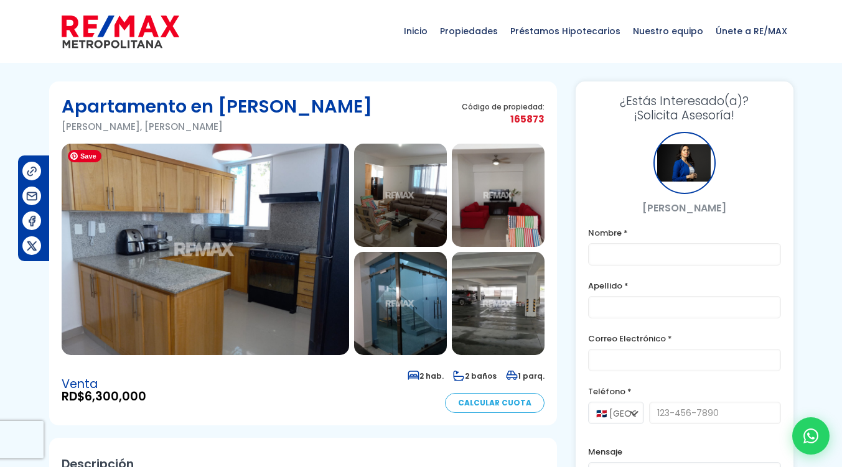
click at [287, 204] on img at bounding box center [205, 250] width 287 height 212
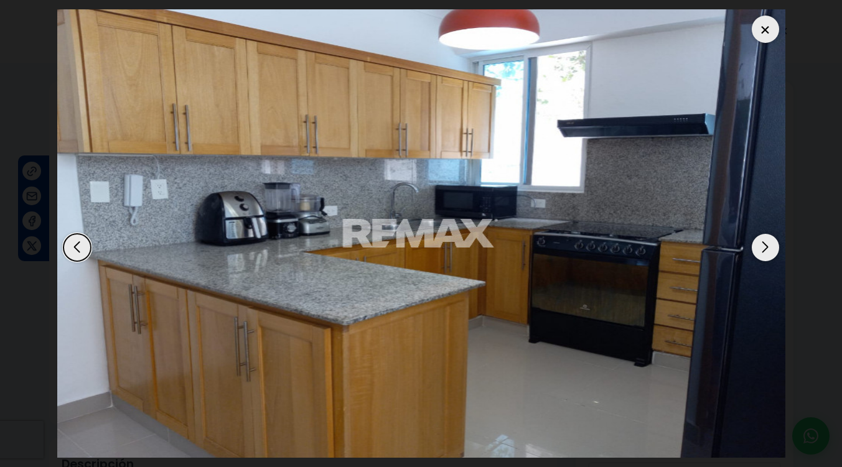
click at [762, 259] on div "Next slide" at bounding box center [765, 247] width 27 height 27
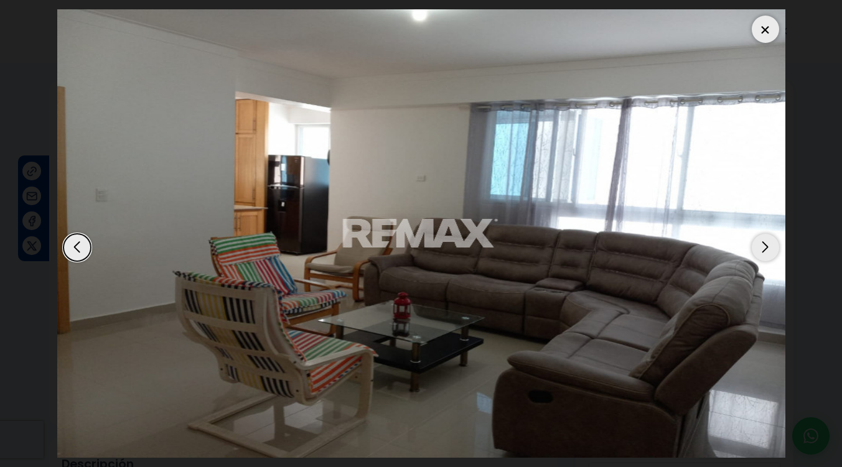
click at [762, 243] on div "Next slide" at bounding box center [765, 247] width 27 height 27
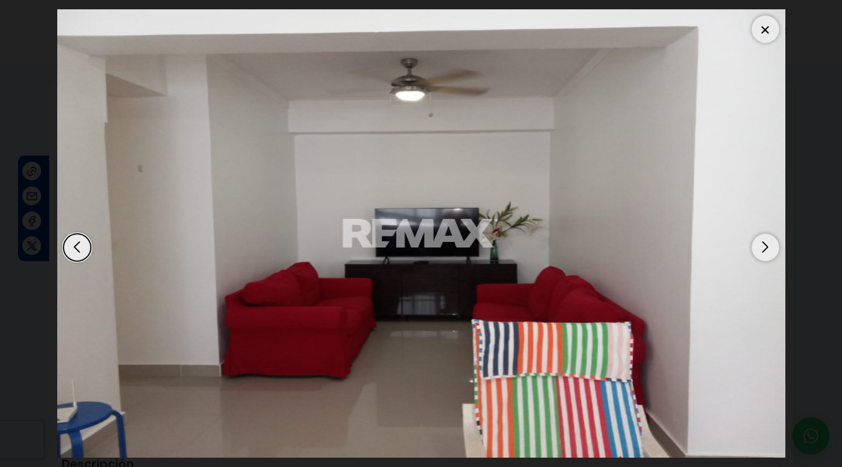
click at [762, 243] on div "Next slide" at bounding box center [765, 247] width 27 height 27
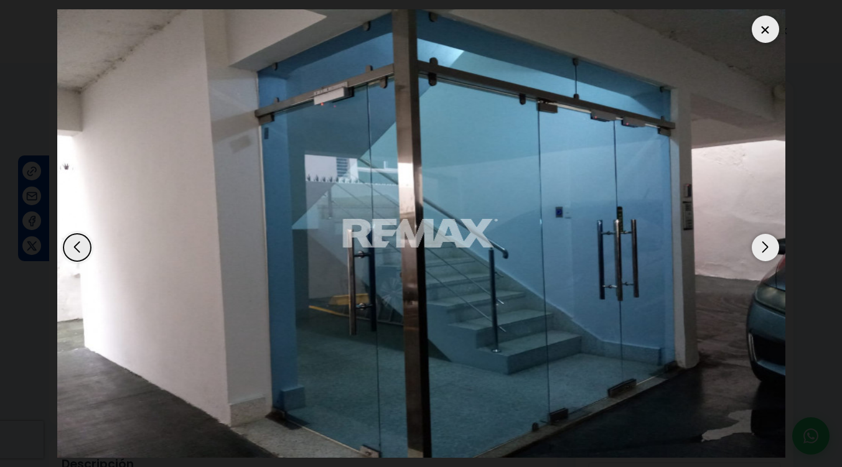
click at [762, 243] on div "Next slide" at bounding box center [765, 247] width 27 height 27
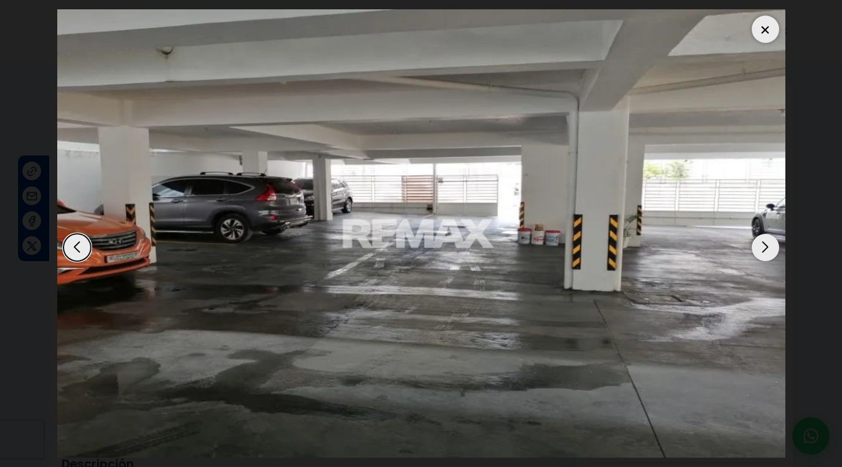
click at [762, 243] on div "Next slide" at bounding box center [765, 247] width 27 height 27
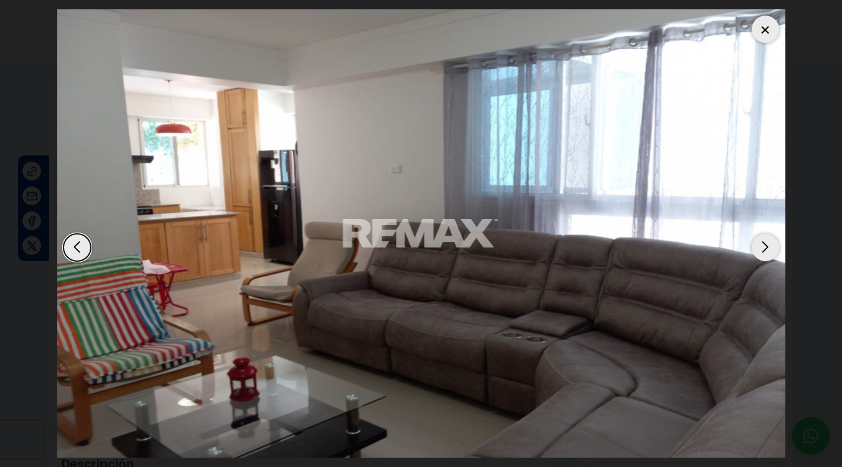
click at [762, 243] on div "Next slide" at bounding box center [765, 247] width 27 height 27
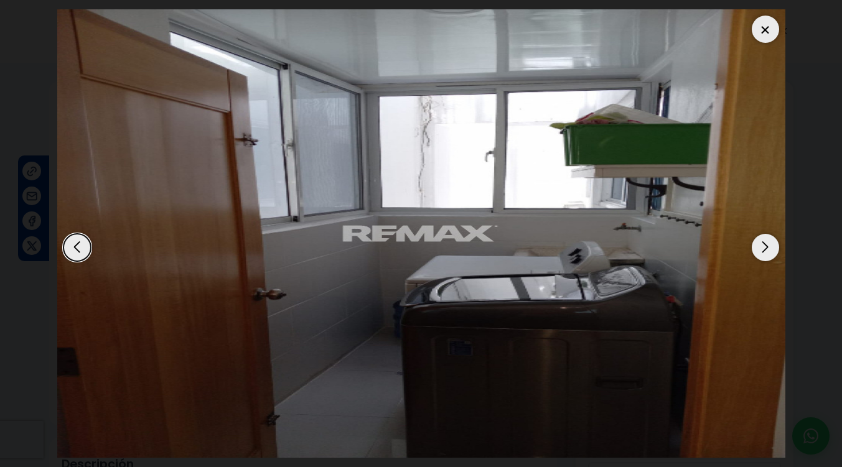
click at [762, 243] on div "Next slide" at bounding box center [765, 247] width 27 height 27
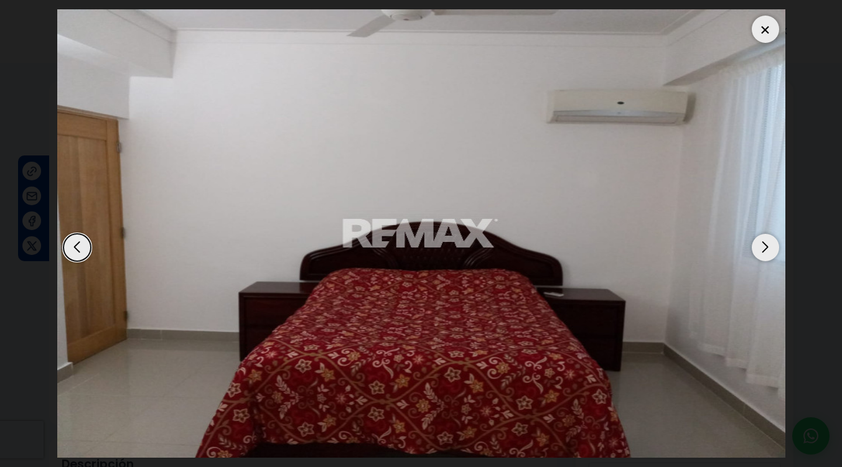
click at [762, 243] on div "Next slide" at bounding box center [765, 247] width 27 height 27
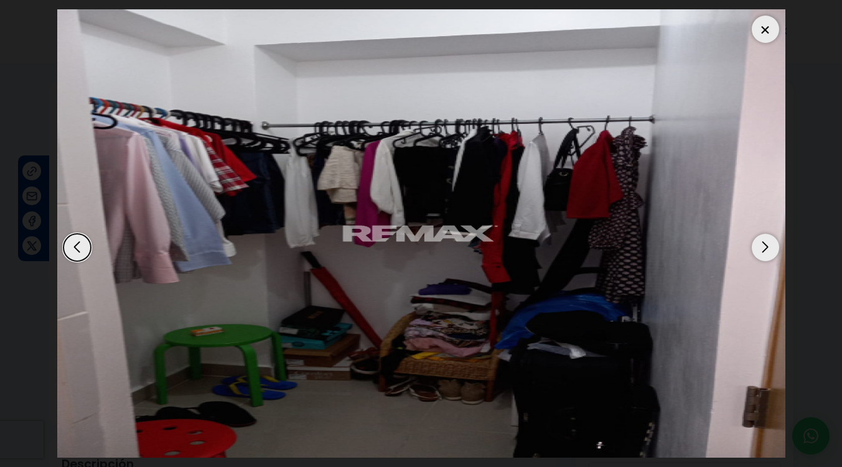
click at [762, 243] on div "Next slide" at bounding box center [765, 247] width 27 height 27
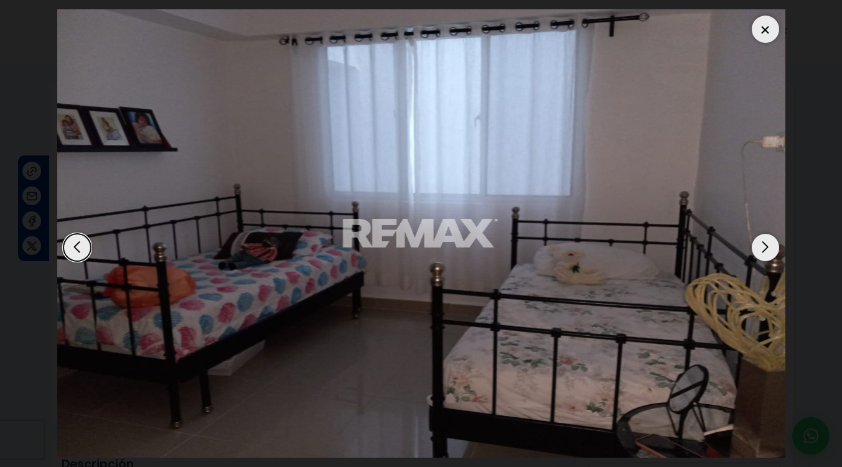
click at [762, 243] on div "Next slide" at bounding box center [765, 247] width 27 height 27
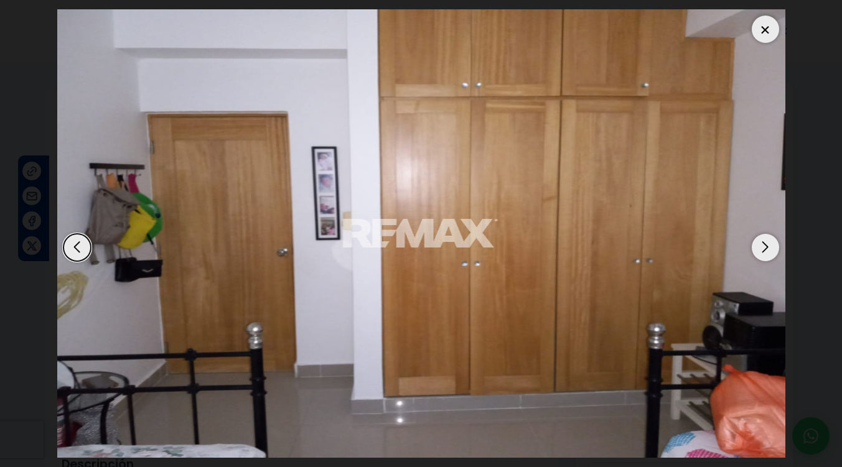
click at [762, 243] on div "Next slide" at bounding box center [765, 247] width 27 height 27
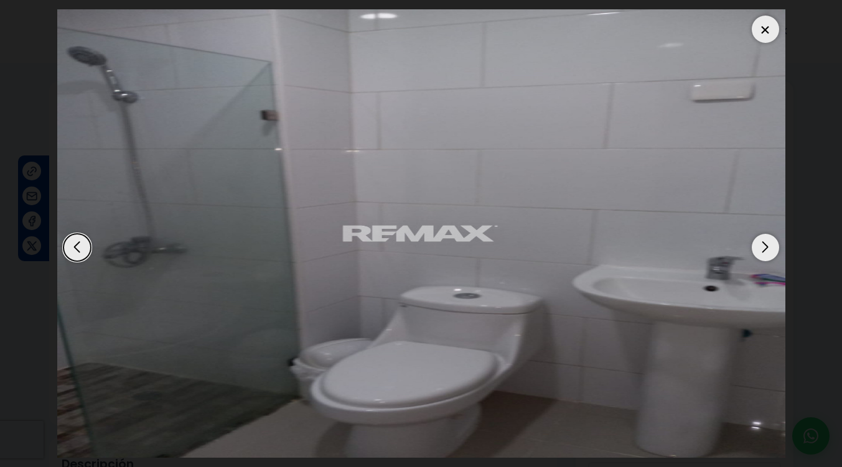
click at [762, 243] on div "Next slide" at bounding box center [765, 247] width 27 height 27
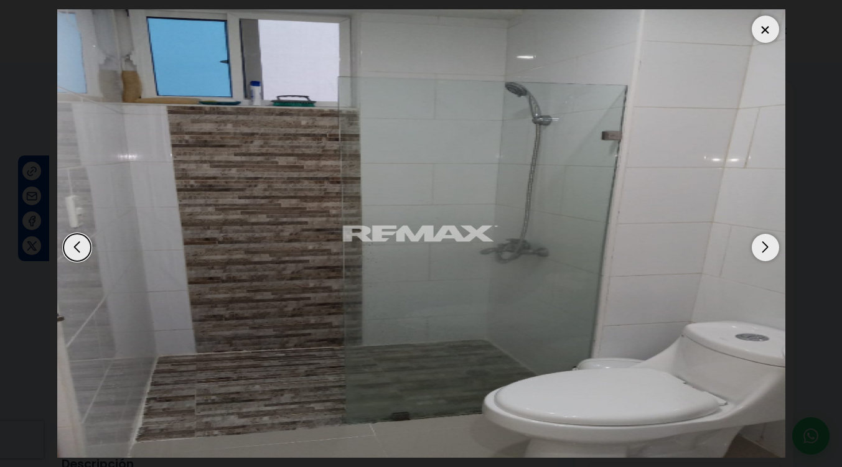
click at [762, 243] on div "Next slide" at bounding box center [765, 247] width 27 height 27
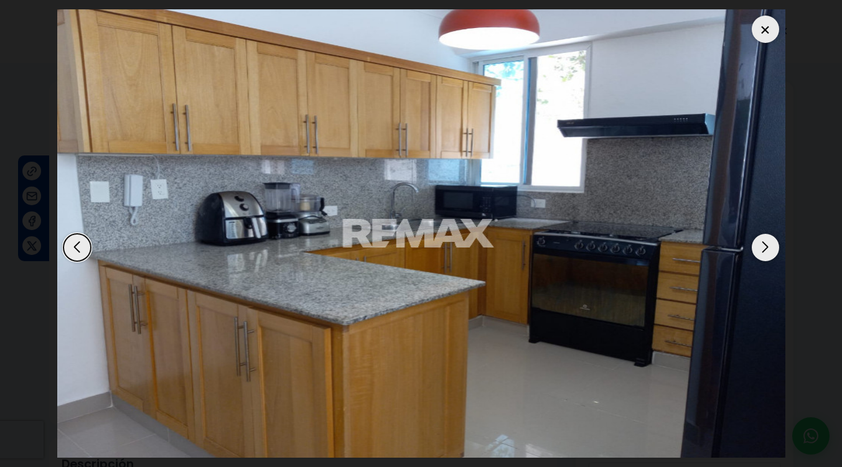
click at [762, 243] on div "Next slide" at bounding box center [765, 247] width 27 height 27
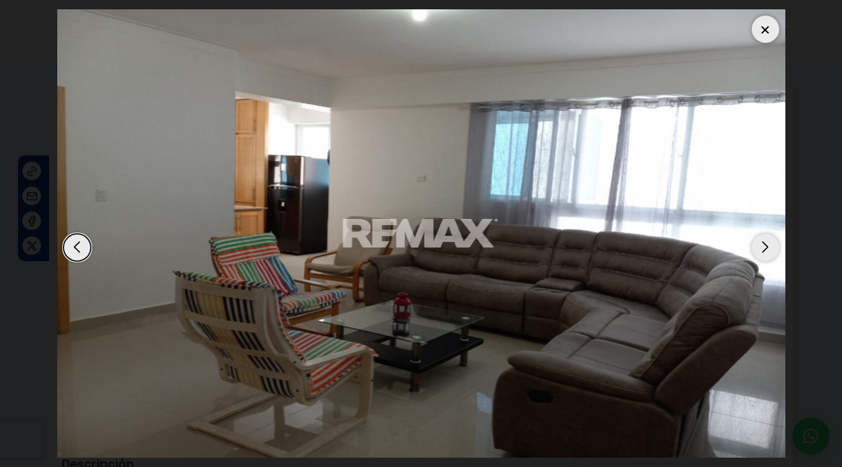
click at [762, 243] on div "Next slide" at bounding box center [765, 247] width 27 height 27
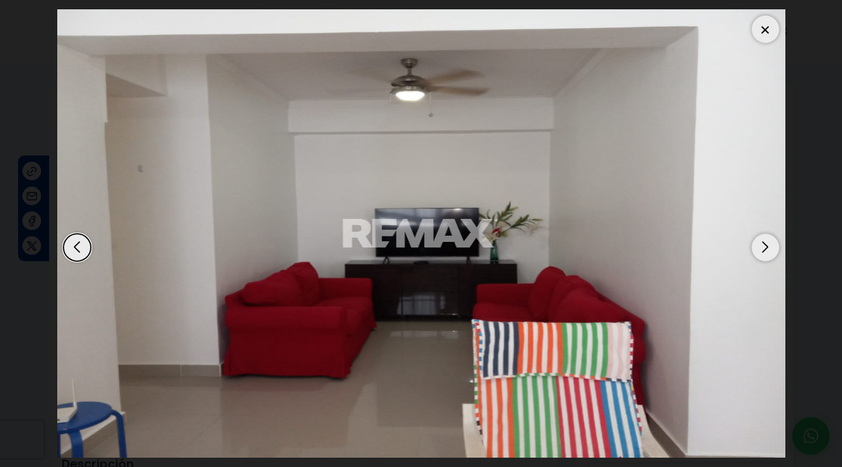
click at [773, 24] on div at bounding box center [765, 29] width 27 height 27
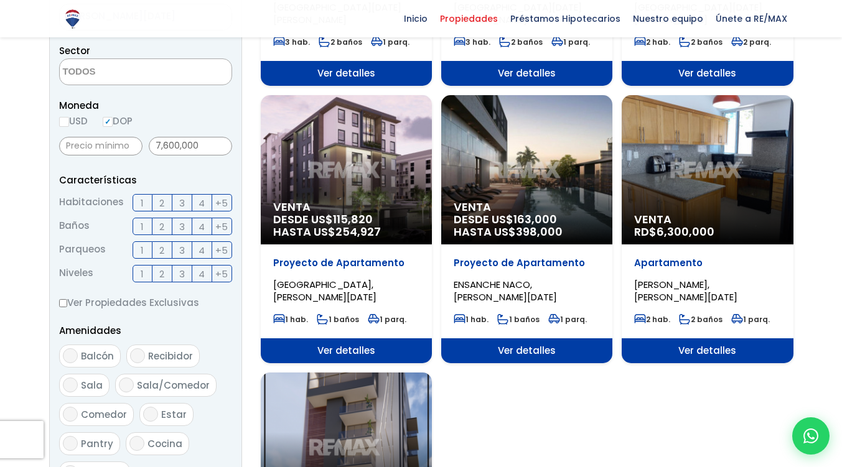
scroll to position [370, 0]
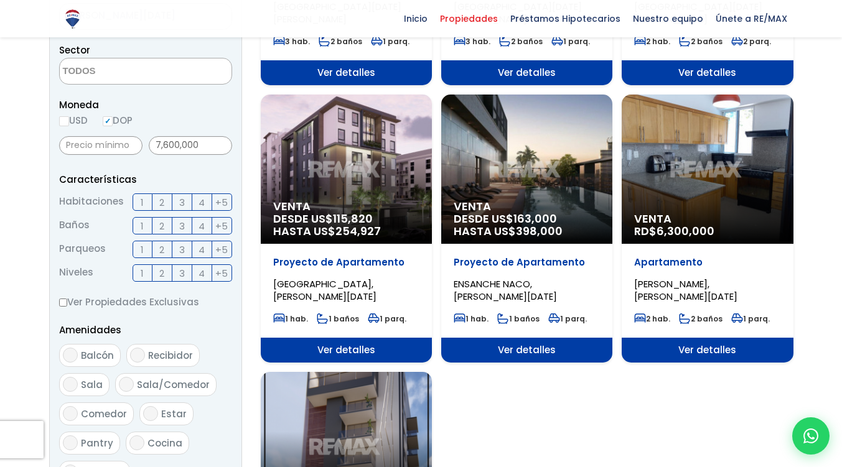
click at [477, 168] on div "Venta DESDE US$ 163,000 HASTA US$ 398,000" at bounding box center [526, 169] width 171 height 149
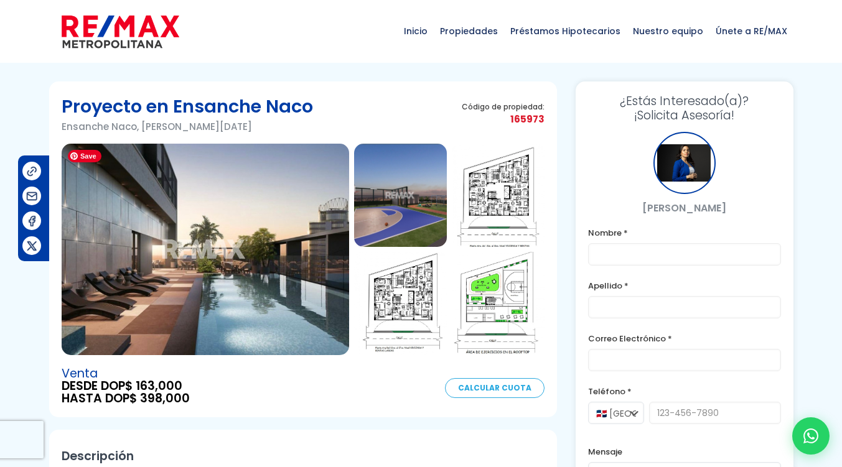
click at [142, 241] on img at bounding box center [205, 250] width 287 height 212
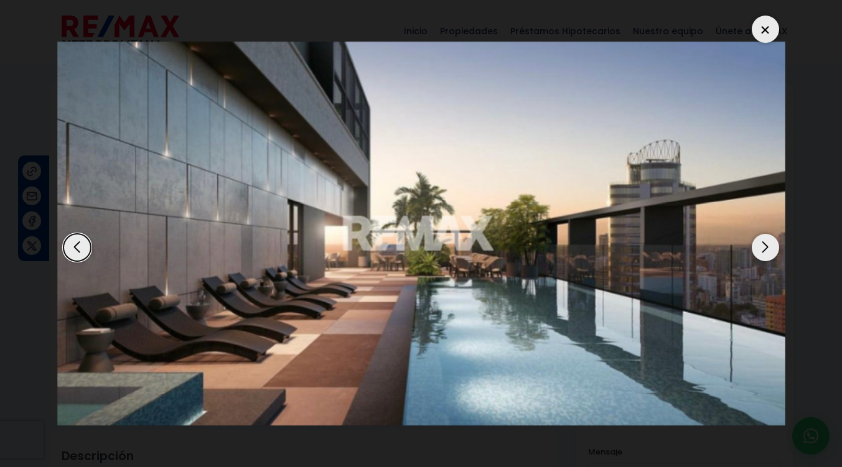
click at [761, 243] on div "Next slide" at bounding box center [765, 247] width 27 height 27
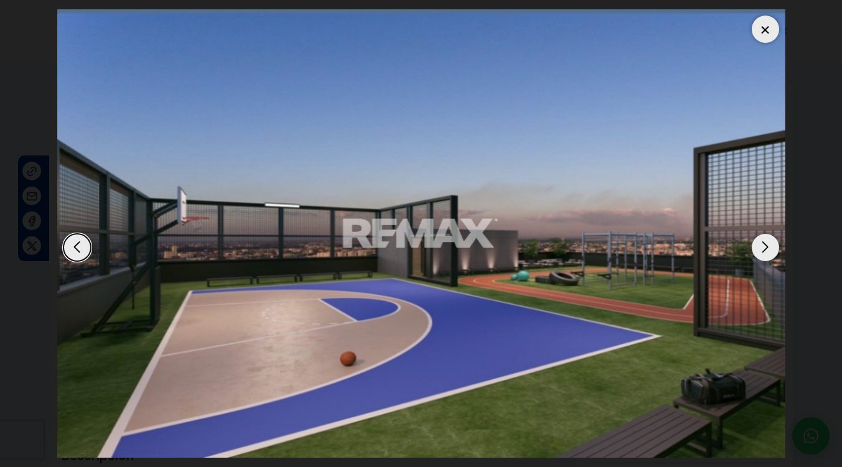
click at [761, 243] on div "Next slide" at bounding box center [765, 247] width 27 height 27
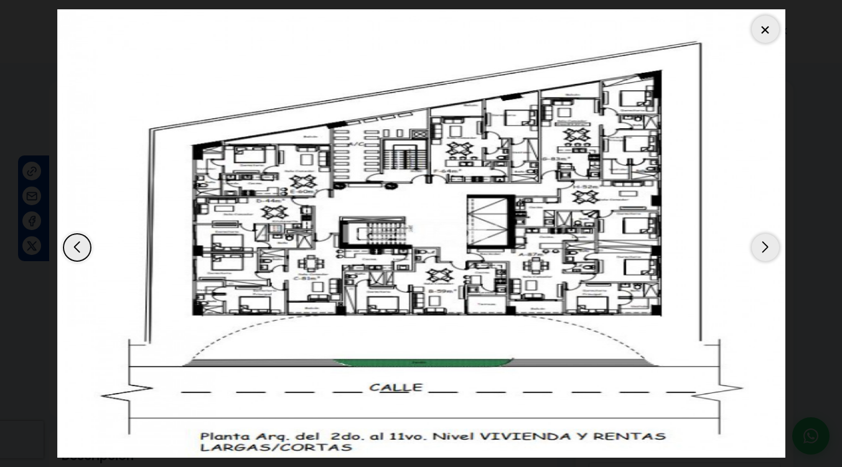
click at [761, 243] on div "Next slide" at bounding box center [765, 247] width 27 height 27
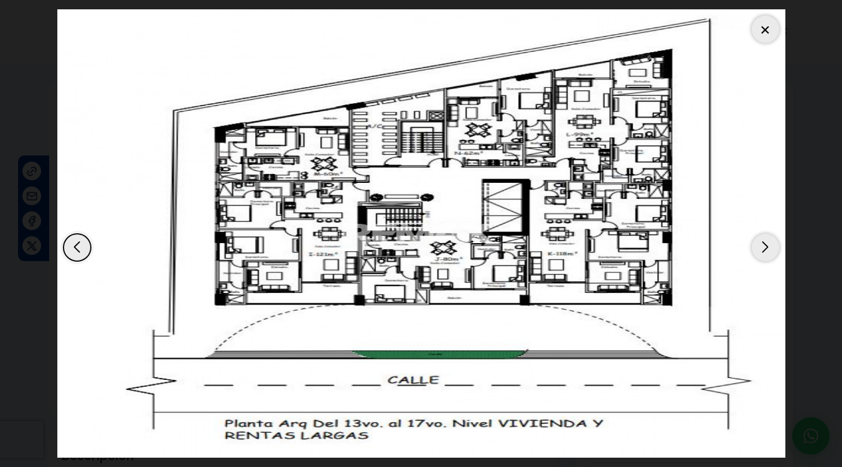
click at [761, 243] on div "Next slide" at bounding box center [765, 247] width 27 height 27
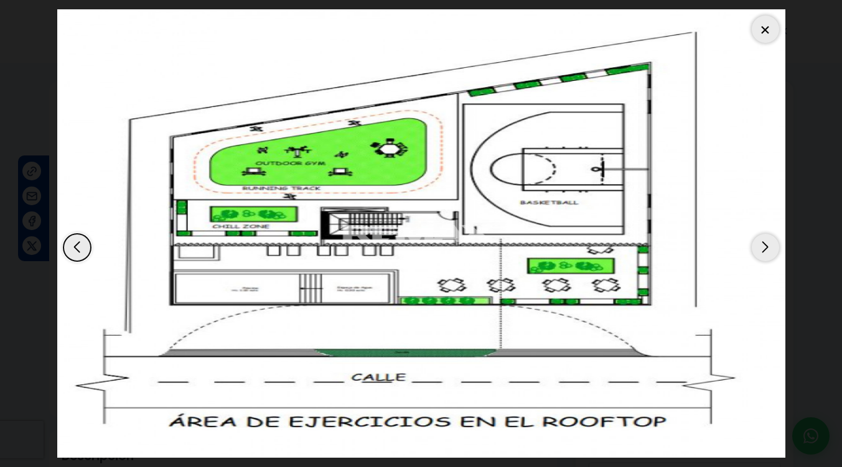
click at [761, 243] on div "Next slide" at bounding box center [765, 247] width 27 height 27
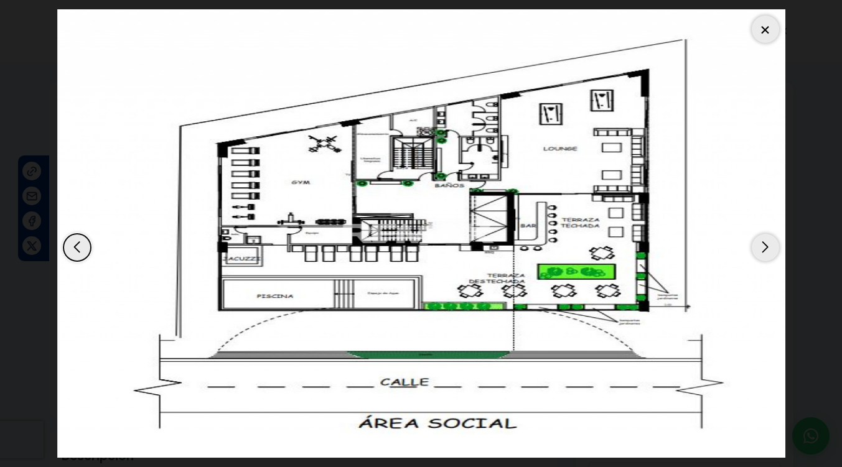
click at [761, 243] on div "Next slide" at bounding box center [765, 247] width 27 height 27
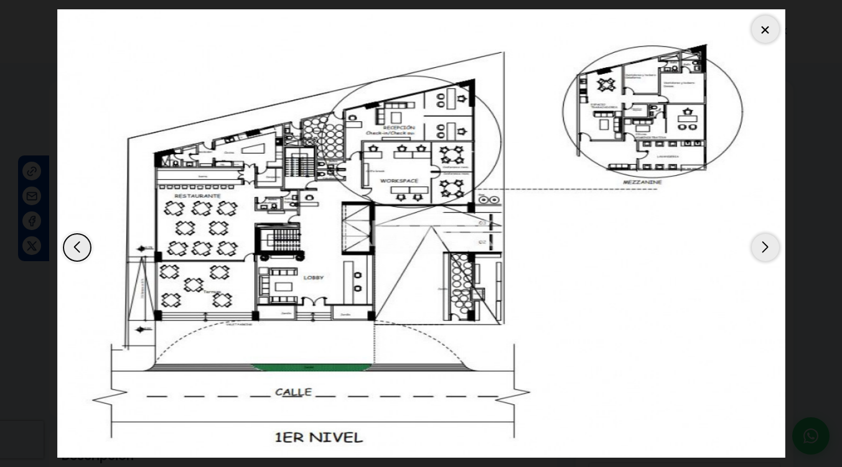
click at [761, 243] on div "Next slide" at bounding box center [765, 247] width 27 height 27
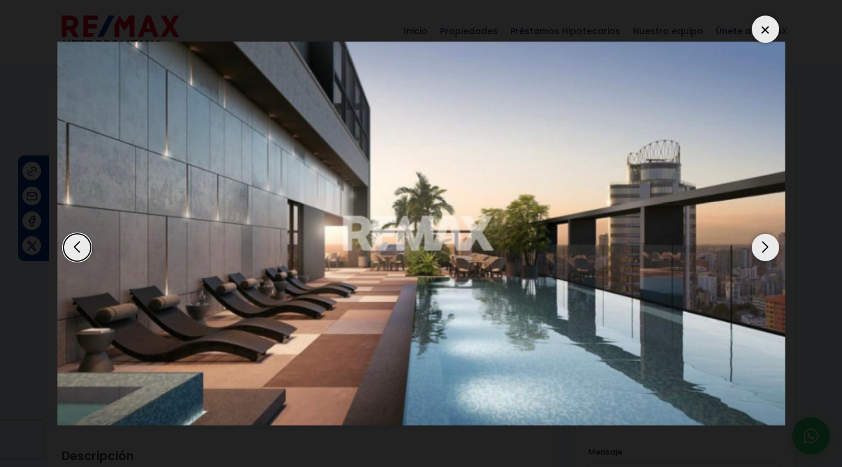
click at [766, 33] on div at bounding box center [765, 29] width 27 height 27
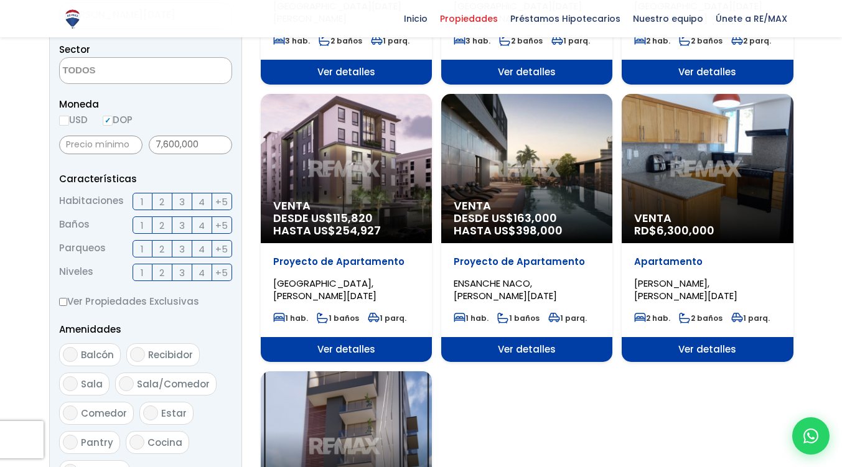
scroll to position [370, 0]
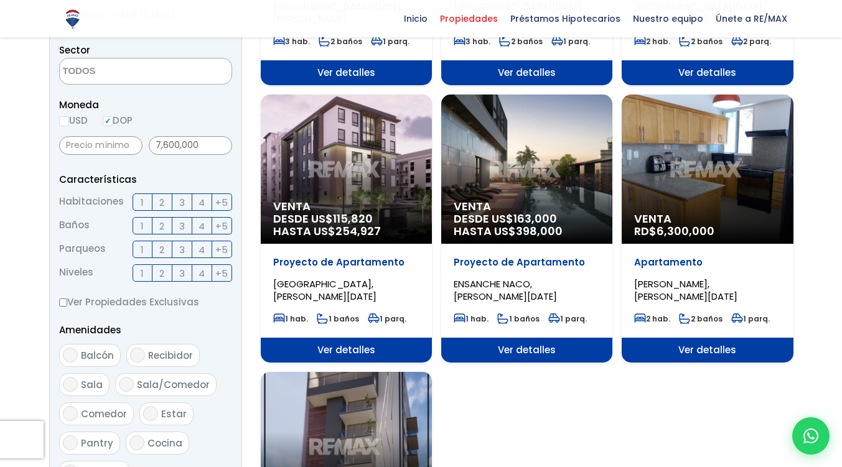
click at [252, 291] on div "Filtros de búsqueda Comprar Alquilar En construcción Construida Tipo de propied…" at bounding box center [421, 263] width 744 height 917
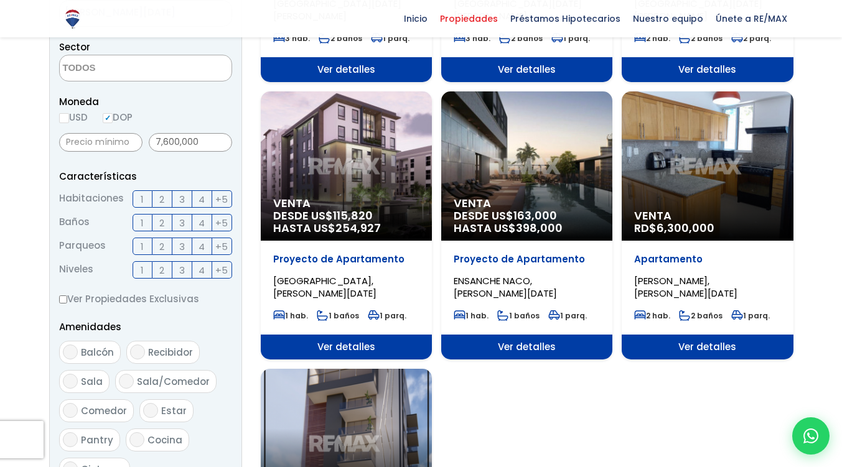
scroll to position [373, 0]
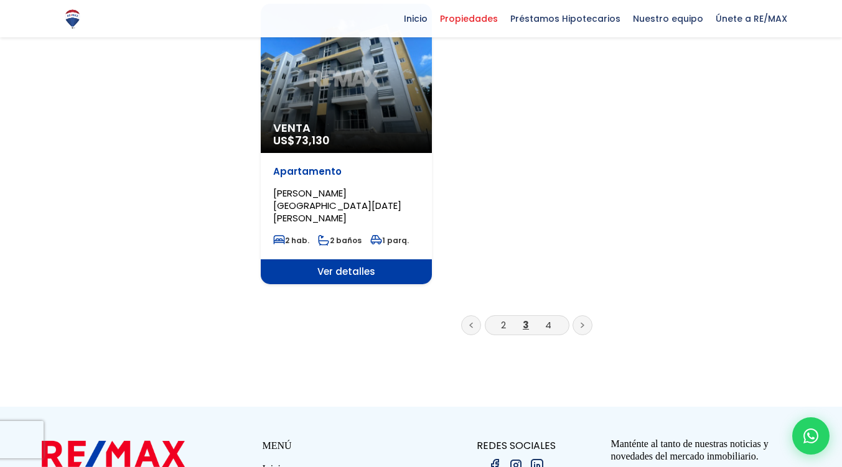
scroll to position [1607, 0]
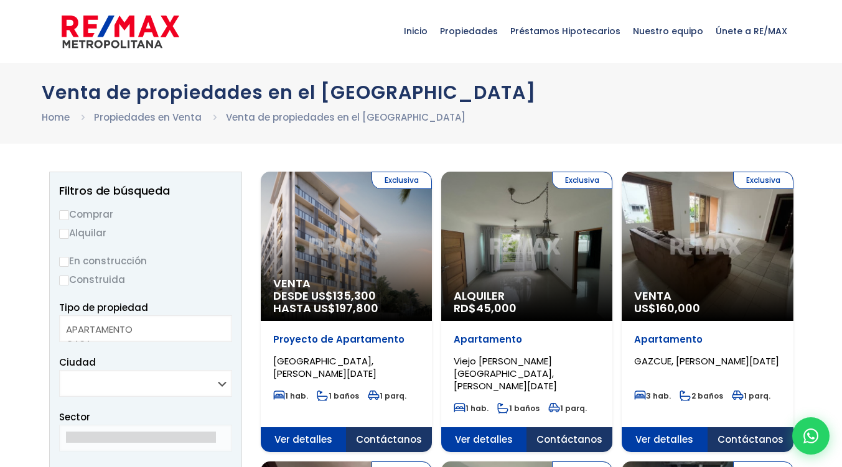
select select
